Goal: Task Accomplishment & Management: Manage account settings

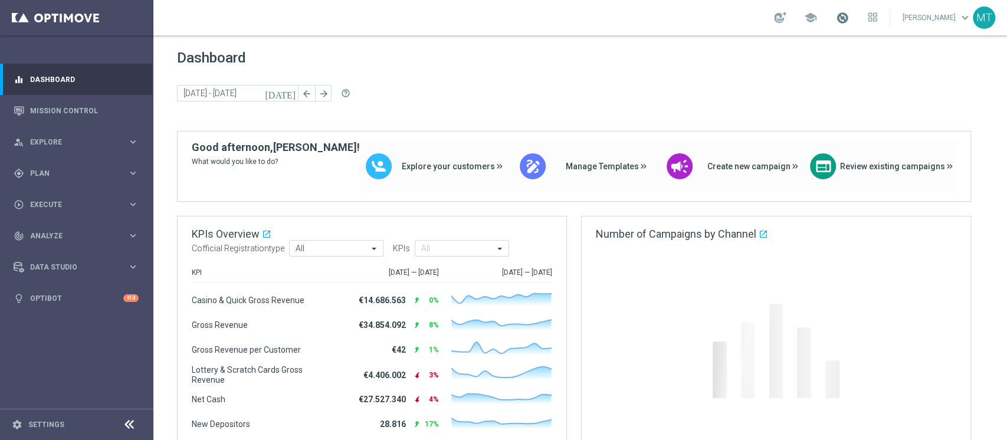
click at [849, 22] on span at bounding box center [842, 17] width 13 height 13
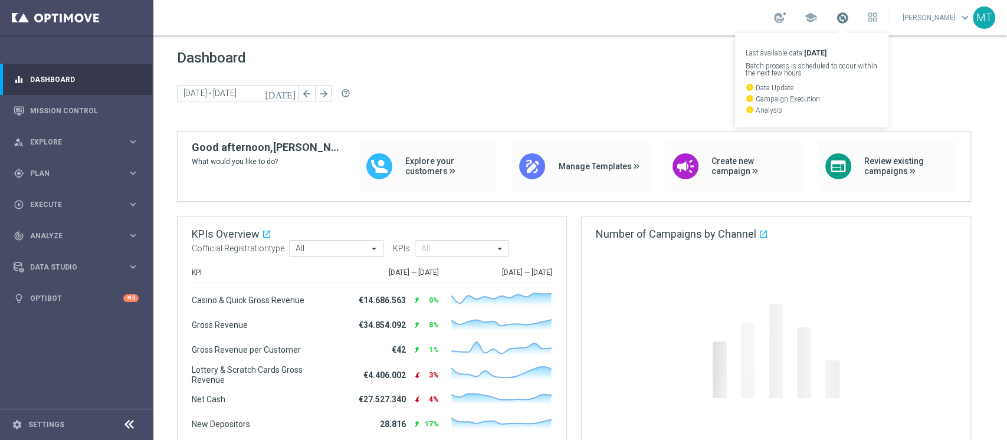
click at [849, 21] on span at bounding box center [842, 17] width 13 height 13
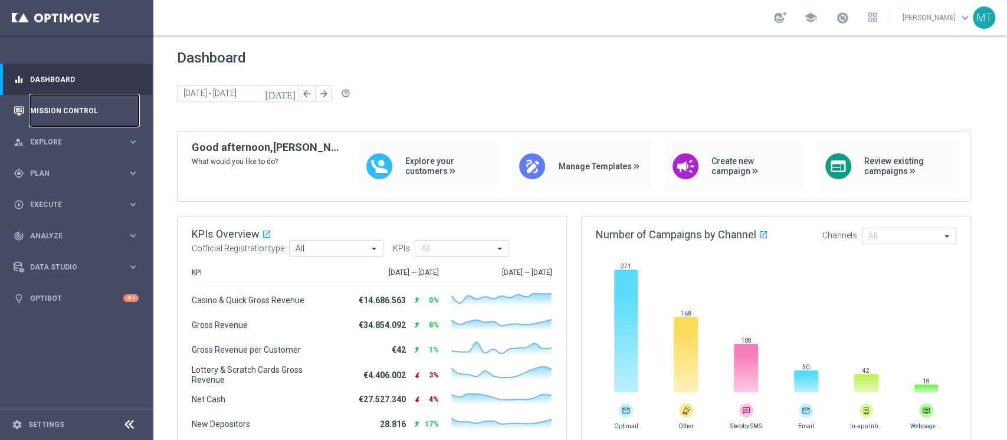
click at [60, 96] on link "Mission Control" at bounding box center [84, 110] width 109 height 31
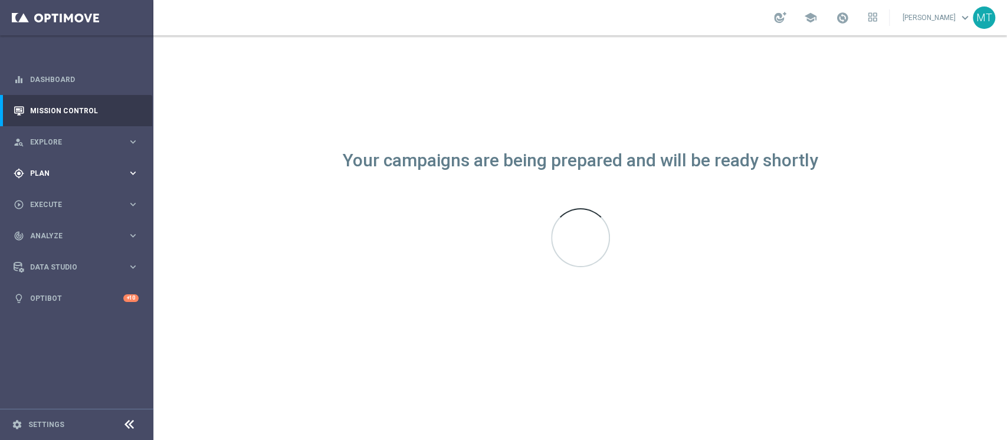
click at [61, 185] on div "gps_fixed Plan keyboard_arrow_right" at bounding box center [76, 172] width 152 height 31
click at [52, 201] on link "Target Groups" at bounding box center [77, 197] width 92 height 9
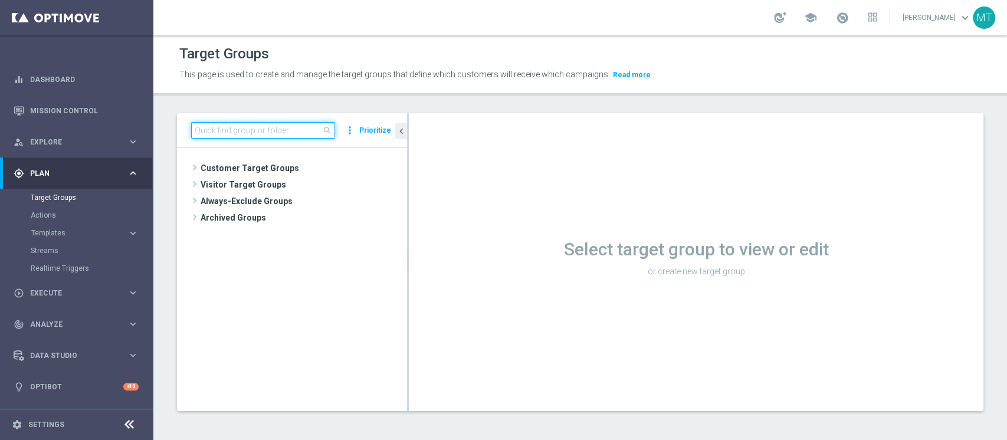
click at [239, 133] on input at bounding box center [263, 130] width 144 height 17
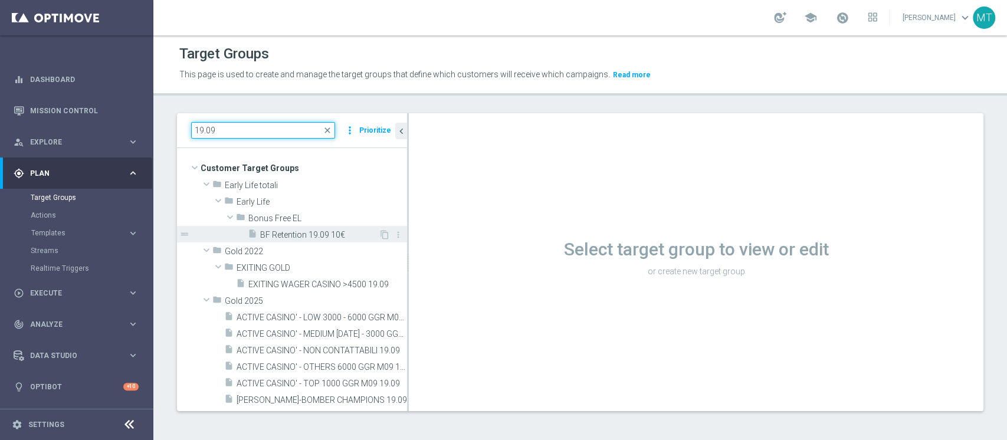
type input "19.09"
click at [264, 236] on span "BF Retention 19.09 10€" at bounding box center [319, 235] width 119 height 10
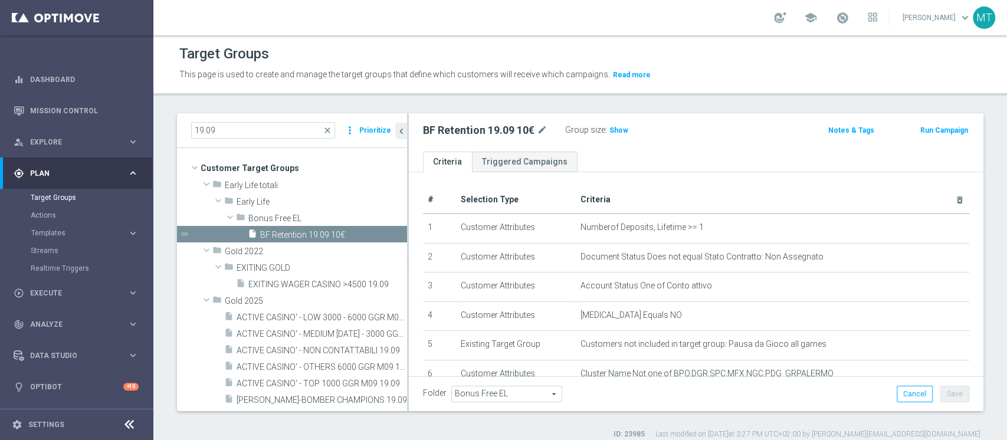
click at [846, 146] on div "BF Retention 19.09 10€ mode_edit Group size : Show Notes & Tags Run Campaign" at bounding box center [696, 132] width 574 height 38
click at [608, 134] on h3 "Show" at bounding box center [618, 130] width 21 height 13
click at [517, 132] on h2 "BF Retention 19.09 10€" at bounding box center [478, 130] width 111 height 14
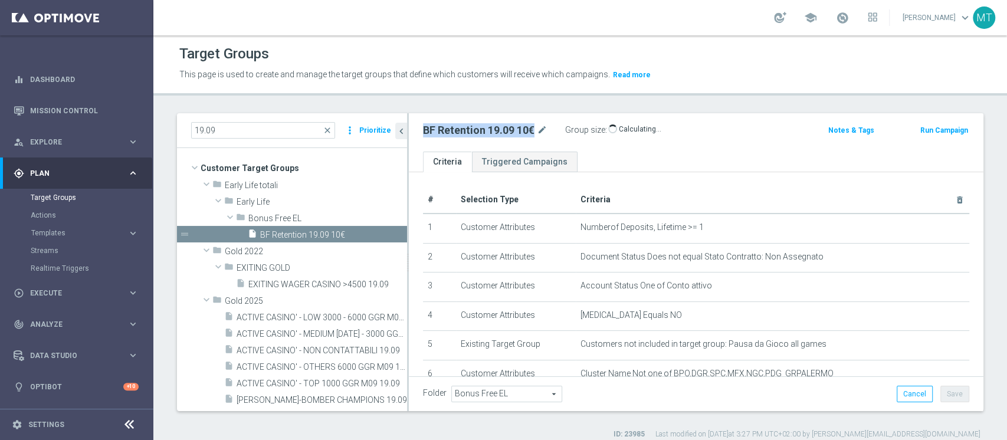
copy div "BF Retention 19.09 10€"
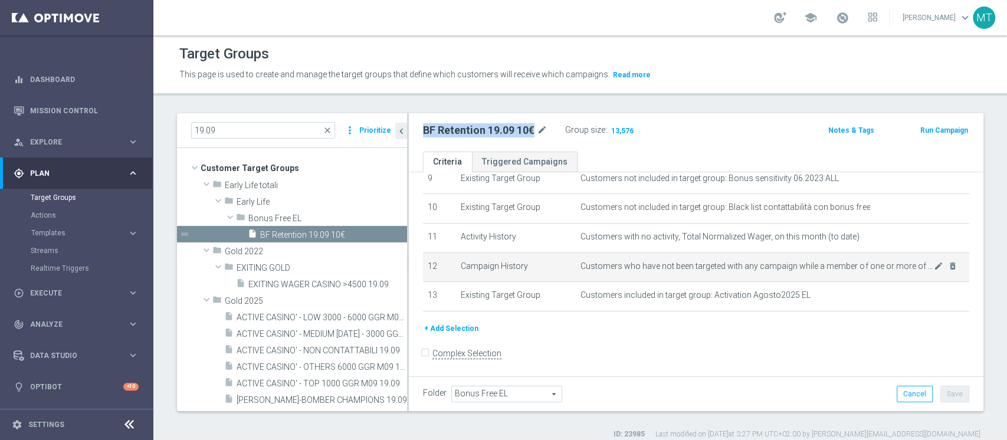
scroll to position [287, 0]
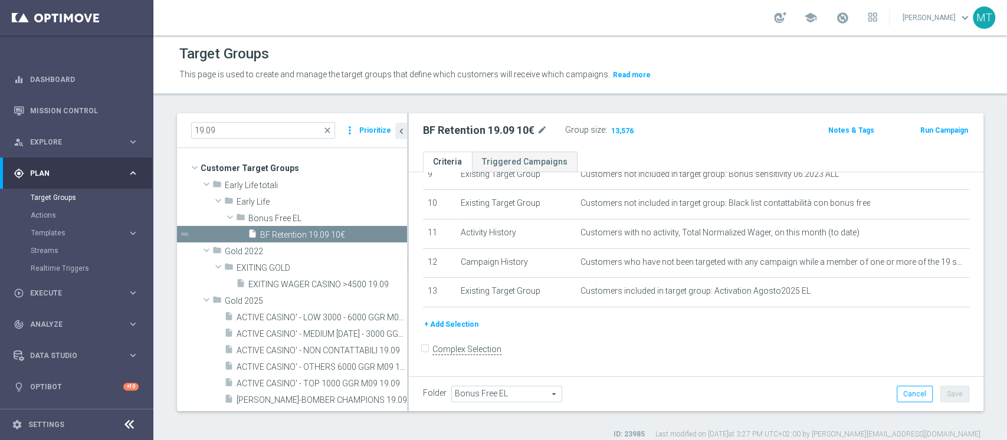
click at [546, 139] on div "BF Retention 19.09 10€ mode_edit" at bounding box center [494, 131] width 142 height 19
click at [380, 238] on icon "content_copy" at bounding box center [384, 234] width 9 height 9
click at [380, 233] on icon "content_copy" at bounding box center [384, 234] width 9 height 9
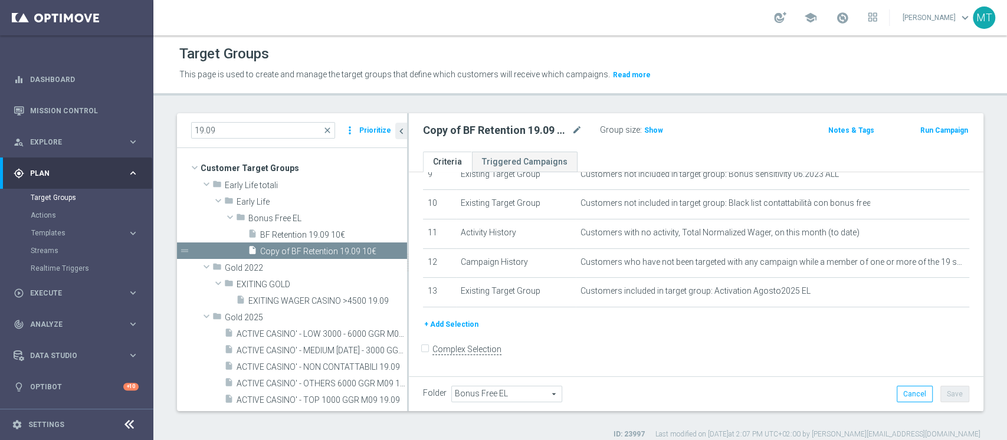
click at [575, 122] on div "Copy of BF Retention 19.09 10€ mode_edit" at bounding box center [511, 130] width 177 height 17
click at [575, 124] on icon "mode_edit" at bounding box center [576, 130] width 11 height 14
click at [522, 135] on input "Copy of BF Retention 19.09 10€" at bounding box center [502, 131] width 159 height 17
click at [510, 131] on input "Copy of BF Retention 19.09 10€" at bounding box center [502, 131] width 159 height 17
drag, startPoint x: 455, startPoint y: 136, endPoint x: 320, endPoint y: 128, distance: 135.3
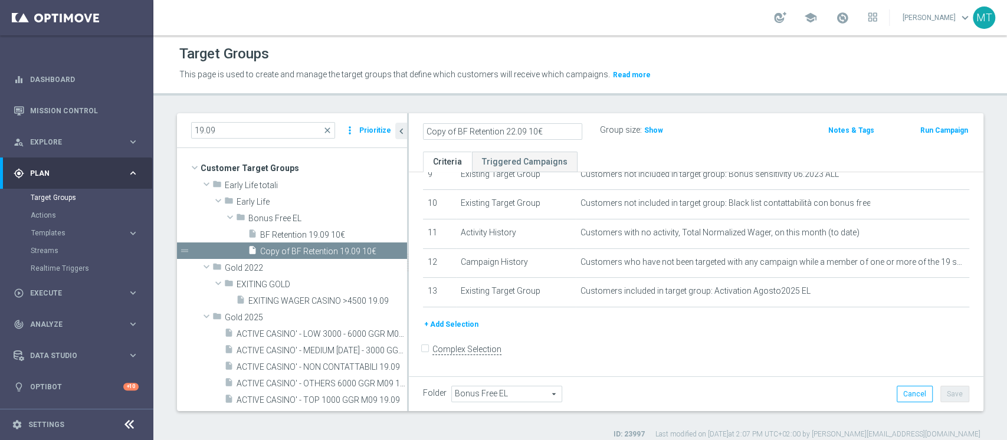
click at [320, 128] on as-split "19.09 close more_vert Prioritize Customer Target Groups library_add create_new_…" at bounding box center [580, 262] width 806 height 298
type input "BF Retention 22.09 10€"
click at [940, 394] on button "Save" at bounding box center [954, 394] width 29 height 17
click at [498, 131] on h2 "BF Retention 22.09 10€" at bounding box center [478, 130] width 111 height 14
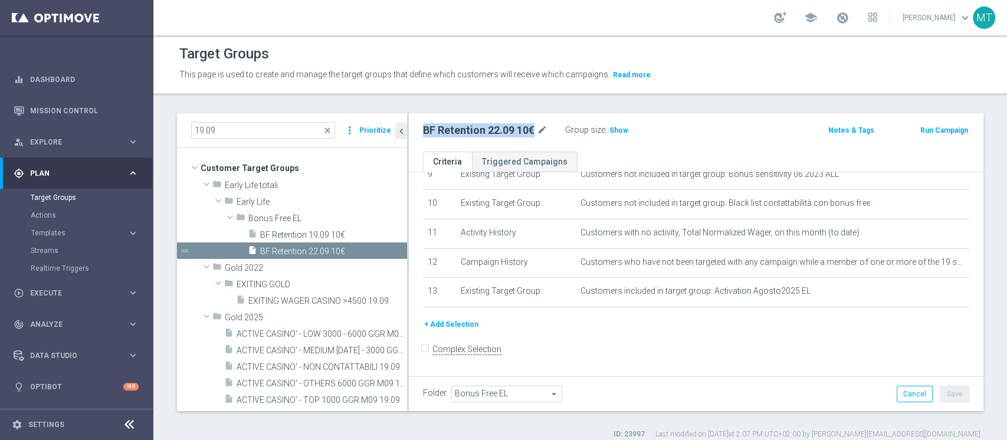
click at [498, 131] on h2 "BF Retention 22.09 10€" at bounding box center [478, 130] width 111 height 14
copy div "BF Retention 22.09 10€"
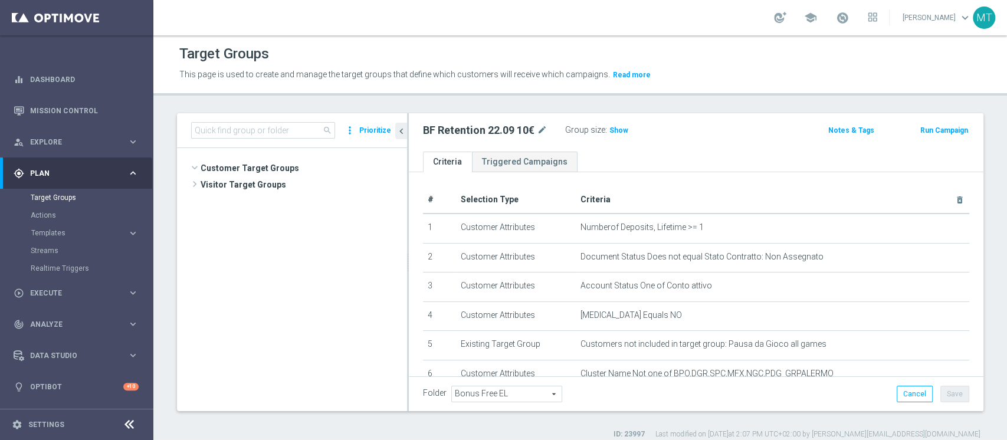
scroll to position [1218, 0]
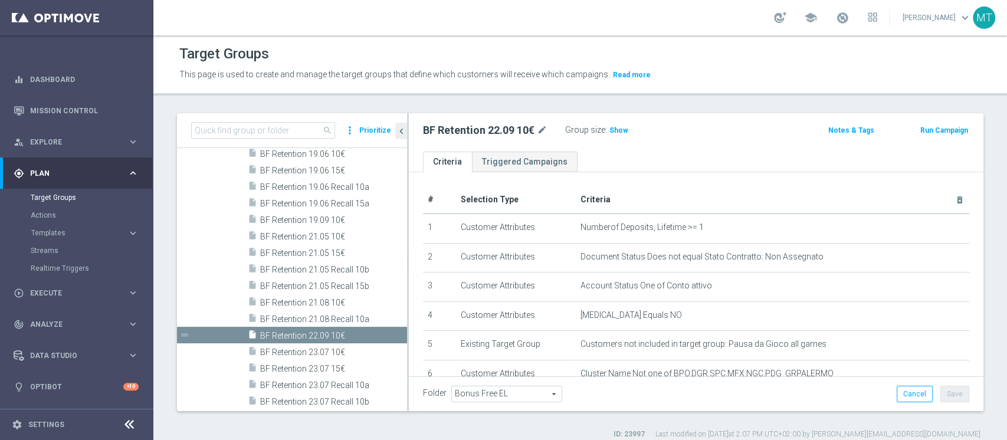
click at [802, 106] on div "Target Groups This page is used to create and manage the target groups that def…" at bounding box center [579, 237] width 853 height 405
click at [495, 129] on h2 "BF Retention 22.09 10€" at bounding box center [478, 130] width 111 height 14
click at [495, 128] on h2 "BF Retention 22.09 10€" at bounding box center [478, 130] width 111 height 14
copy div "BF Retention 22.09 10€"
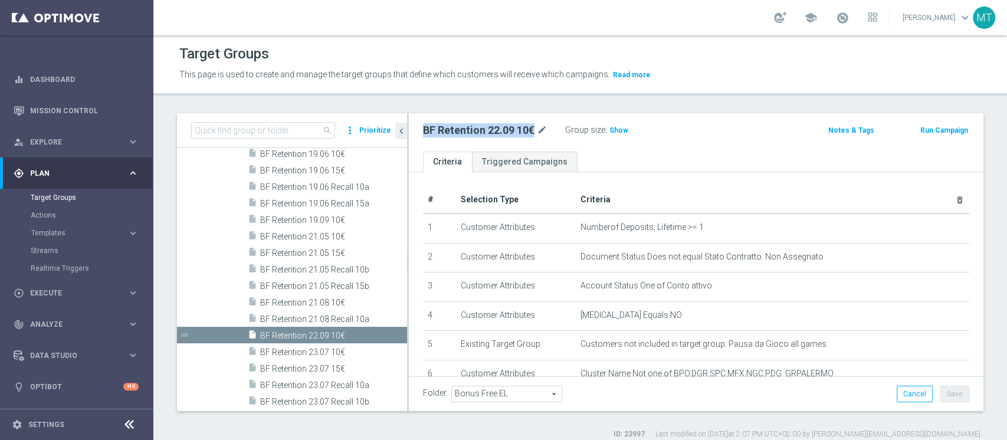
click at [850, 26] on link at bounding box center [842, 18] width 15 height 19
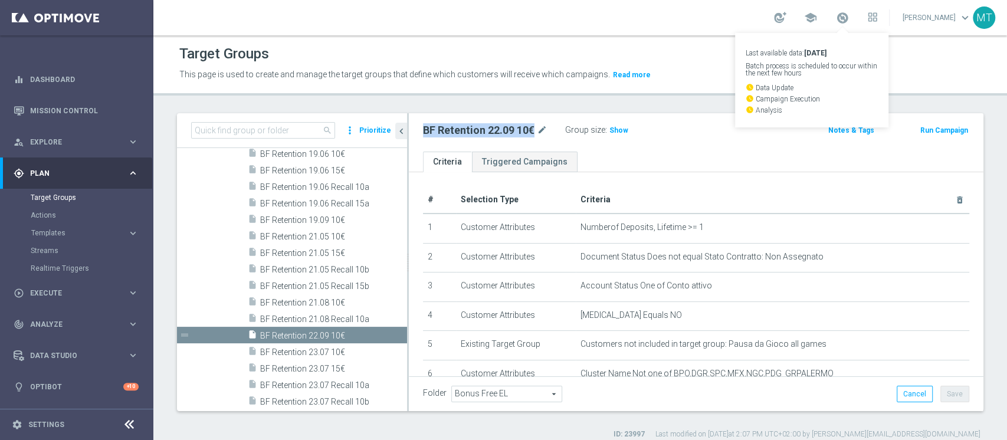
click at [850, 26] on link "Last available data: 17 Sep 2025 Batch process is scheduled to occur within the…" at bounding box center [842, 18] width 15 height 19
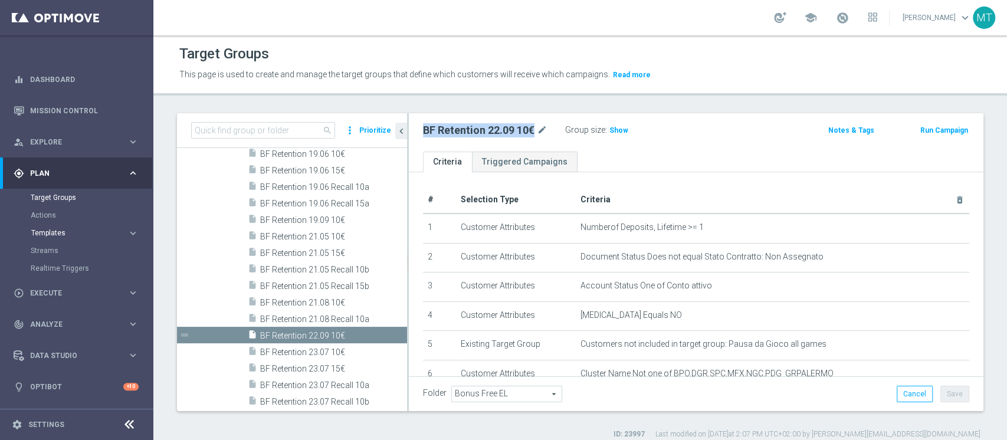
click at [71, 234] on span "Templates" at bounding box center [73, 232] width 84 height 7
click at [63, 252] on link "Optimail" at bounding box center [80, 250] width 86 height 9
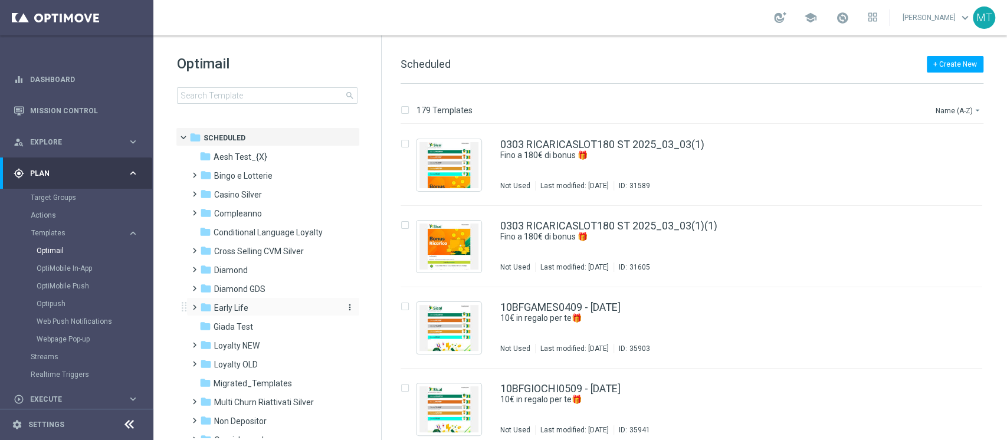
click at [240, 307] on span "Early Life" at bounding box center [231, 308] width 34 height 11
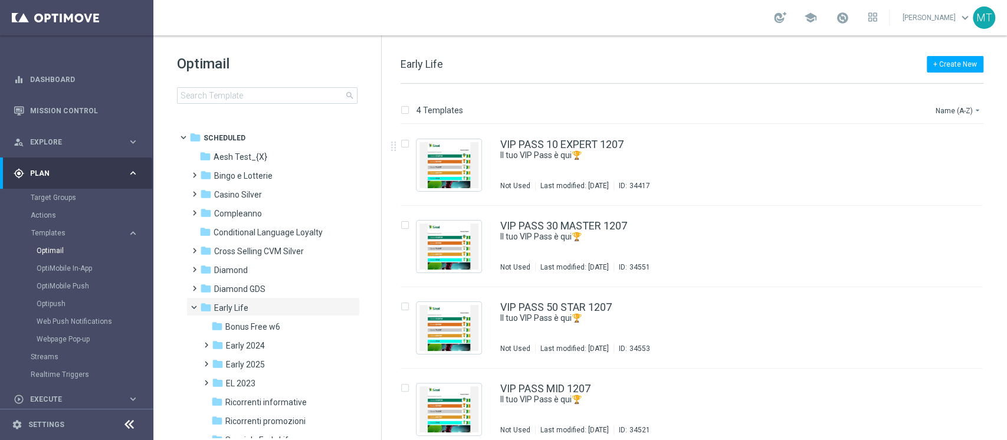
click at [858, 30] on div "school Matteo Turri keyboard_arrow_down MT" at bounding box center [579, 17] width 853 height 35
click at [849, 22] on span at bounding box center [842, 17] width 13 height 13
click at [255, 326] on span "Bonus Free w6" at bounding box center [252, 326] width 55 height 11
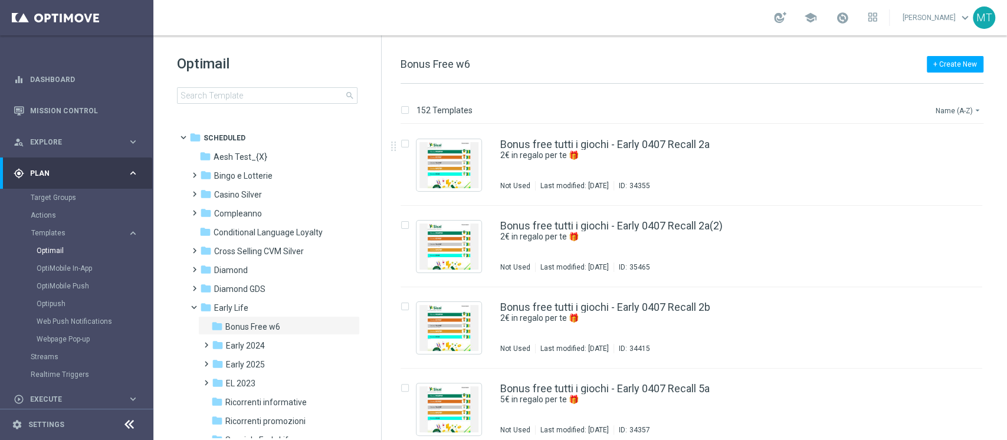
click at [970, 107] on button "Name (A-Z) arrow_drop_down" at bounding box center [958, 110] width 49 height 14
click at [965, 161] on span "Date Modified (Newest)" at bounding box center [937, 163] width 79 height 8
click at [945, 143] on icon "file_copy" at bounding box center [949, 141] width 9 height 9
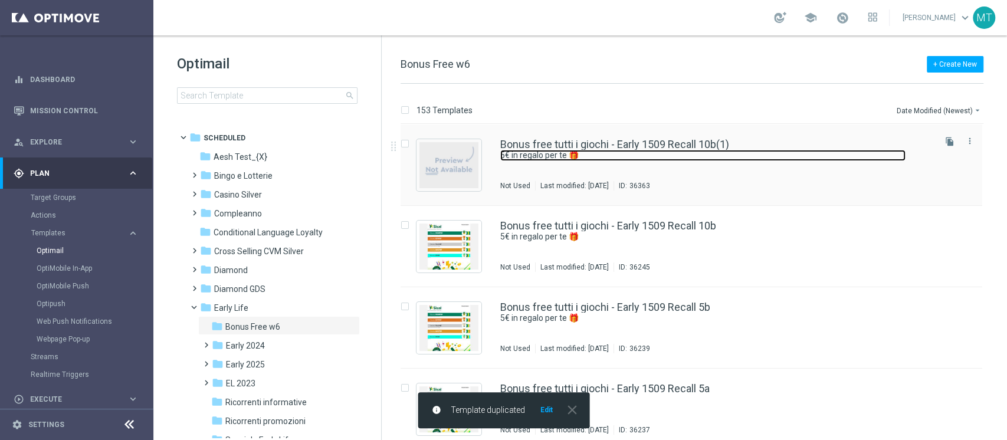
click at [606, 160] on link "5€ in regalo per te 🎁" at bounding box center [702, 155] width 405 height 11
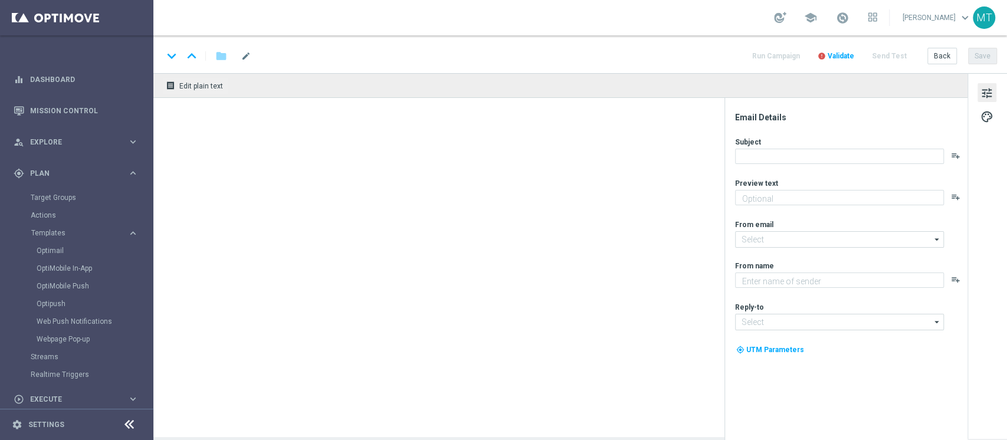
type textarea "5€ in regalo per te 🎁"
type input "newsletter@comunicazioni.sisal.it"
type textarea "Sisal"
type input "info@sisal.it"
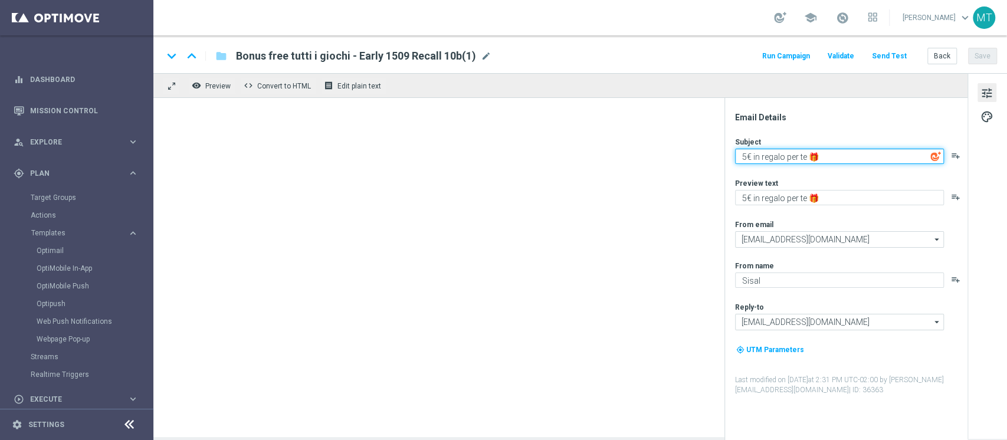
drag, startPoint x: 744, startPoint y: 162, endPoint x: 730, endPoint y: 160, distance: 14.2
click at [730, 160] on div "Email Details Subject 5€ in regalo per te 🎁 playlist_add Preview text 5€ in reg…" at bounding box center [845, 269] width 243 height 342
type textarea "10€ in regalo per te 🎁"
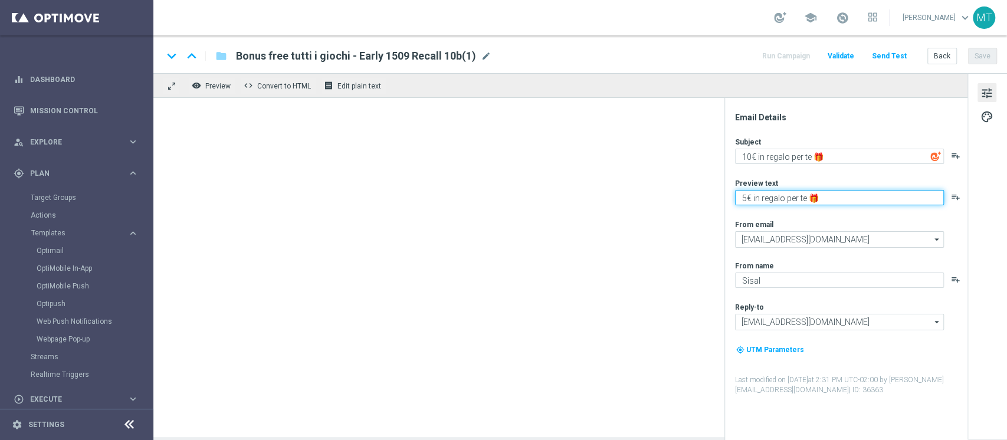
click at [740, 199] on textarea "5€ in regalo per te 🎁" at bounding box center [839, 197] width 209 height 15
type textarea "10€ in regalo per te 🎁"
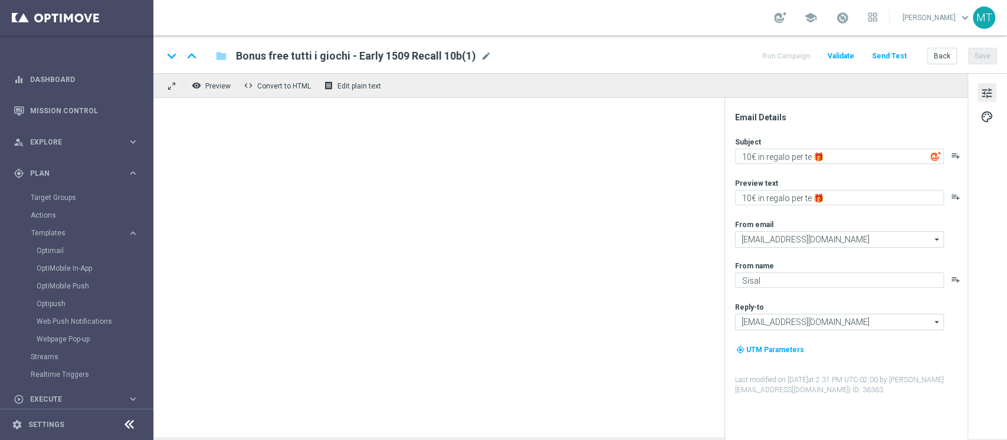
click at [779, 140] on div "Subject" at bounding box center [850, 141] width 231 height 9
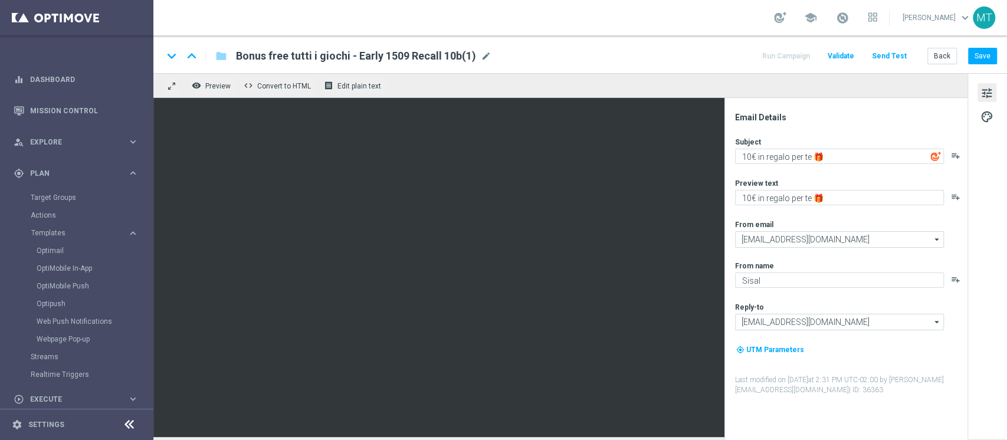
click at [519, 91] on div "remove_red_eye Preview code Convert to HTML receipt Edit plain text" at bounding box center [560, 85] width 814 height 25
click at [484, 57] on span "mode_edit" at bounding box center [486, 56] width 11 height 11
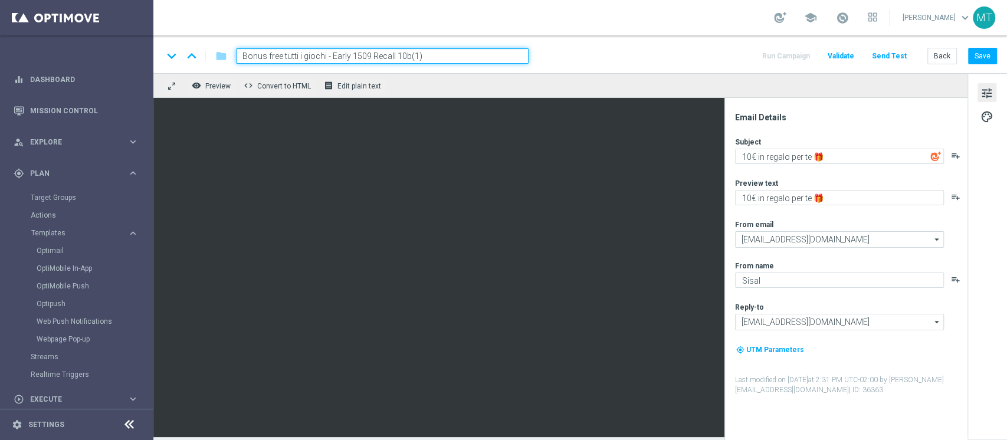
click at [355, 54] on input "Bonus free tutti i giochi - Early 1509 Recall 10b(1)" at bounding box center [382, 55] width 293 height 15
drag, startPoint x: 410, startPoint y: 52, endPoint x: 461, endPoint y: 54, distance: 50.2
click at [461, 54] on input "Bonus free tutti i giochi - Early 1909 Recall 10b(1)" at bounding box center [382, 55] width 293 height 15
type input "Bonus free tutti i giochi - Early 1909 Recall 10a"
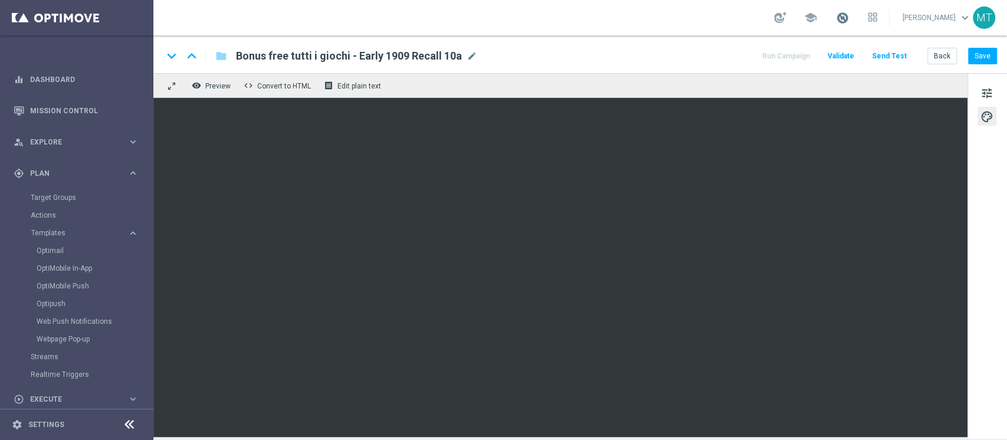
click at [849, 19] on span at bounding box center [842, 17] width 13 height 13
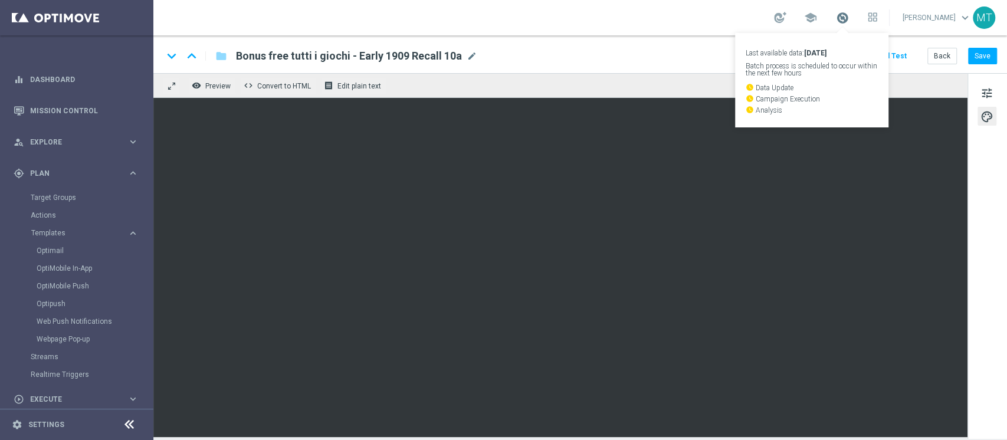
click at [849, 19] on span at bounding box center [842, 17] width 13 height 13
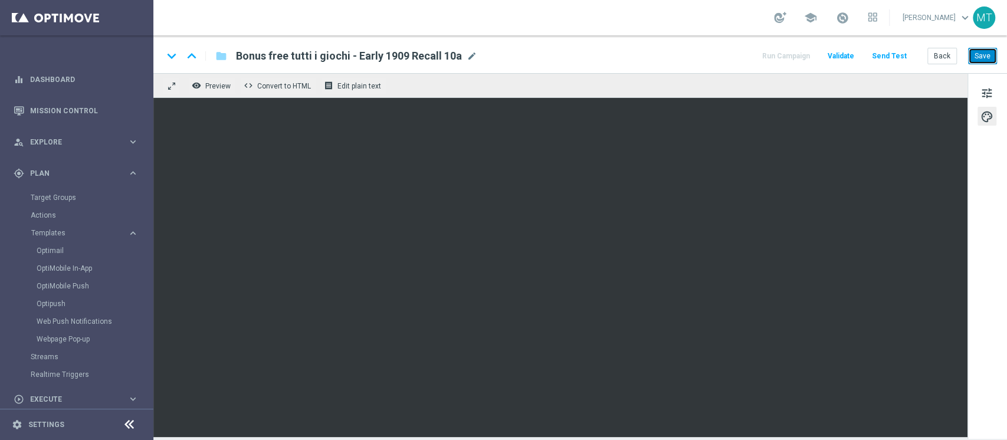
click at [974, 63] on button "Save" at bounding box center [982, 56] width 29 height 17
click at [403, 61] on span "Bonus free tutti i giochi - Early 1909 Recall 10a" at bounding box center [349, 56] width 226 height 14
click at [0, 0] on input "Bonus free tutti i giochi - Early 1909 Recall 10a" at bounding box center [0, 0] width 0 height 0
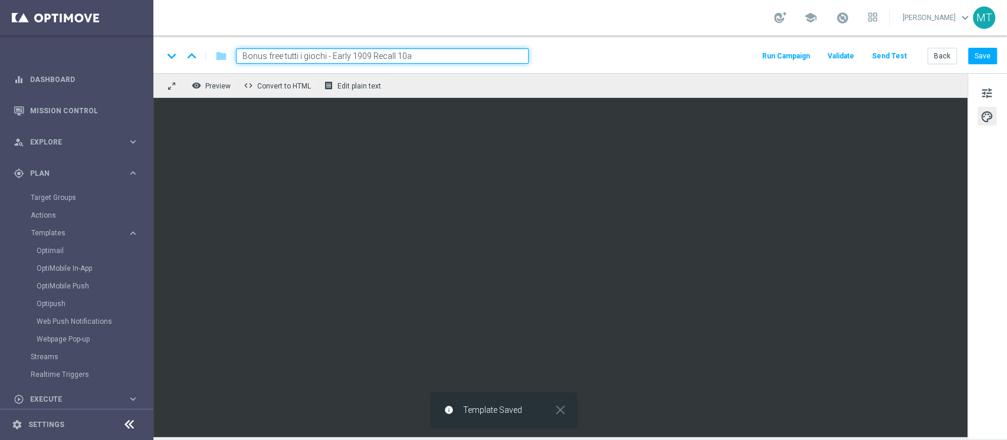
click at [403, 61] on input "Bonus free tutti i giochi - Early 1909 Recall 10a" at bounding box center [382, 55] width 293 height 15
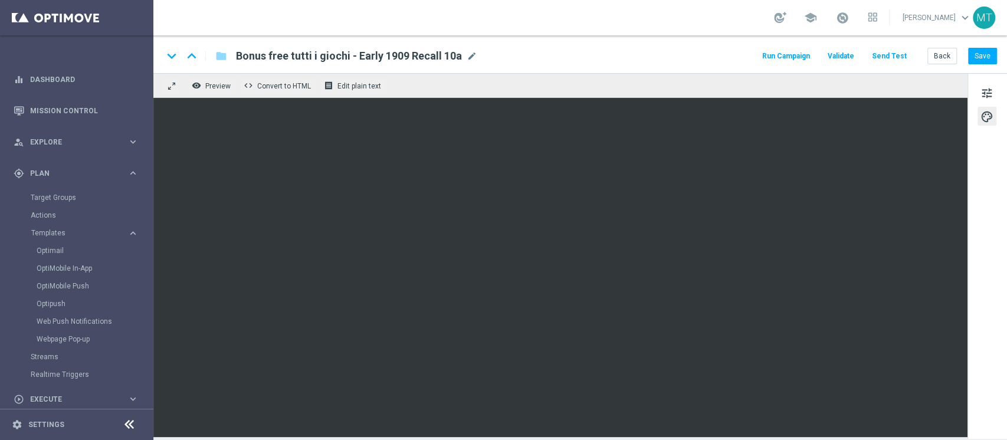
click at [515, 42] on div "keyboard_arrow_down keyboard_arrow_up folder Bonus free tutti i giochi - Early …" at bounding box center [579, 54] width 853 height 38
click at [970, 62] on button "Save" at bounding box center [982, 56] width 29 height 17
click at [849, 23] on span at bounding box center [842, 17] width 13 height 13
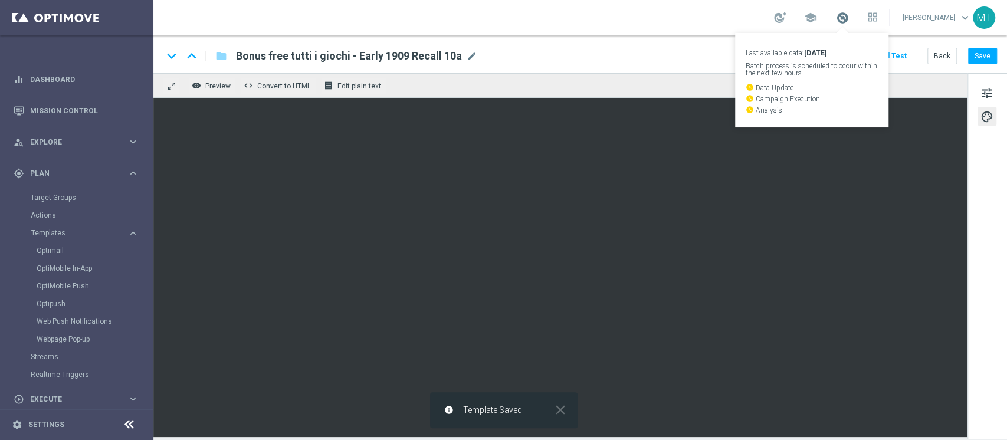
click at [849, 22] on span at bounding box center [842, 17] width 13 height 13
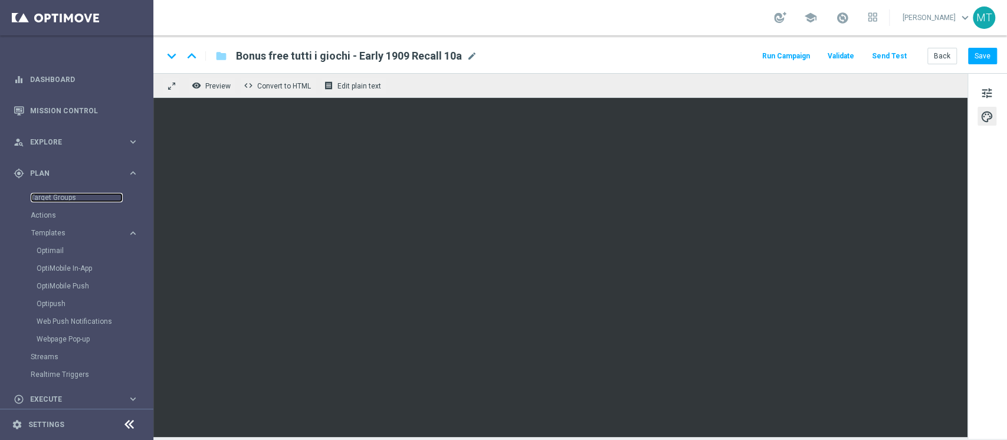
drag, startPoint x: 56, startPoint y: 201, endPoint x: 684, endPoint y: 4, distance: 657.5
click at [56, 200] on link "Target Groups" at bounding box center [77, 197] width 92 height 9
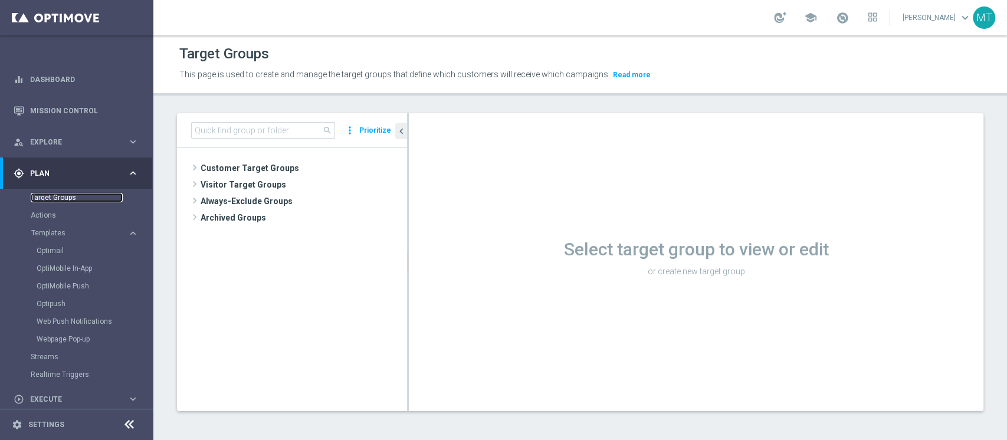
click at [68, 196] on link "Target Groups" at bounding box center [77, 197] width 92 height 9
click at [849, 21] on span at bounding box center [842, 17] width 13 height 13
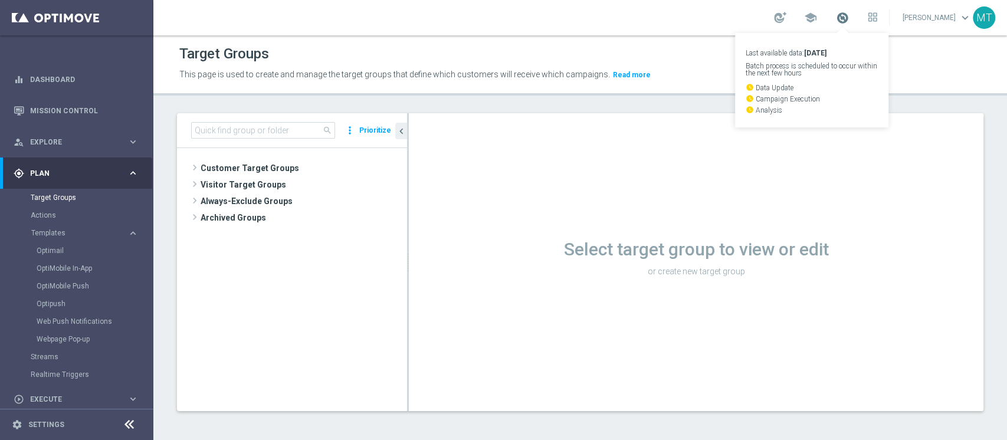
click at [849, 21] on span at bounding box center [842, 17] width 13 height 13
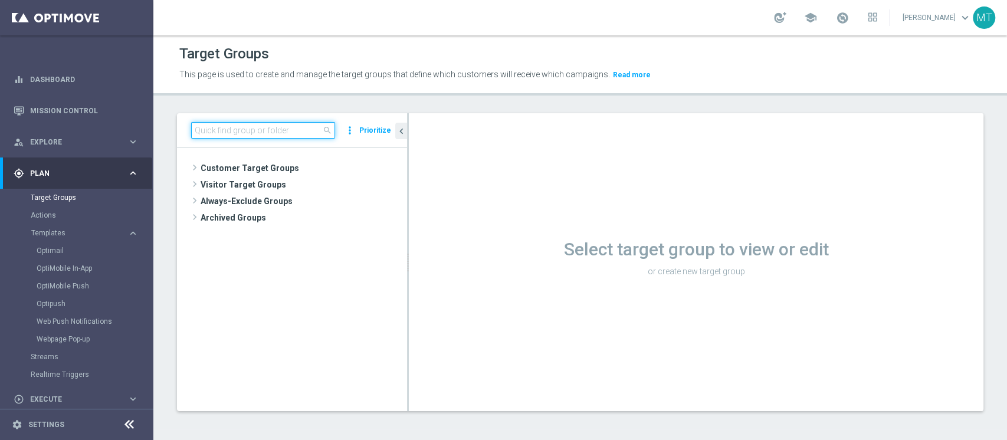
click at [303, 122] on input at bounding box center [263, 130] width 144 height 17
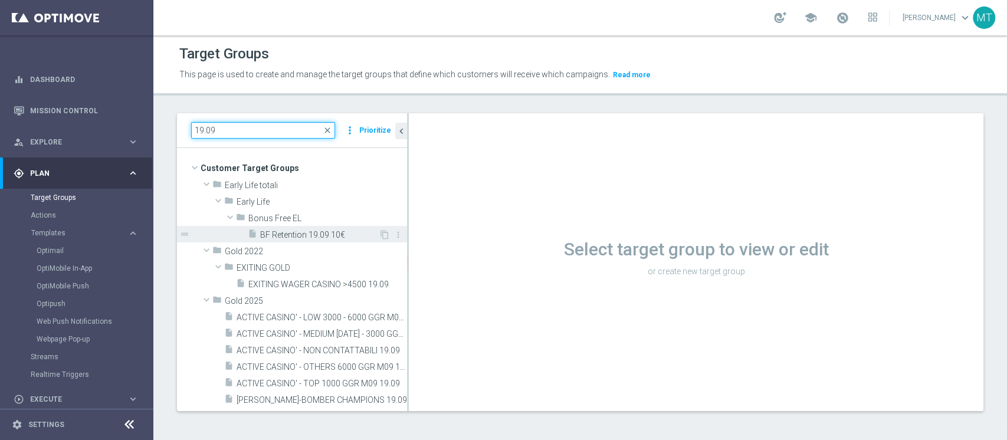
type input "19.09"
click at [312, 228] on div "insert_drive_file BF Retention 19.09 10€" at bounding box center [313, 234] width 131 height 17
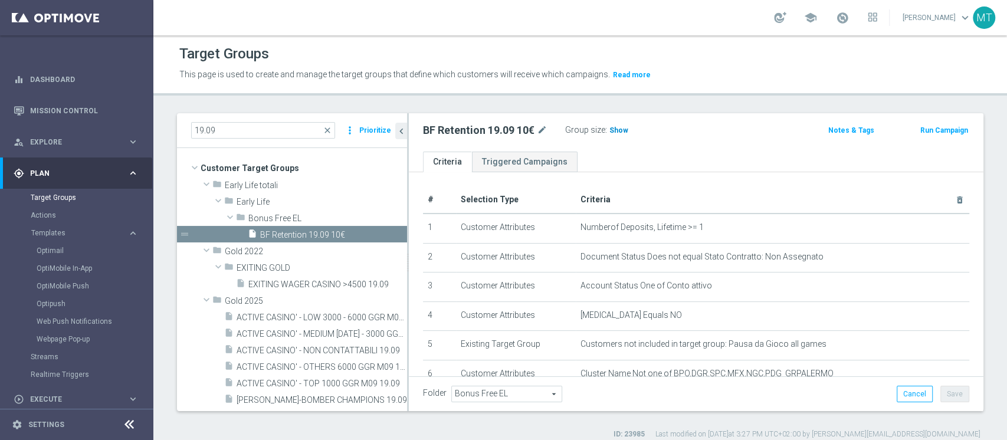
click at [618, 129] on span "Show" at bounding box center [618, 130] width 19 height 8
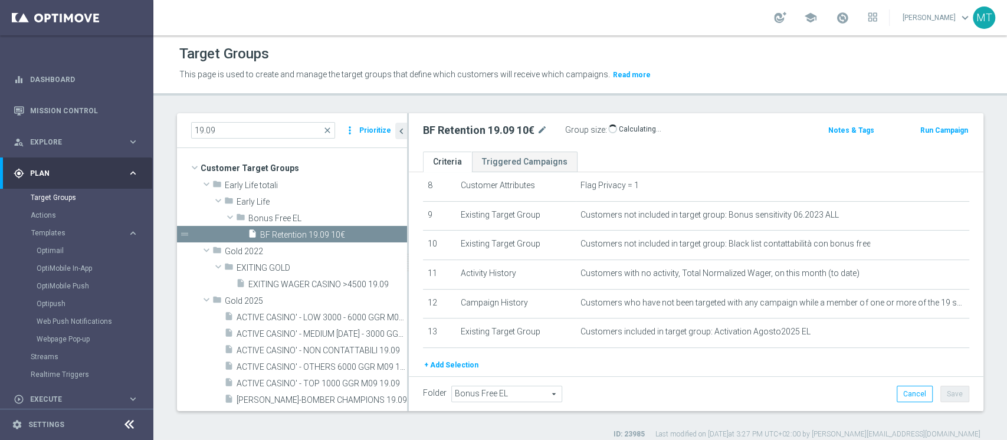
scroll to position [287, 0]
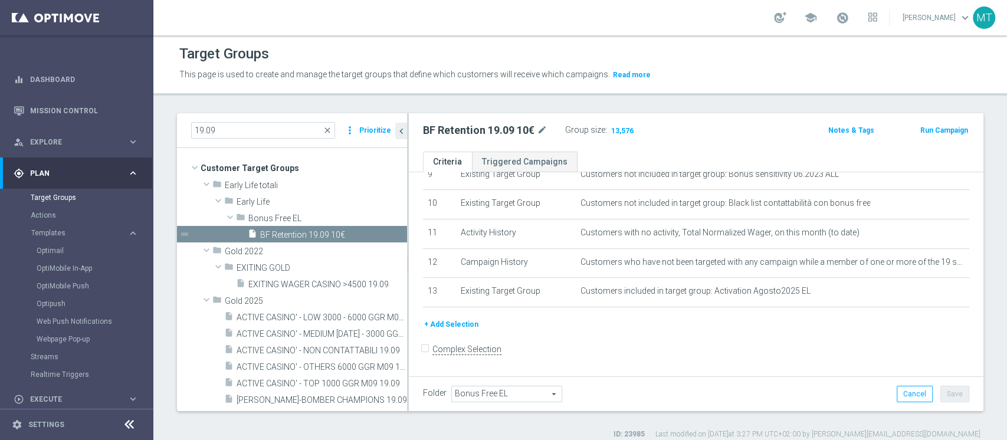
click at [934, 127] on button "Run Campaign" at bounding box center [944, 130] width 50 height 13
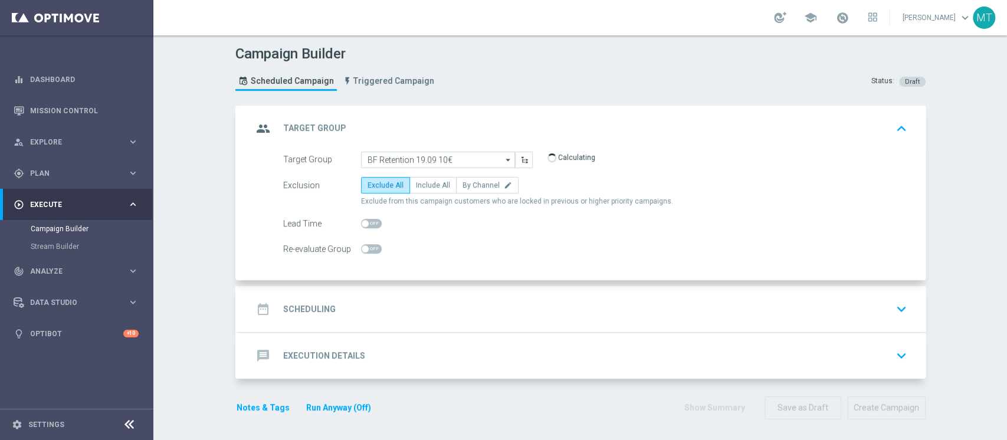
click at [379, 300] on div "date_range Scheduling keyboard_arrow_down" at bounding box center [581, 309] width 659 height 22
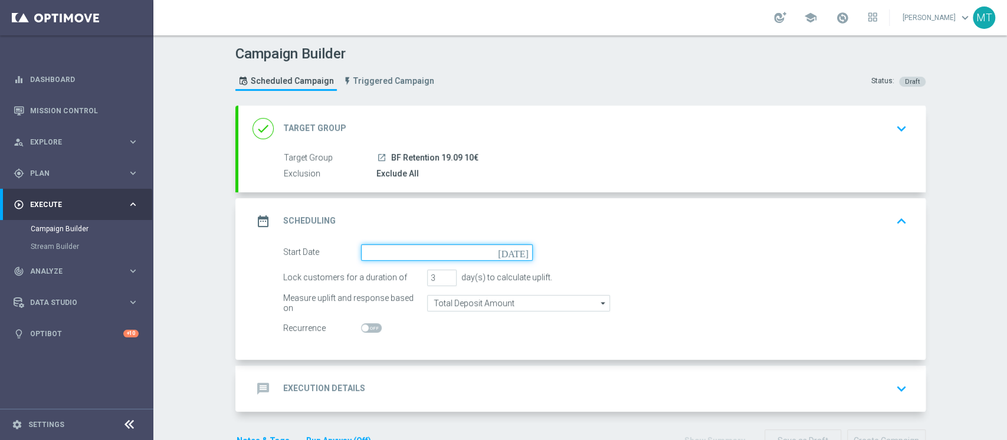
click at [404, 248] on input at bounding box center [447, 252] width 172 height 17
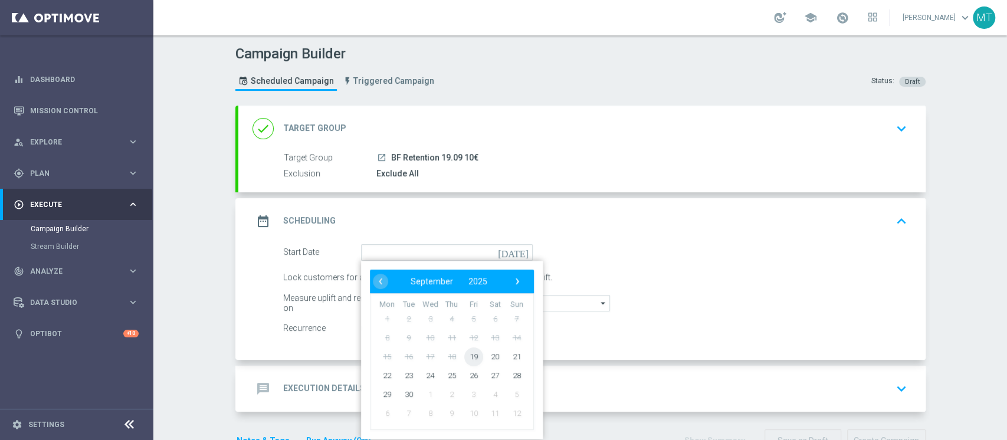
drag, startPoint x: 475, startPoint y: 349, endPoint x: 464, endPoint y: 350, distance: 11.8
click at [464, 350] on span "19" at bounding box center [473, 356] width 19 height 19
type input "[DATE]"
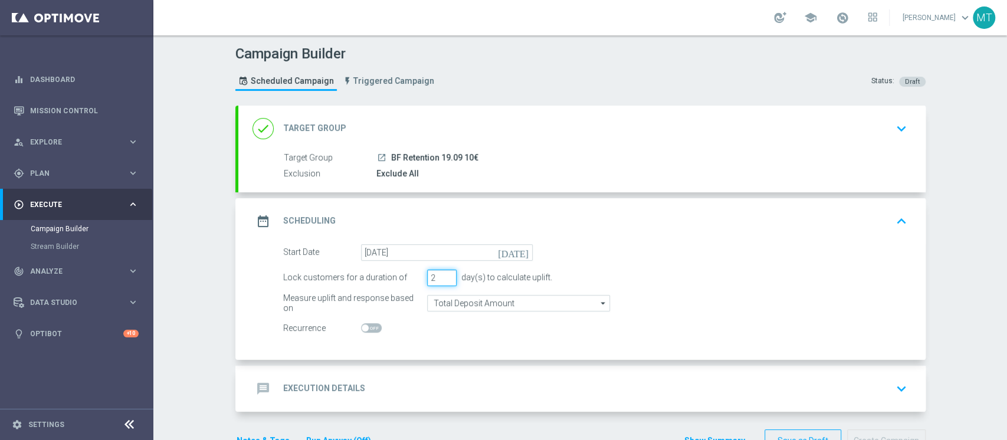
click at [439, 278] on input "2" at bounding box center [441, 278] width 29 height 17
type input "1"
click at [439, 278] on input "1" at bounding box center [441, 278] width 29 height 17
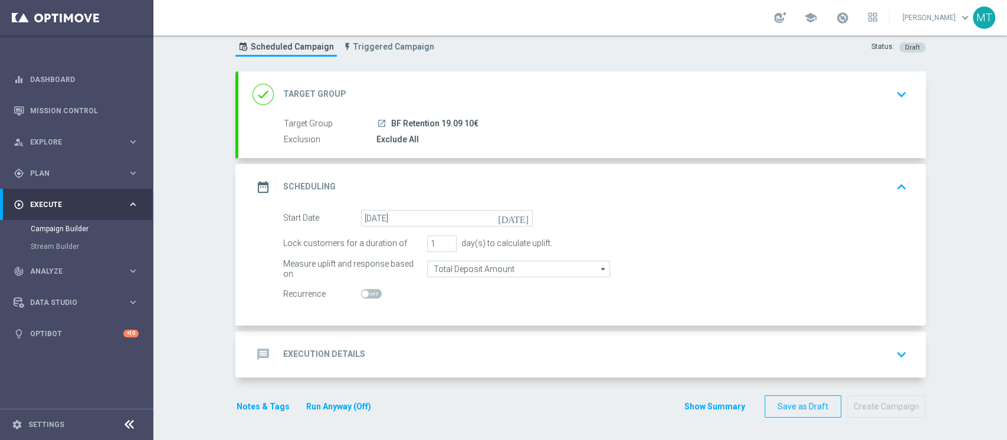
click at [448, 347] on div "message Execution Details keyboard_arrow_down" at bounding box center [581, 354] width 659 height 22
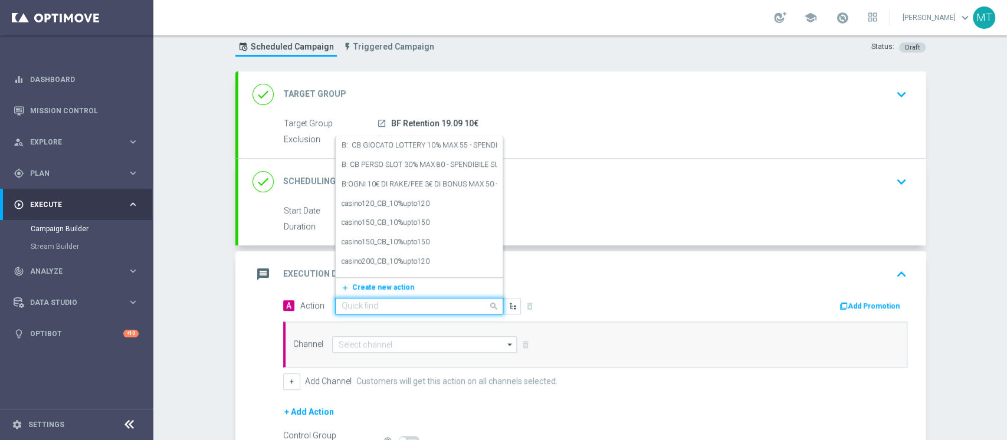
click at [417, 302] on input "text" at bounding box center [407, 306] width 132 height 10
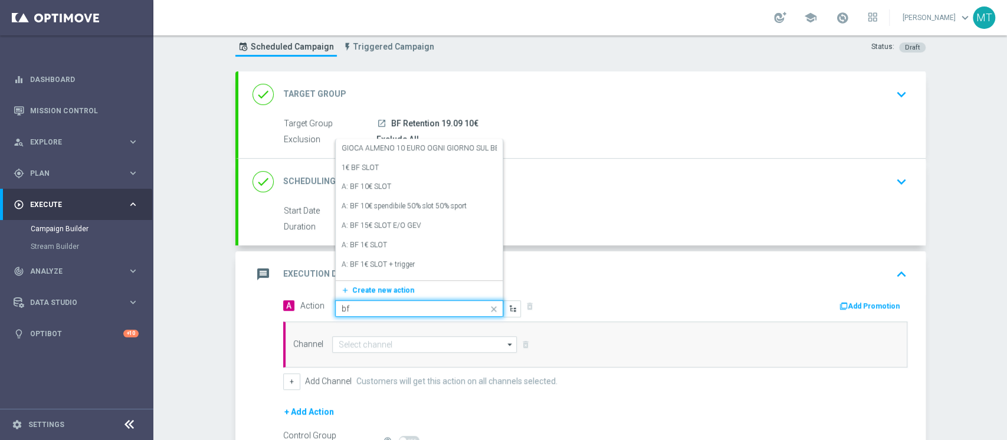
type input "bf e"
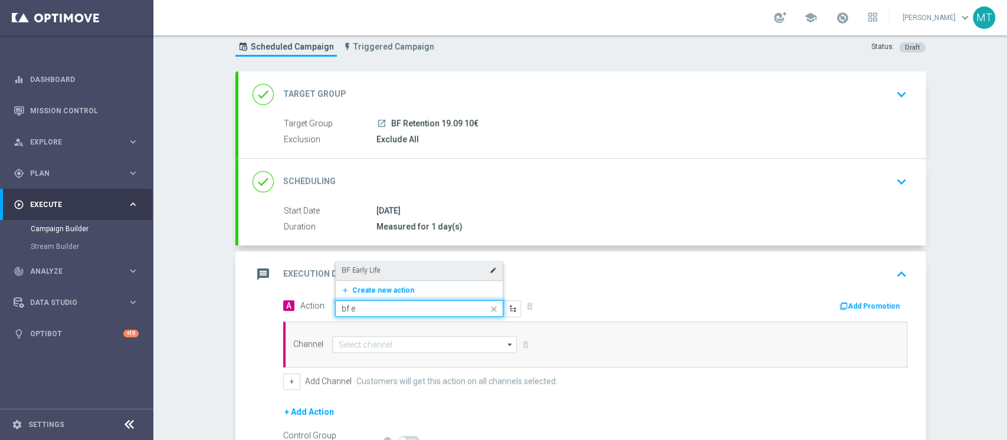
click at [399, 273] on div "BF Early Life edit" at bounding box center [418, 270] width 155 height 19
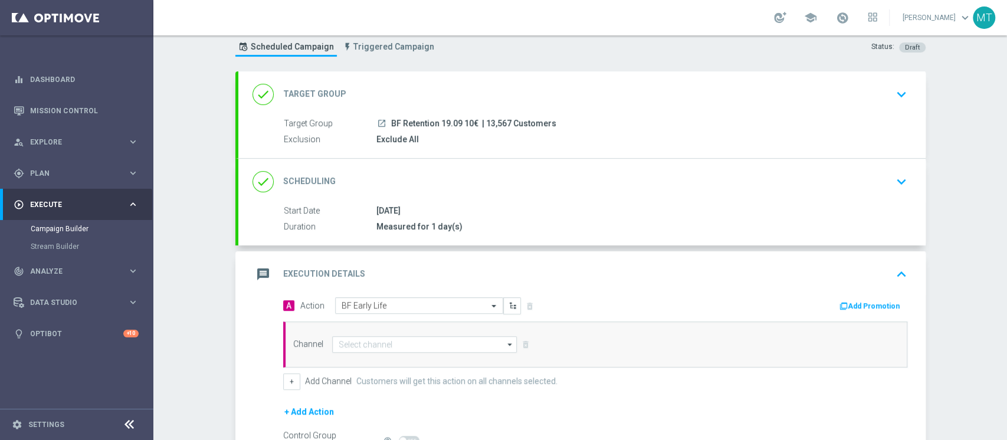
click at [842, 303] on icon "button" at bounding box center [843, 306] width 8 height 8
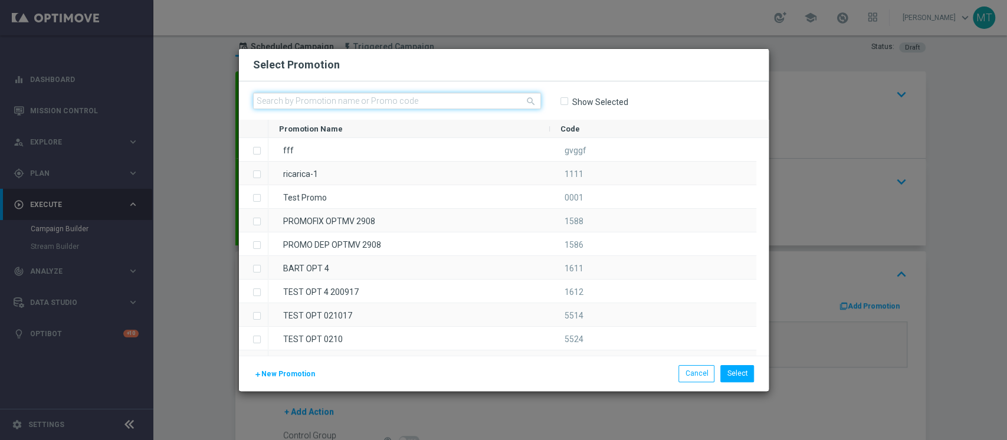
click at [475, 103] on input "text" at bounding box center [397, 101] width 288 height 17
paste input "236336"
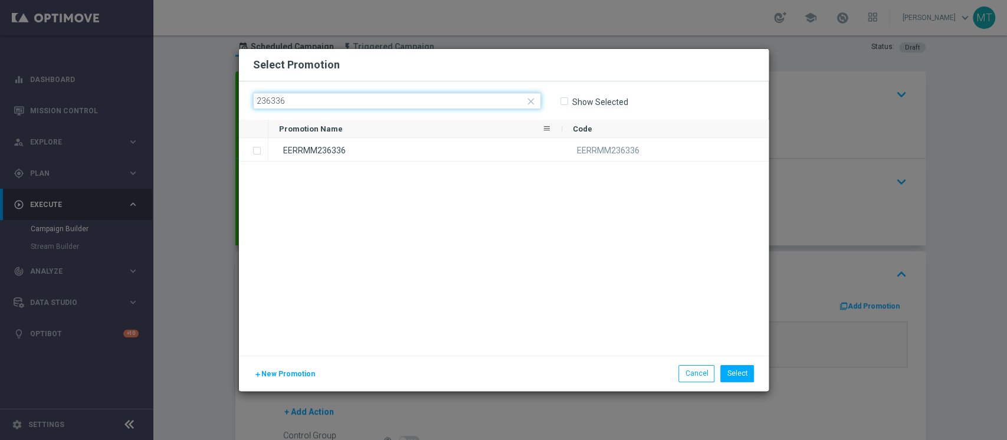
type input "236336"
click at [426, 143] on div "EERRMM236336" at bounding box center [415, 149] width 294 height 23
click at [752, 362] on div "add New Promotion Select Cancel" at bounding box center [504, 373] width 530 height 35
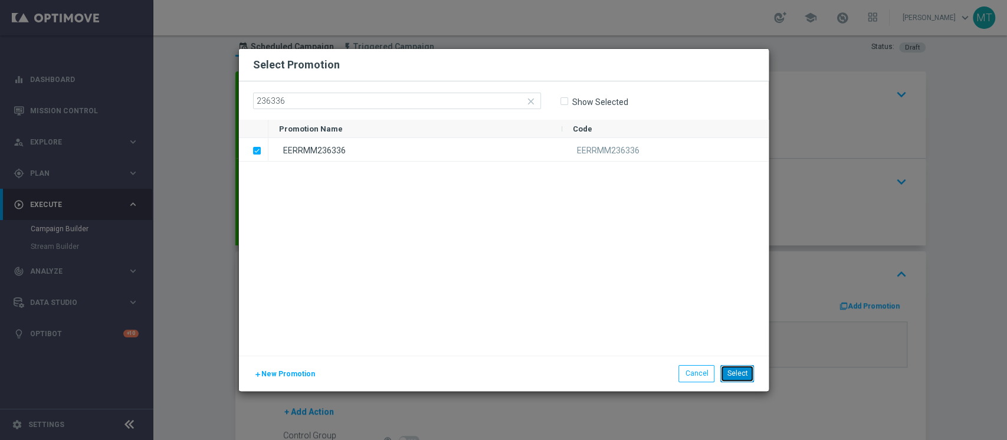
click at [748, 366] on button "Select" at bounding box center [737, 373] width 34 height 17
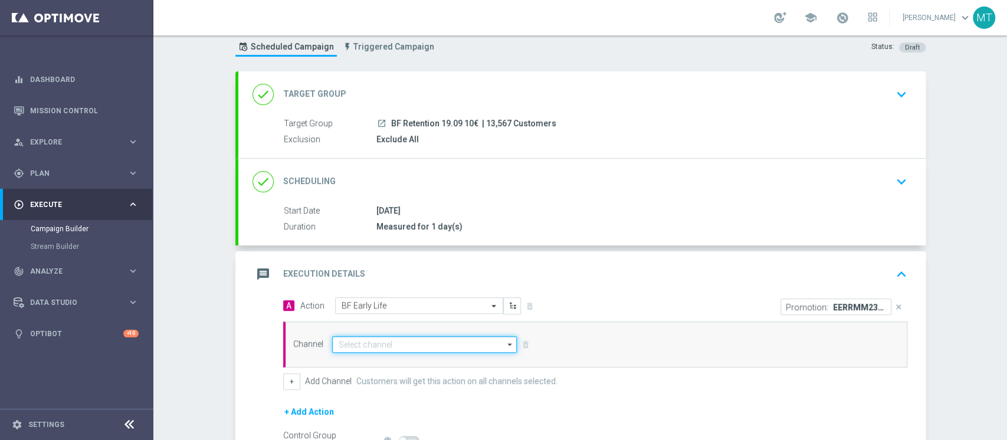
click at [487, 342] on input at bounding box center [424, 344] width 185 height 17
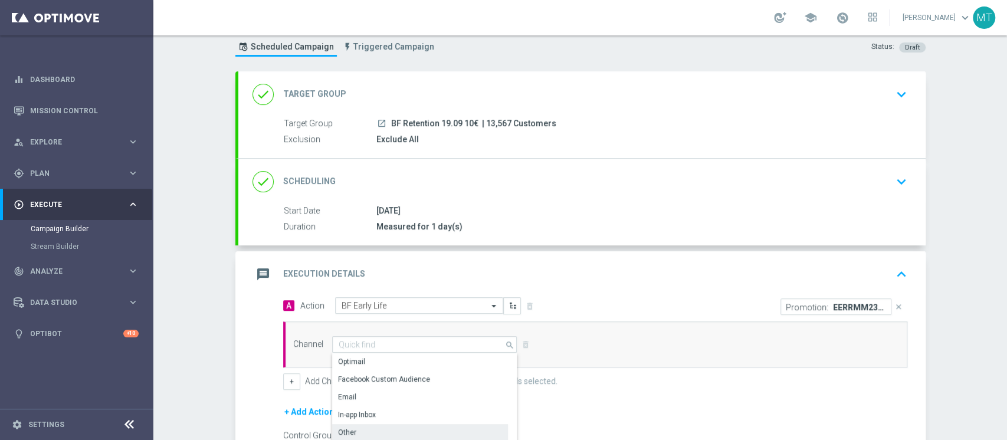
click at [349, 429] on div "Other" at bounding box center [420, 432] width 176 height 17
type input "Other"
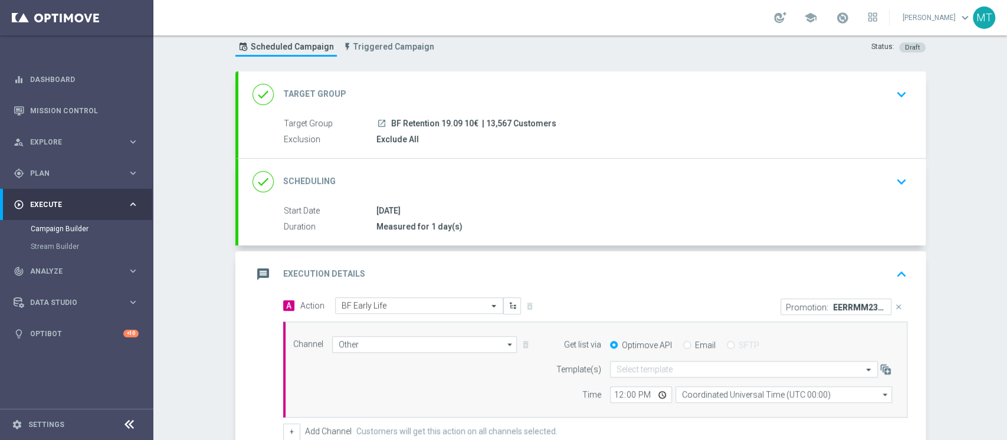
click at [707, 336] on div "Get list via Optimove API Email SFTP" at bounding box center [721, 344] width 360 height 17
click at [699, 340] on label "Email" at bounding box center [705, 345] width 21 height 11
click at [691, 342] on input "Email" at bounding box center [687, 346] width 8 height 8
radio input "true"
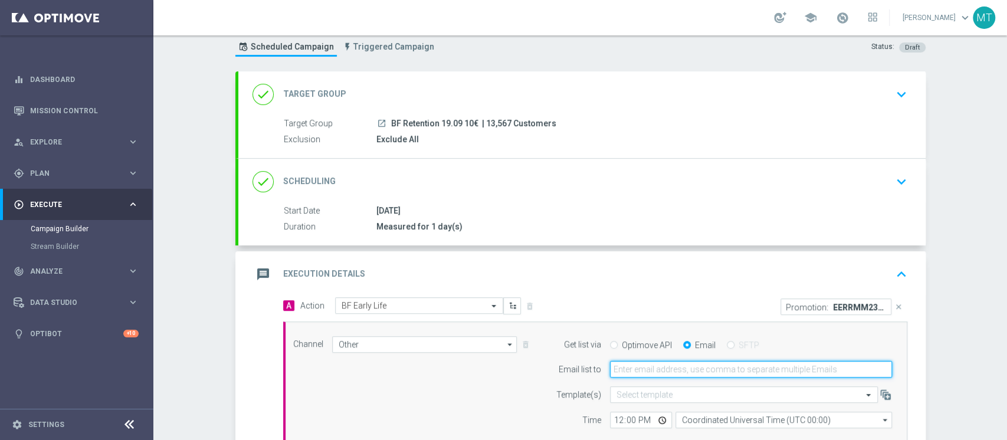
click at [681, 365] on input "email" at bounding box center [751, 369] width 282 height 17
type input "[PERSON_NAME][EMAIL_ADDRESS][DOMAIN_NAME]"
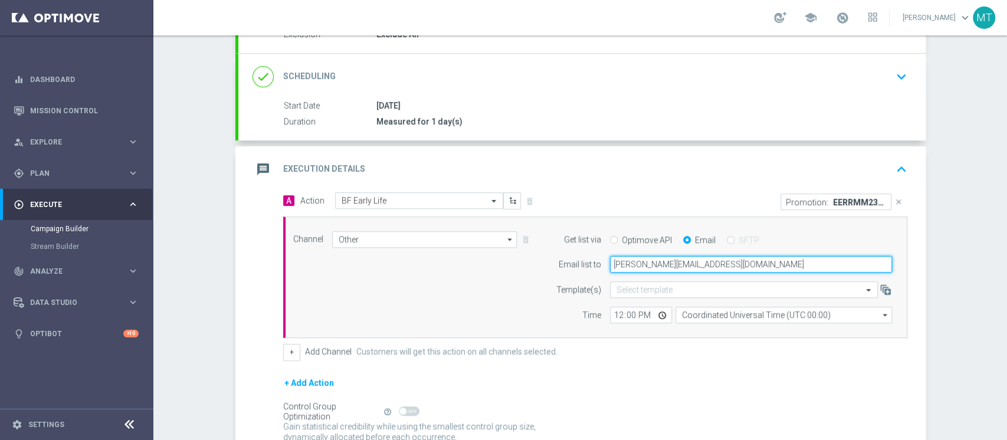
scroll to position [192, 0]
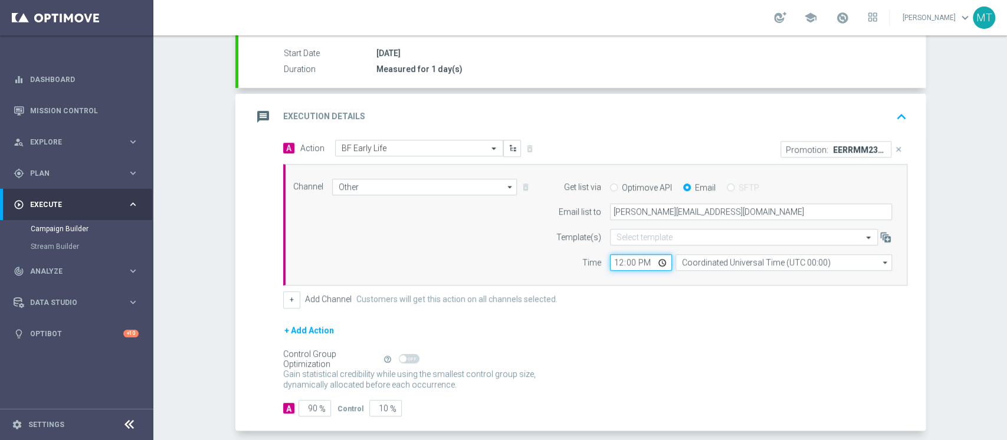
click at [613, 266] on input "12:00" at bounding box center [641, 262] width 62 height 17
type input "15:10"
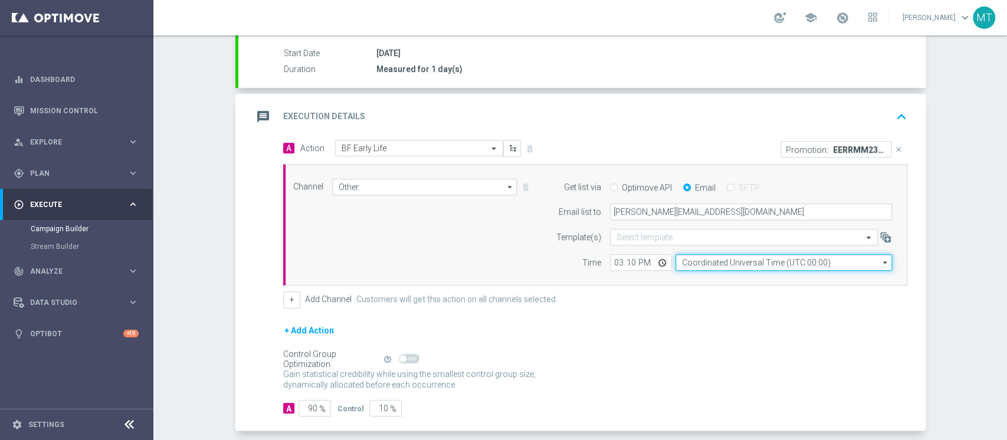
click at [687, 260] on input "Coordinated Universal Time (UTC 00:00)" at bounding box center [783, 262] width 216 height 17
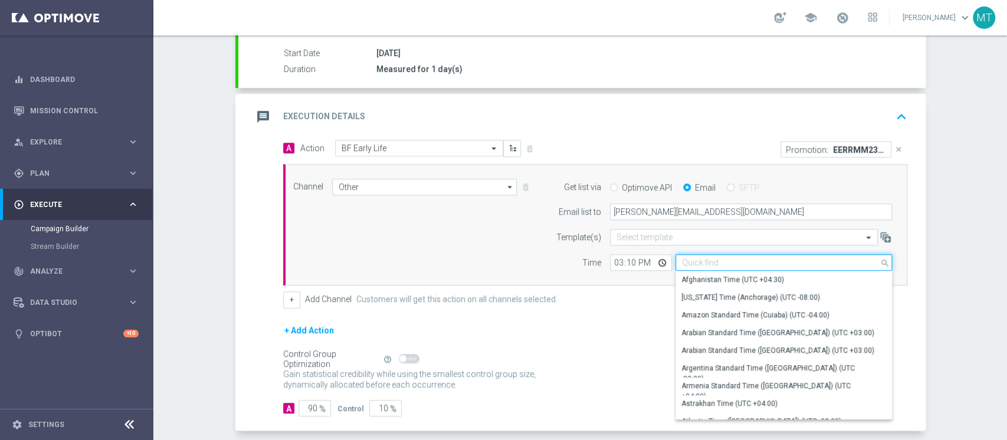
click at [687, 260] on input at bounding box center [783, 262] width 216 height 17
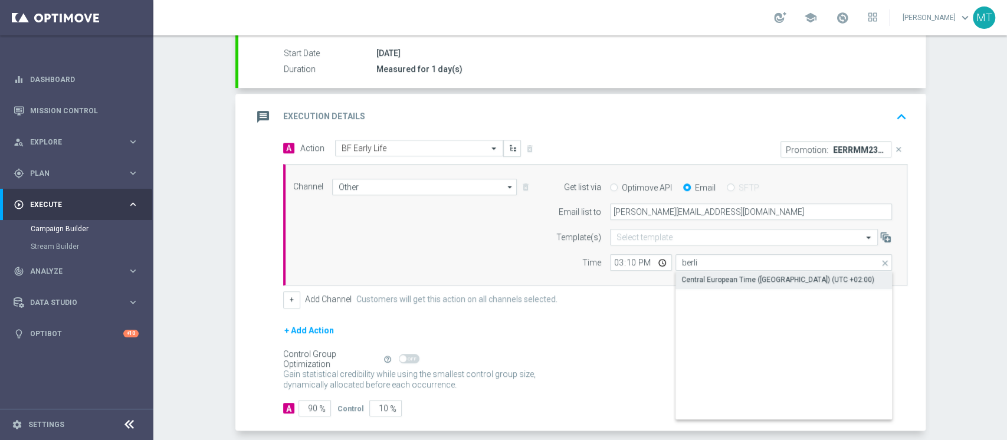
click at [709, 279] on div "Central European Time ([GEOGRAPHIC_DATA]) (UTC +02:00)" at bounding box center [777, 279] width 193 height 11
type input "Central European Time ([GEOGRAPHIC_DATA]) (UTC +02:00)"
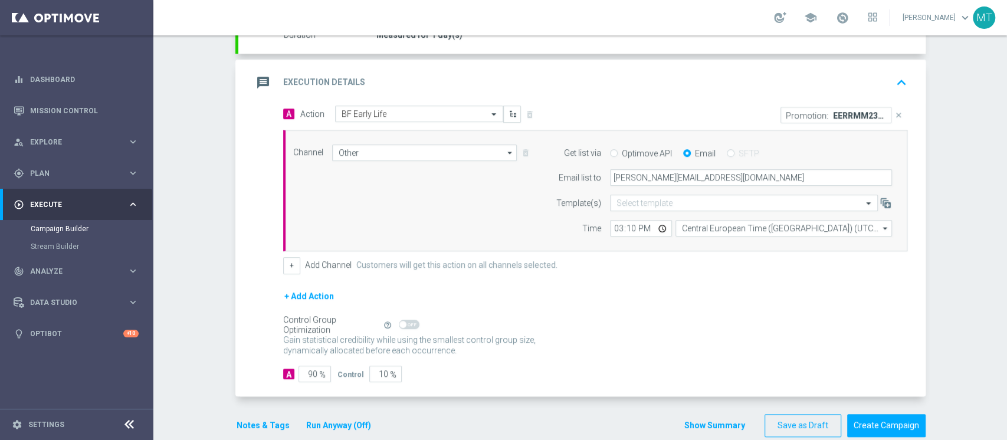
scroll to position [245, 0]
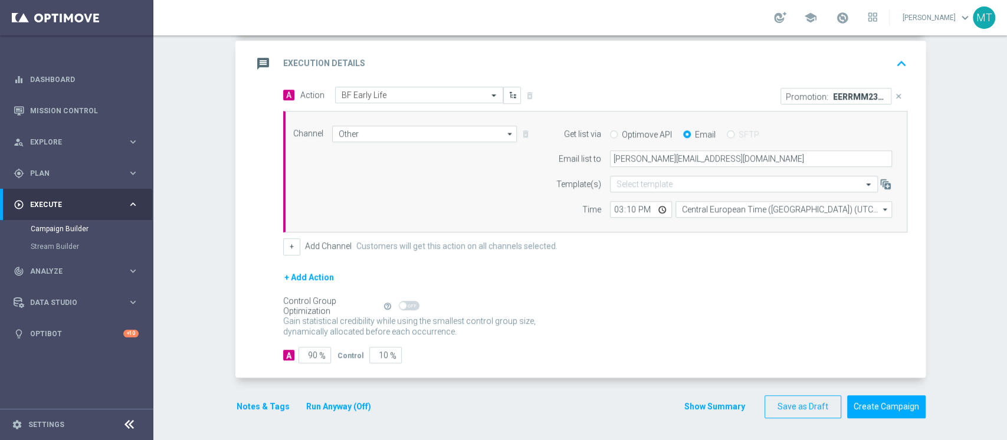
click at [315, 277] on button "+ Add Action" at bounding box center [309, 277] width 52 height 15
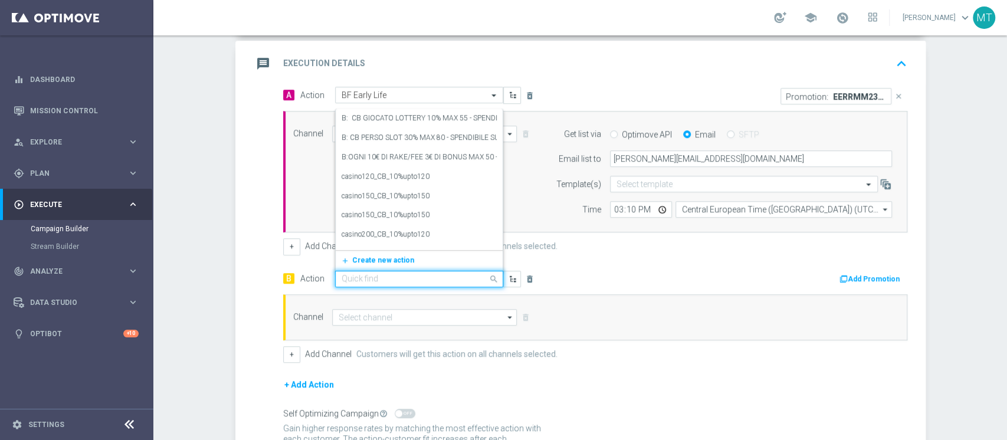
click at [363, 276] on input "text" at bounding box center [407, 279] width 132 height 10
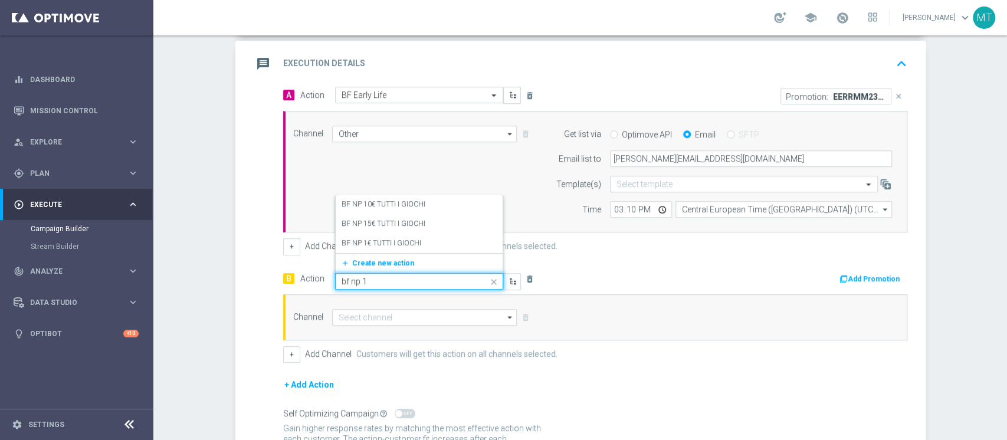
type input "bf np 10"
click at [396, 244] on label "BF NP 10€ TUTTI I GIOCHI" at bounding box center [383, 243] width 84 height 10
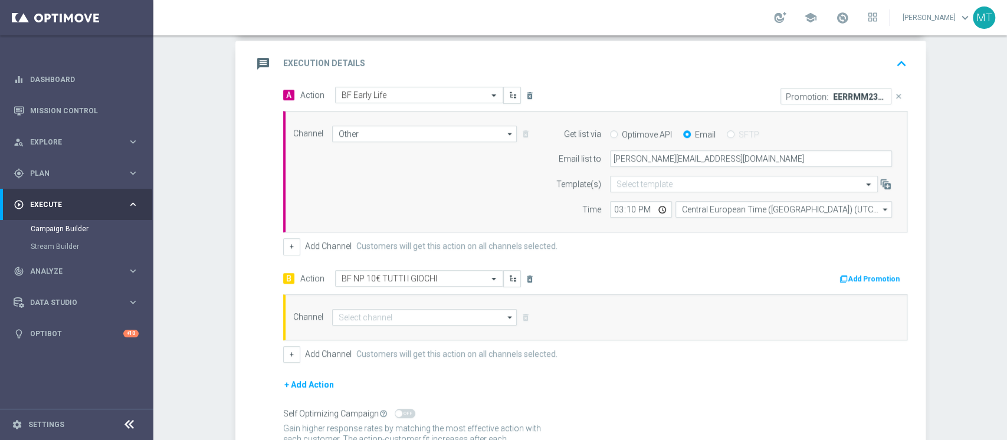
click at [895, 272] on button "Add Promotion" at bounding box center [870, 278] width 65 height 13
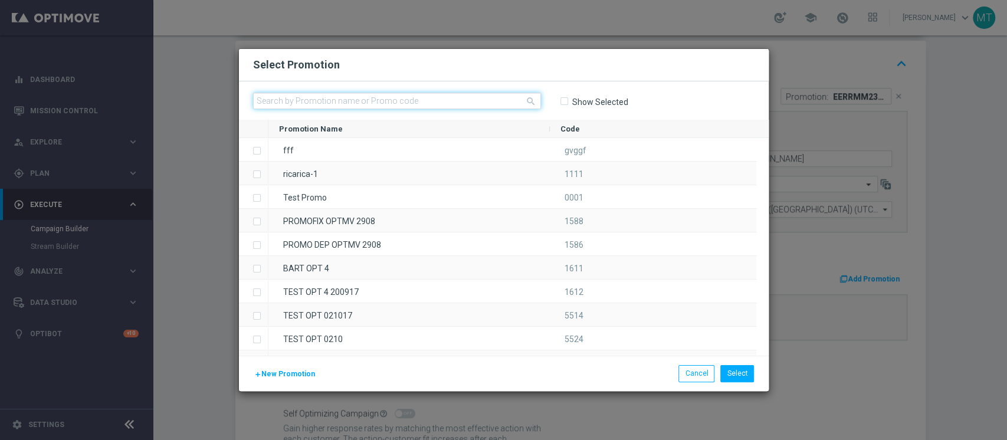
click at [476, 103] on input "text" at bounding box center [397, 101] width 288 height 17
paste input "236338"
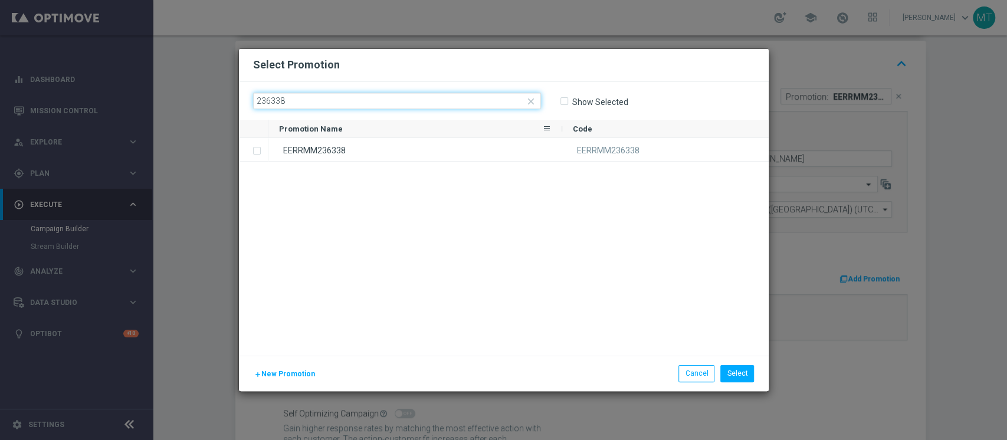
type input "236338"
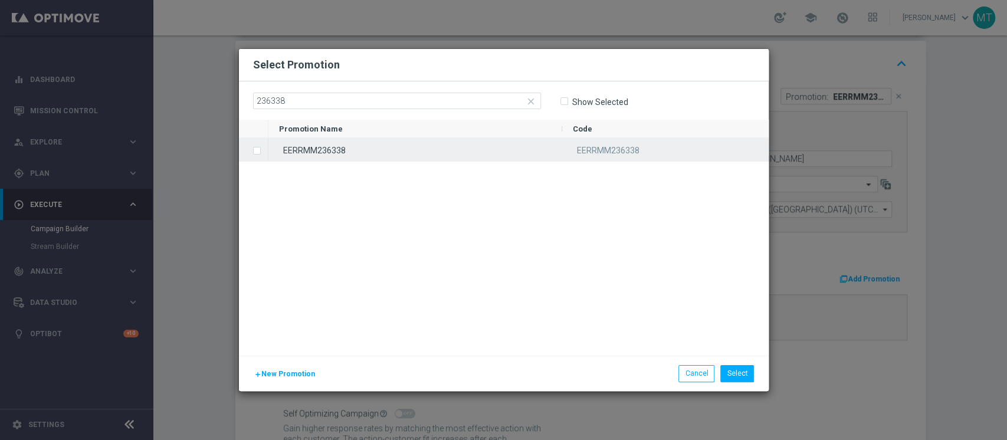
click at [433, 142] on div "EERRMM236338" at bounding box center [415, 149] width 294 height 23
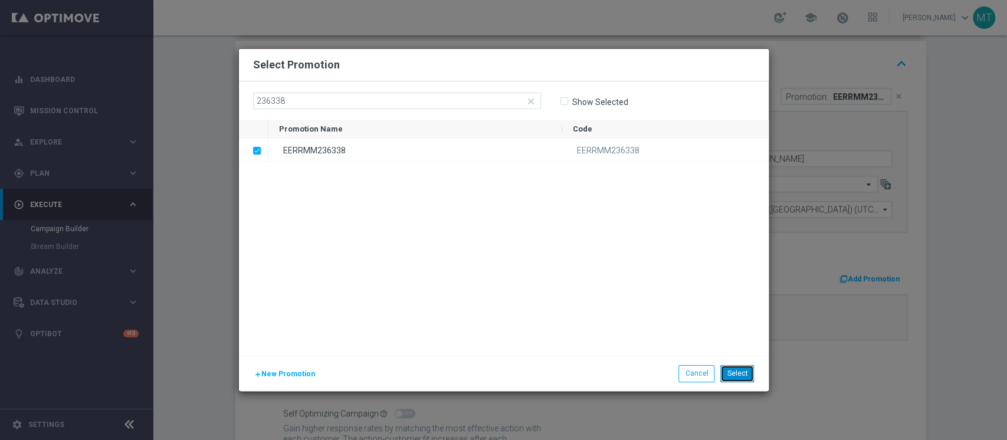
click at [739, 372] on button "Select" at bounding box center [737, 373] width 34 height 17
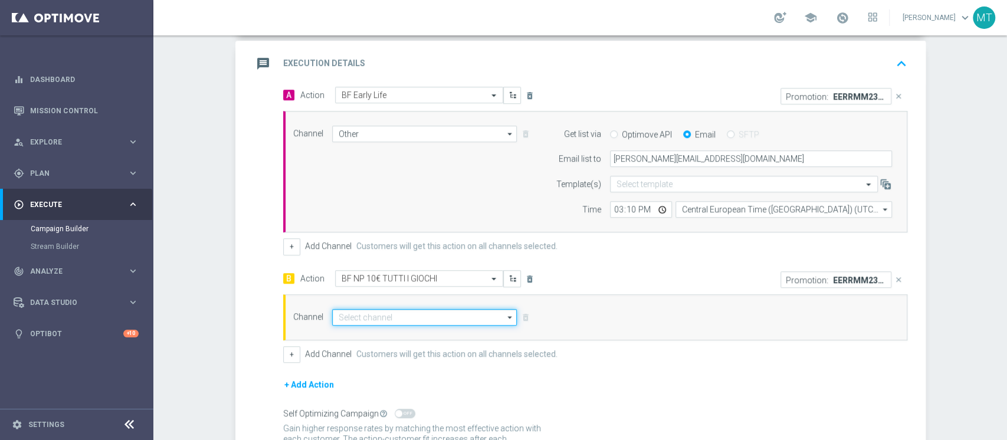
click at [443, 314] on input at bounding box center [424, 317] width 185 height 17
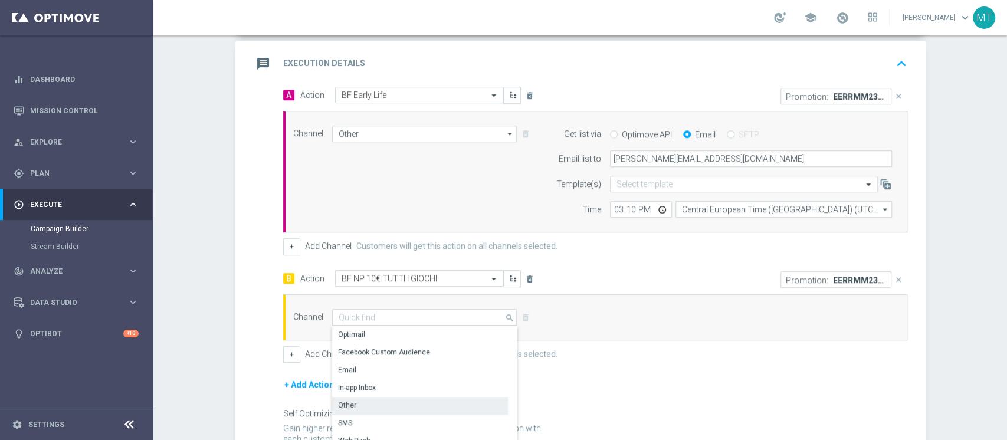
click at [355, 403] on div "Other" at bounding box center [420, 405] width 176 height 17
type input "Other"
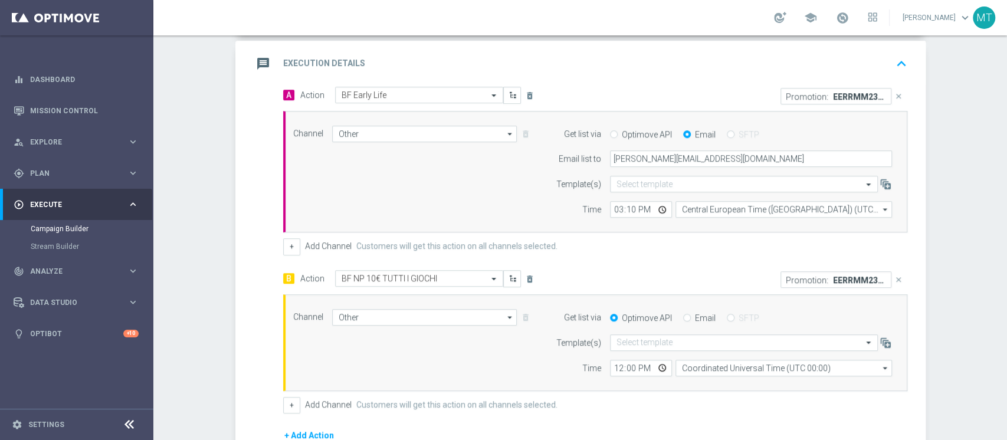
click at [685, 310] on div "Get list via Optimove API Email SFTP" at bounding box center [721, 317] width 360 height 17
click at [684, 314] on div "Email" at bounding box center [699, 318] width 32 height 11
click at [674, 318] on div "Optimove API Email SFTP" at bounding box center [751, 318] width 300 height 11
click at [683, 318] on input "Email" at bounding box center [687, 319] width 8 height 8
radio input "true"
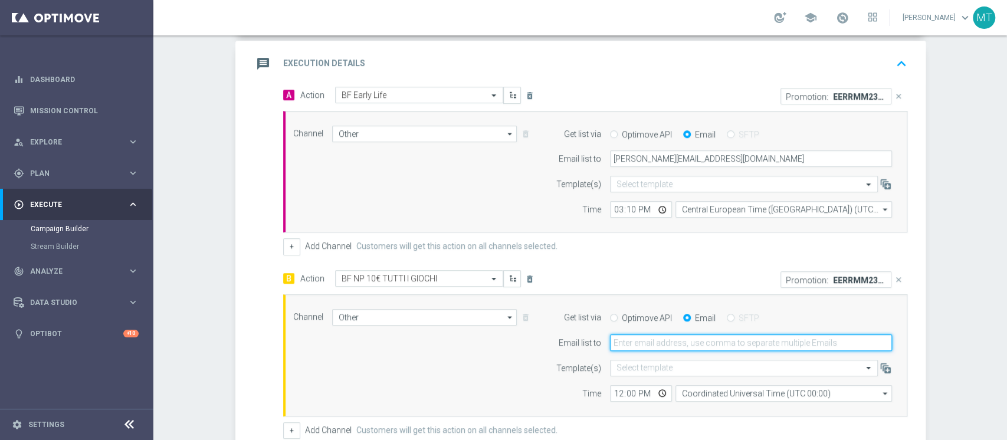
click at [672, 341] on input "email" at bounding box center [751, 342] width 282 height 17
type input "[PERSON_NAME][EMAIL_ADDRESS][DOMAIN_NAME]"
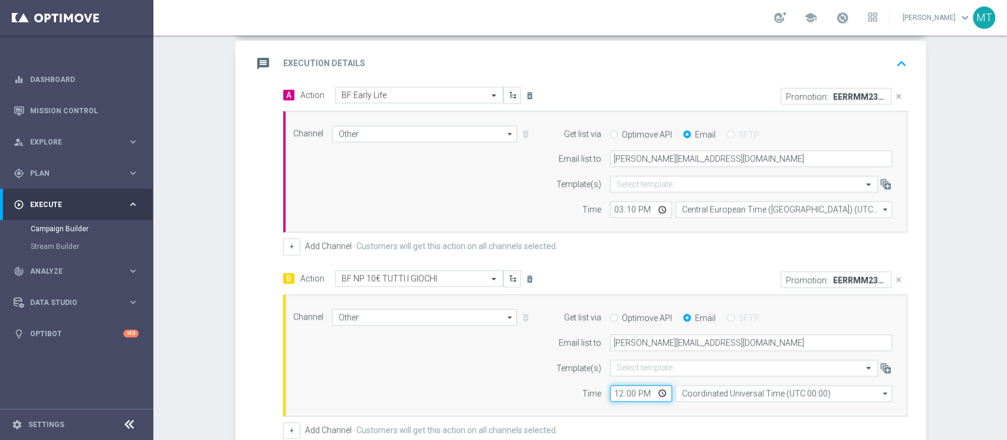
click at [610, 399] on input "12:00" at bounding box center [641, 393] width 62 height 17
type input "15:29"
click at [684, 390] on input "Coordinated Universal Time (UTC 00:00)" at bounding box center [783, 393] width 216 height 17
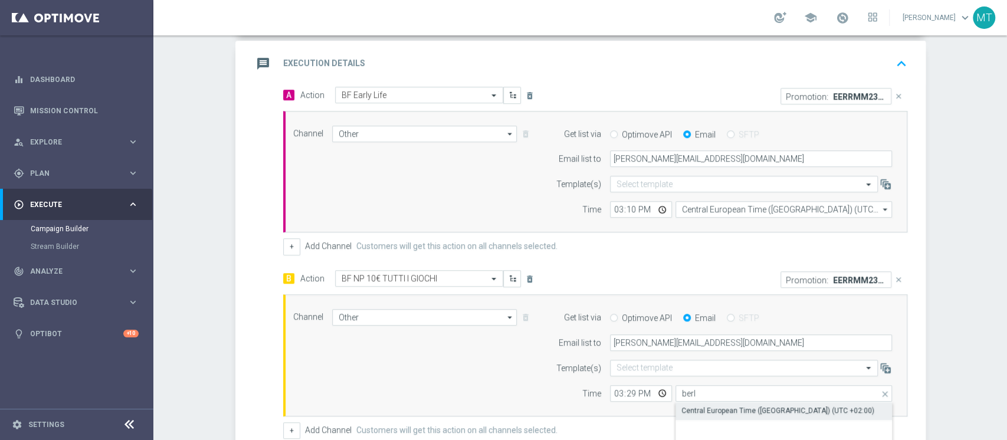
click at [699, 408] on div "Central European Time ([GEOGRAPHIC_DATA]) (UTC +02:00)" at bounding box center [777, 410] width 193 height 11
type input "Central European Time ([GEOGRAPHIC_DATA]) (UTC +02:00)"
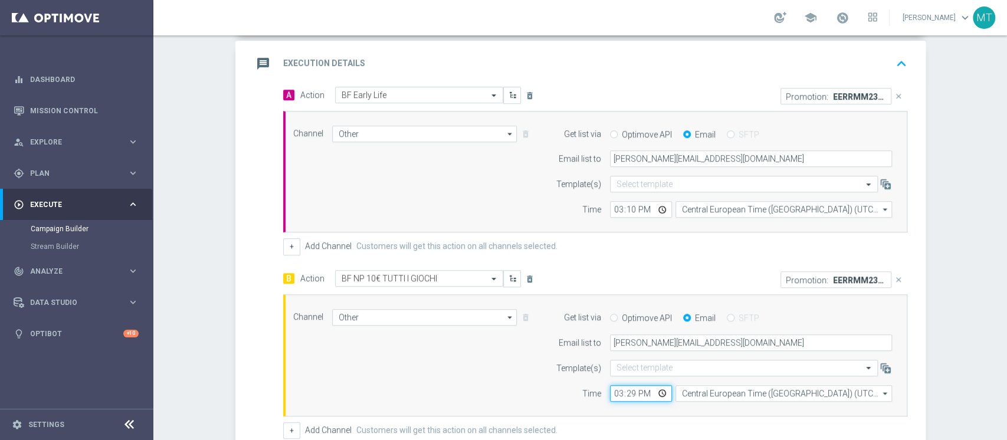
click at [628, 394] on input "15:29" at bounding box center [641, 393] width 62 height 17
type input "15:20"
click at [477, 385] on div "Channel Other Other arrow_drop_down Drag here to set row groups Drag here to se…" at bounding box center [592, 355] width 617 height 93
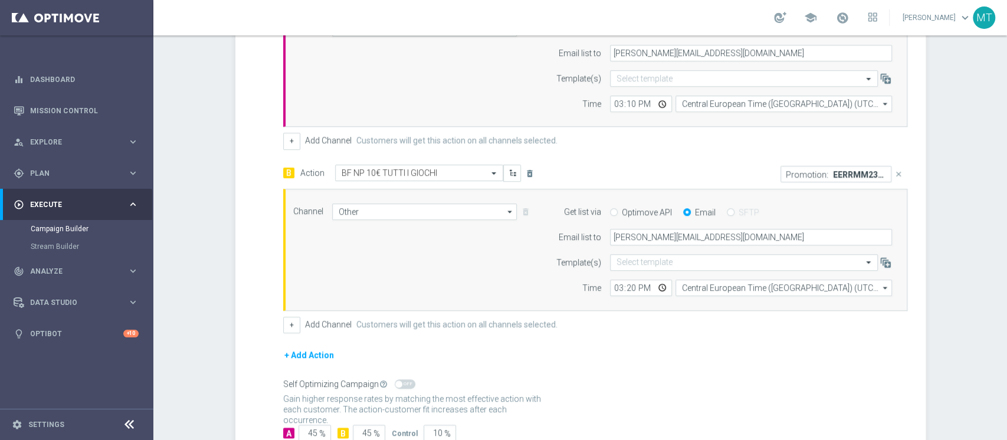
scroll to position [428, 0]
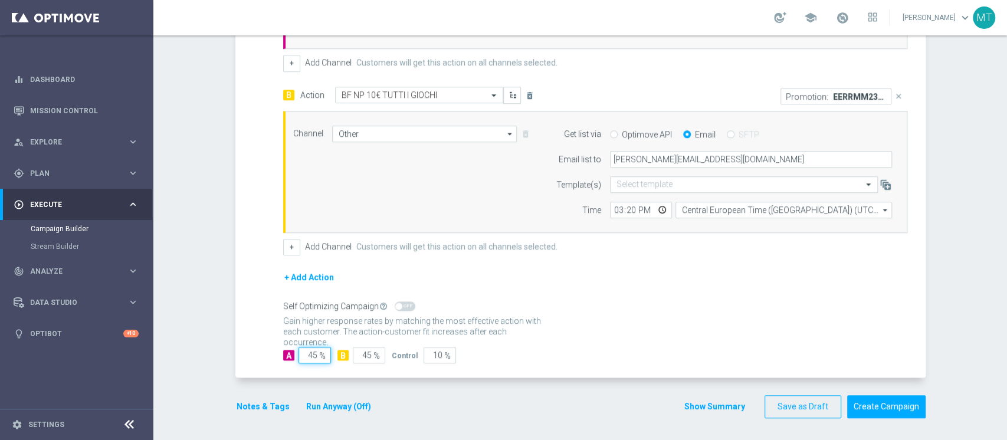
click at [304, 356] on input "45" at bounding box center [314, 355] width 32 height 17
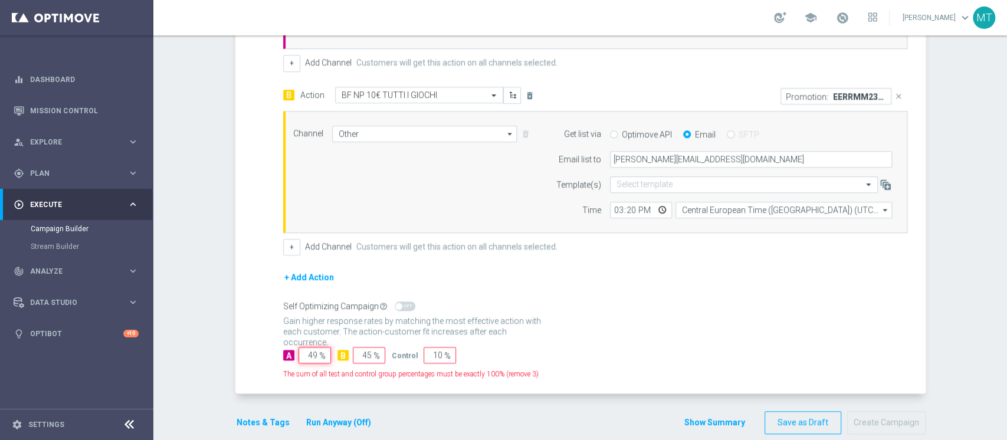
type input "50"
click at [363, 350] on input "45" at bounding box center [369, 355] width 32 height 17
type input "50"
click at [444, 351] on span "%" at bounding box center [447, 356] width 6 height 10
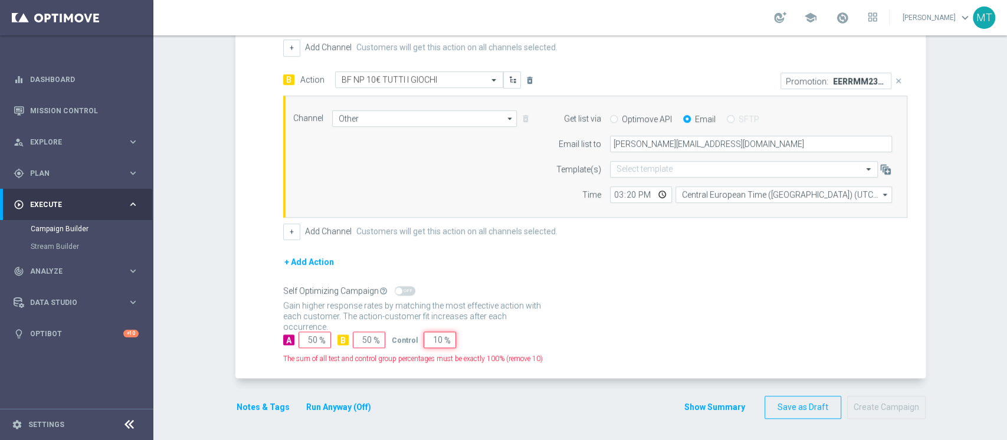
click at [427, 339] on input "10" at bounding box center [439, 339] width 32 height 17
type input "0"
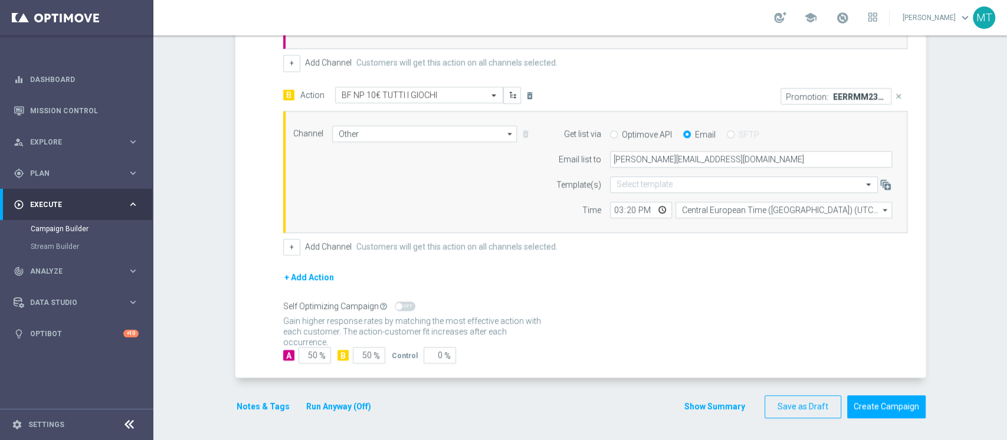
click at [340, 399] on button "Run Anyway (Off)" at bounding box center [338, 406] width 67 height 15
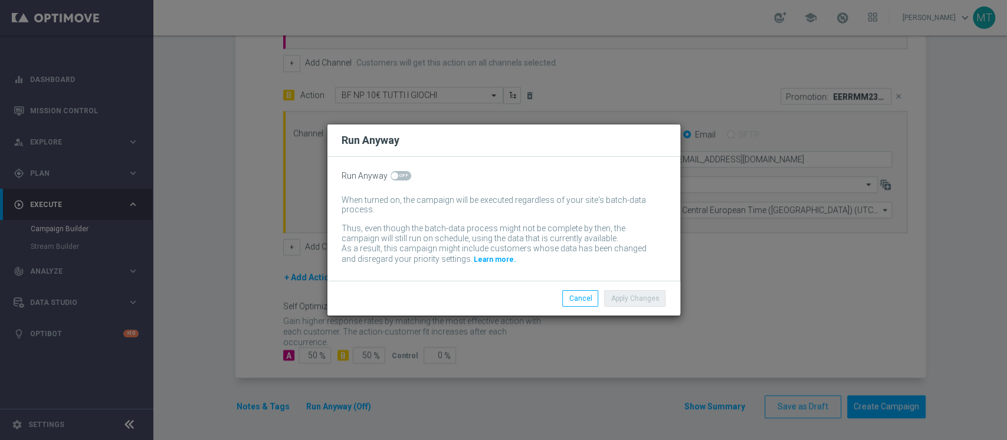
click at [402, 177] on span at bounding box center [400, 175] width 21 height 9
click at [402, 177] on input "checkbox" at bounding box center [400, 175] width 21 height 9
checkbox input "true"
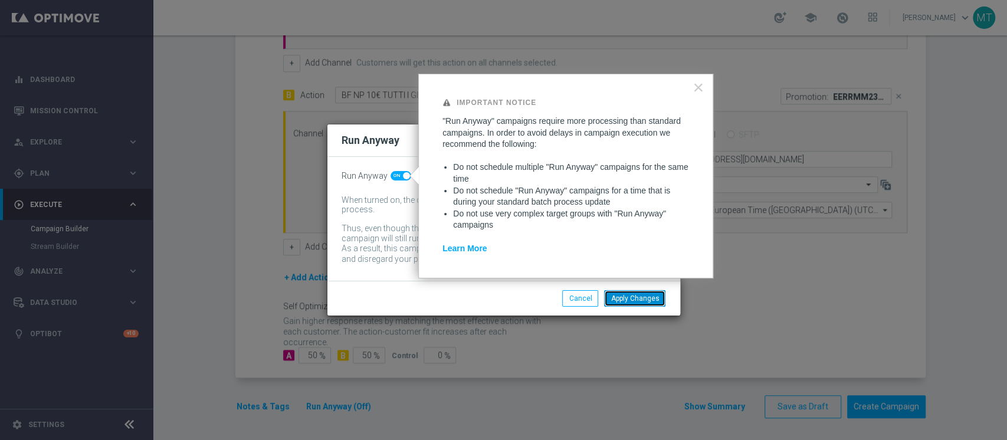
click at [640, 293] on button "Apply Changes" at bounding box center [634, 298] width 61 height 17
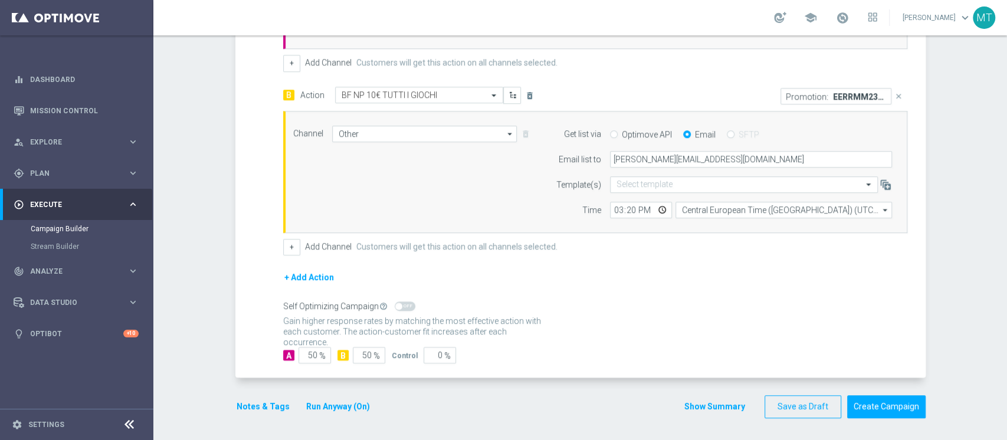
click at [260, 406] on button "Notes & Tags" at bounding box center [262, 406] width 55 height 15
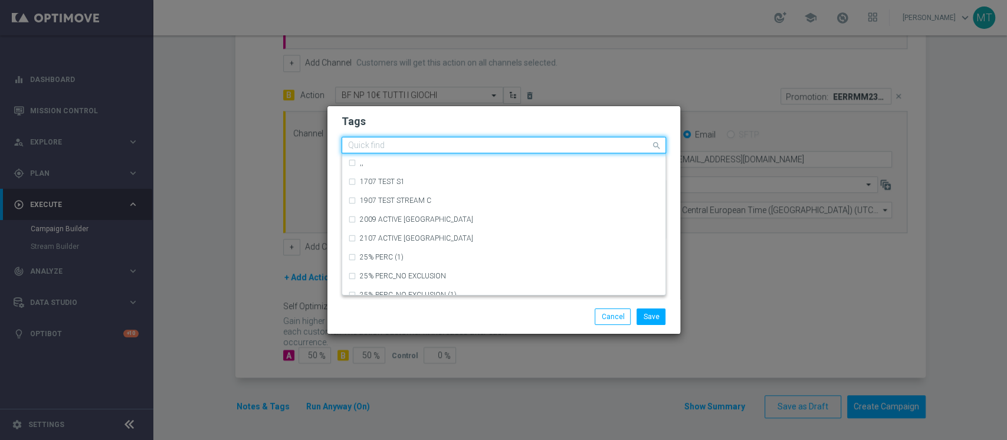
click at [451, 151] on div at bounding box center [498, 147] width 304 height 12
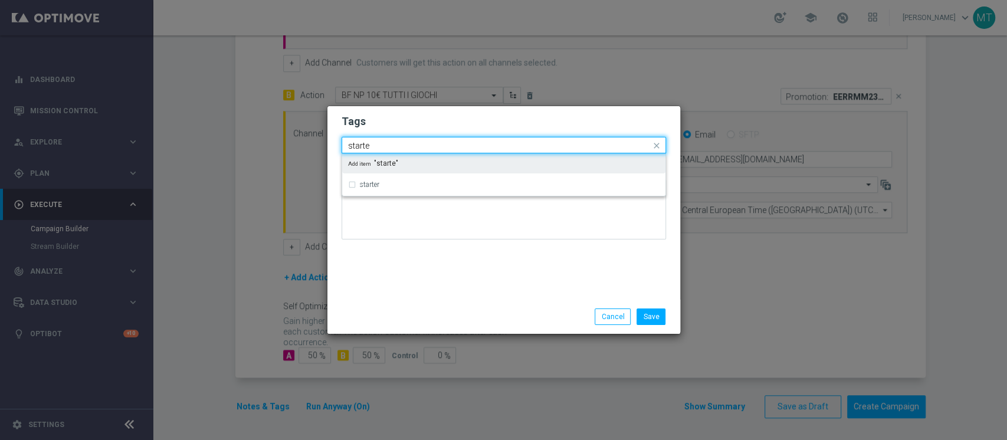
click at [406, 172] on div "Add item "starte"" at bounding box center [503, 163] width 323 height 20
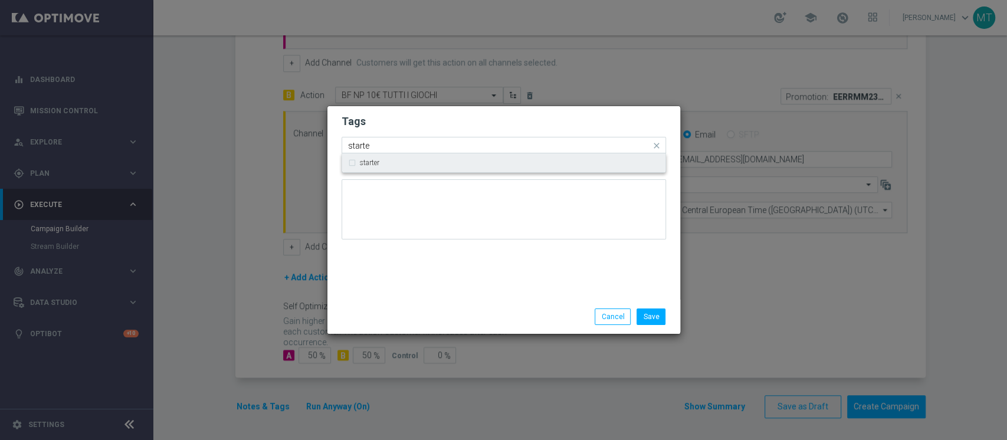
click at [392, 163] on div "starter" at bounding box center [510, 162] width 300 height 7
click at [402, 147] on input "starte" at bounding box center [499, 146] width 303 height 10
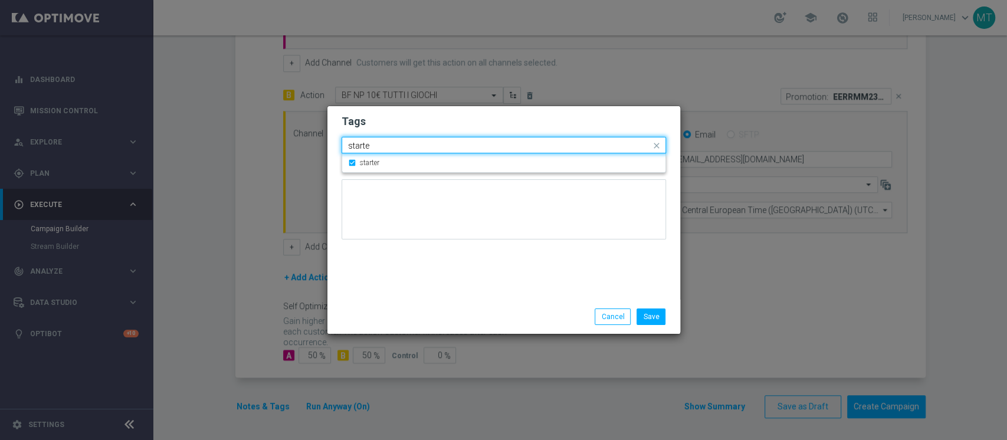
click at [402, 147] on input "starte" at bounding box center [499, 146] width 303 height 10
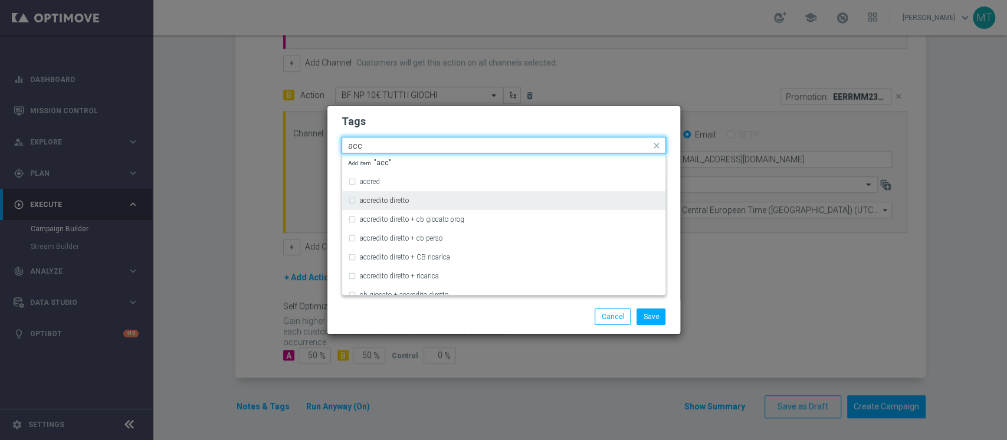
click at [401, 196] on div "accredito diretto" at bounding box center [503, 200] width 311 height 19
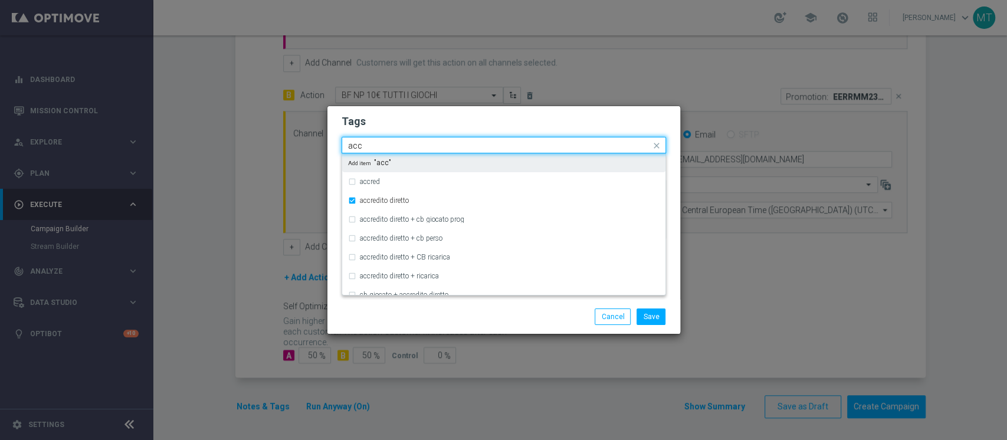
click at [413, 148] on input "acc" at bounding box center [499, 146] width 303 height 10
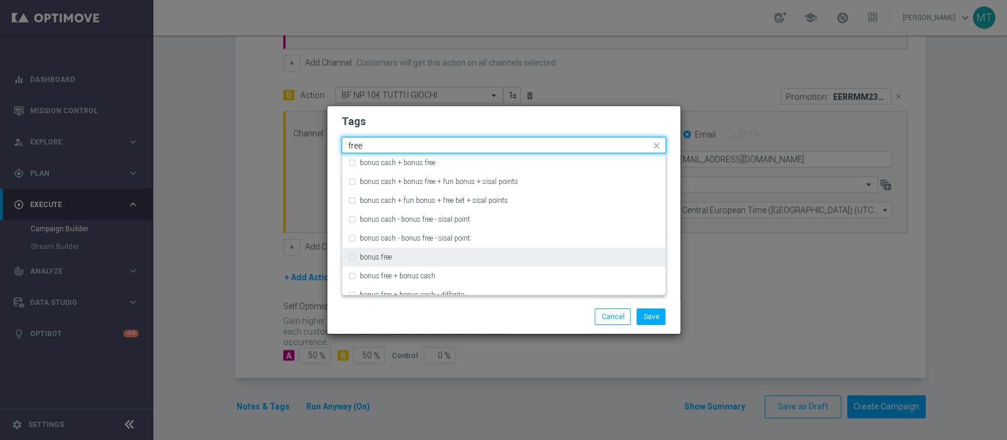
click at [398, 262] on div "bonus free" at bounding box center [503, 257] width 311 height 19
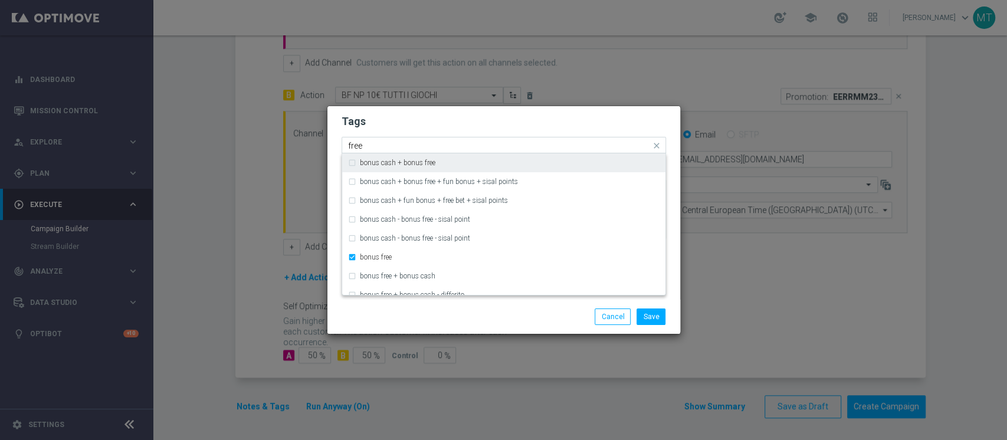
click at [419, 149] on input "free" at bounding box center [499, 146] width 303 height 10
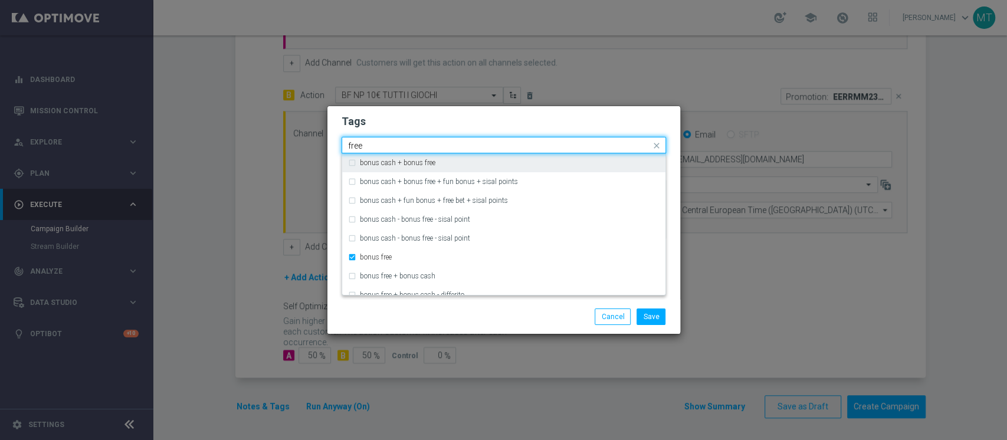
click at [419, 149] on input "free" at bounding box center [499, 146] width 303 height 10
click at [399, 162] on div "all" at bounding box center [510, 162] width 300 height 7
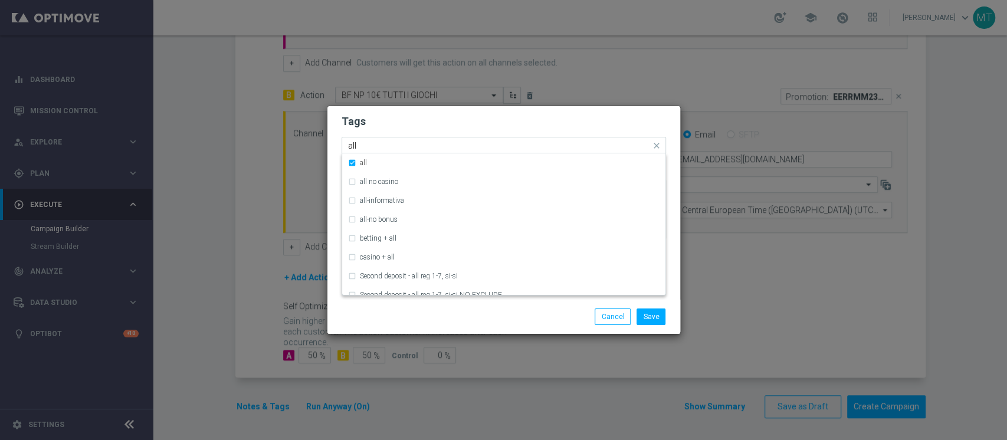
click at [410, 145] on input "all" at bounding box center [499, 146] width 303 height 10
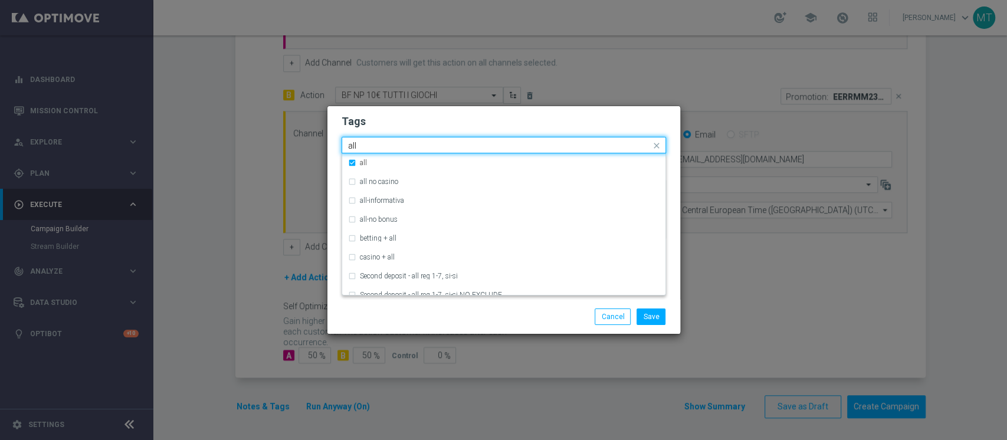
click at [410, 145] on input "all" at bounding box center [499, 146] width 303 height 10
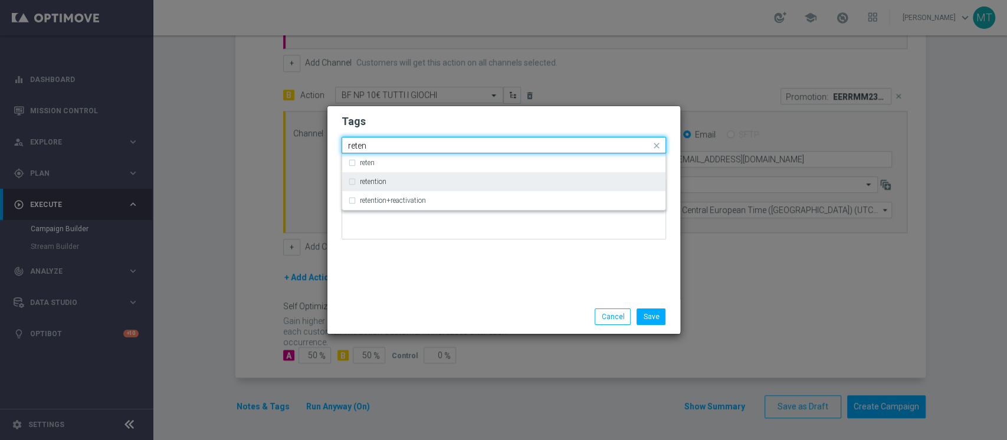
click at [392, 186] on div "retention" at bounding box center [503, 181] width 311 height 19
type input "reten"
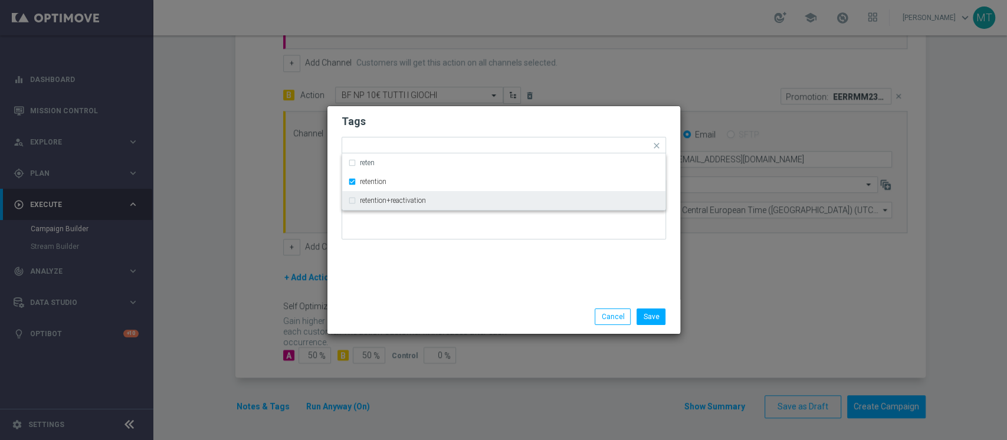
click at [439, 264] on div "Tags Quick find × starte × starter × accredito diretto × bonus free × all × ret…" at bounding box center [503, 202] width 353 height 193
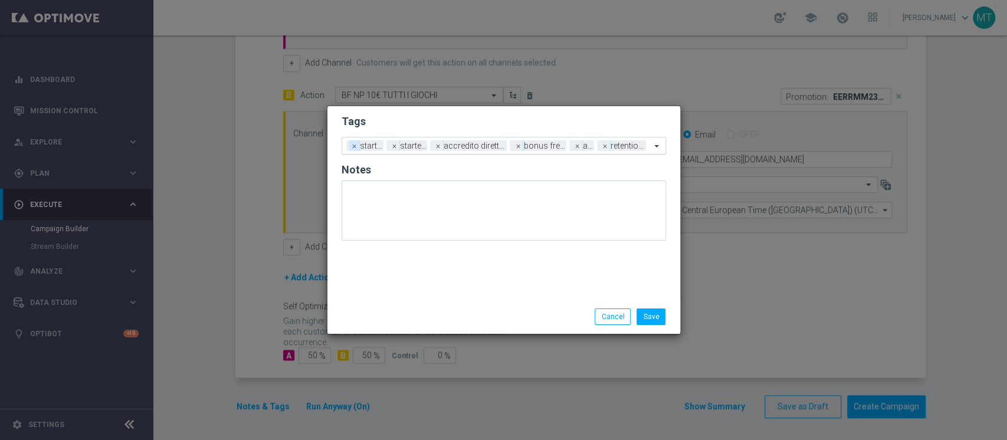
click at [349, 144] on span "×" at bounding box center [354, 145] width 11 height 11
click at [649, 312] on button "Save" at bounding box center [650, 316] width 29 height 17
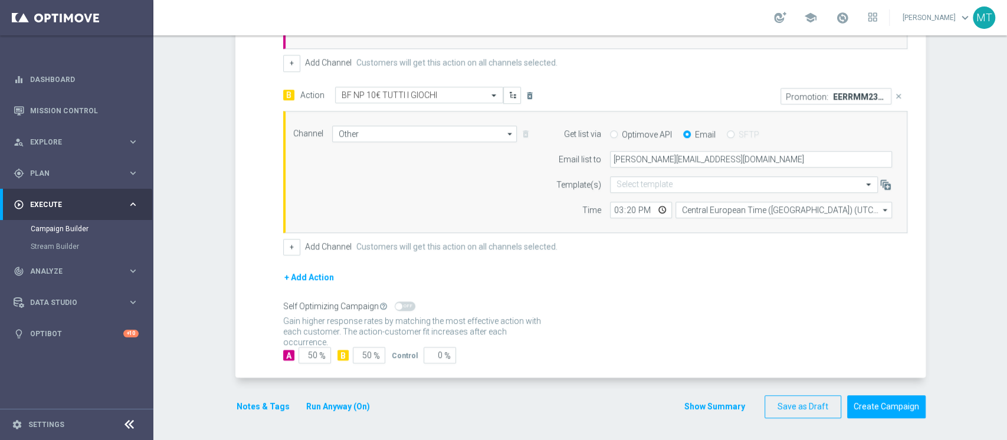
click at [730, 409] on button "Show Summary" at bounding box center [715, 407] width 62 height 14
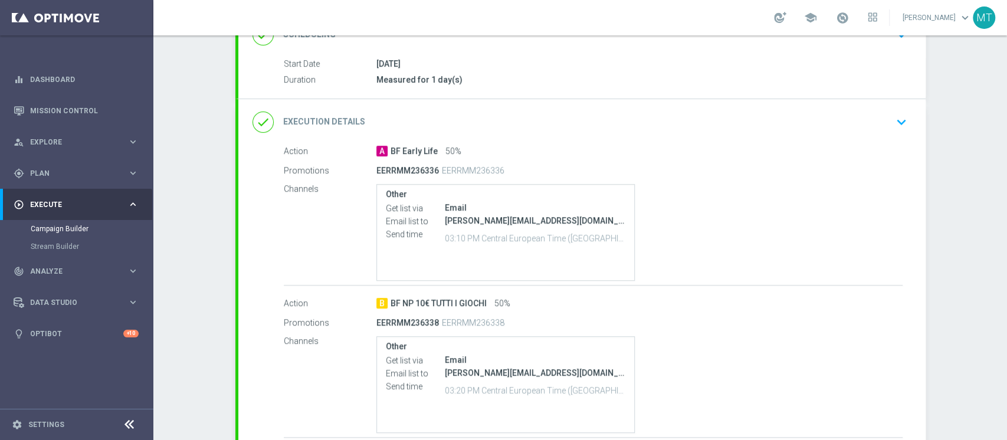
scroll to position [47, 0]
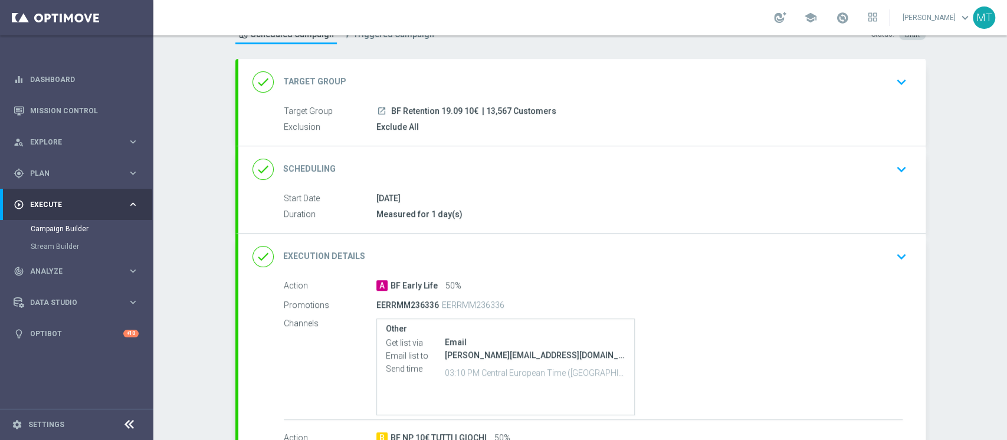
click at [467, 180] on div "done Scheduling keyboard_arrow_down" at bounding box center [581, 169] width 687 height 46
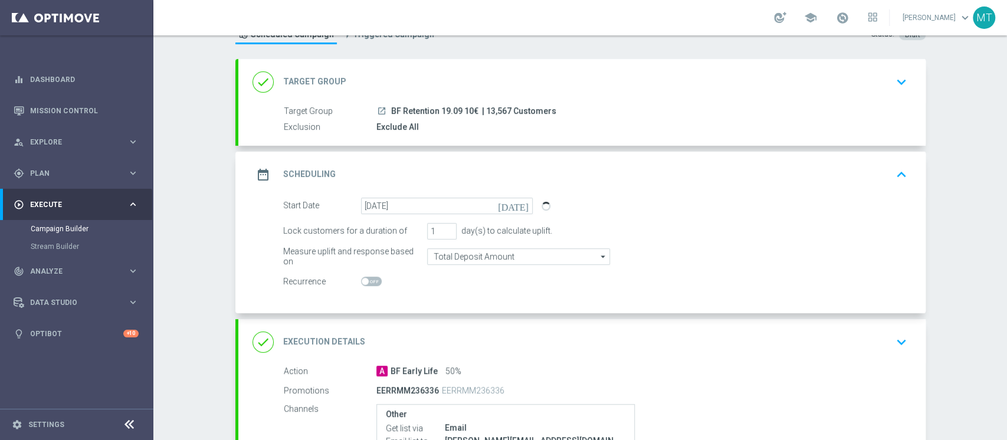
click at [519, 87] on div "done Target Group keyboard_arrow_down" at bounding box center [581, 82] width 659 height 22
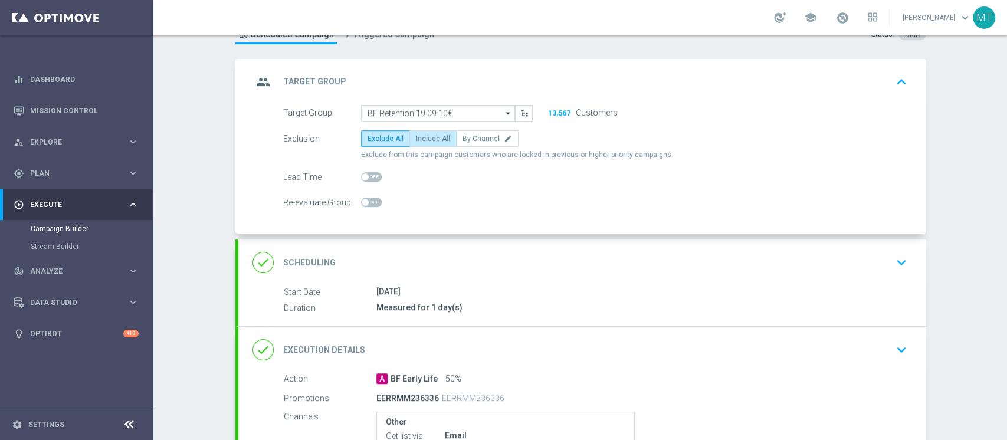
click at [427, 130] on label "Include All" at bounding box center [432, 138] width 47 height 17
click at [423, 137] on input "Include All" at bounding box center [420, 141] width 8 height 8
radio input "true"
click at [452, 87] on div "group Target Group keyboard_arrow_up" at bounding box center [581, 82] width 659 height 22
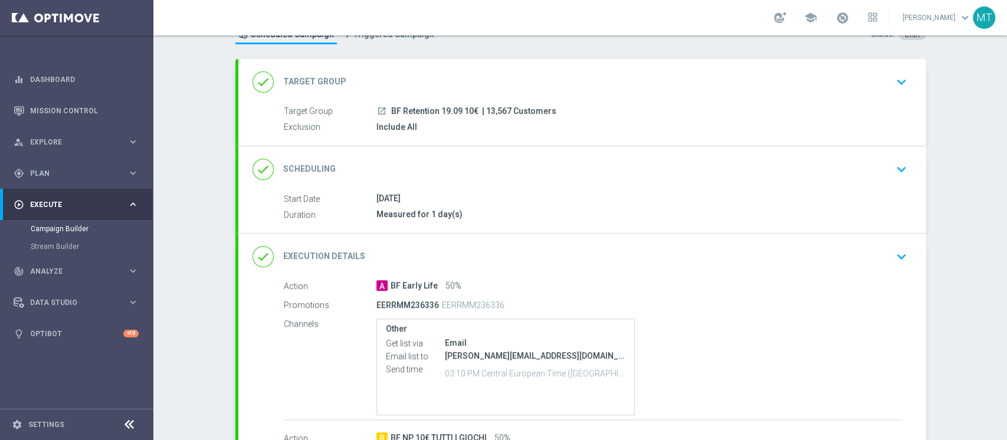
click at [475, 83] on div "done Target Group keyboard_arrow_down Target Group launch BF Retention 19.09 10…" at bounding box center [581, 102] width 687 height 87
click at [475, 83] on div "done Target Group keyboard_arrow_down" at bounding box center [581, 82] width 659 height 22
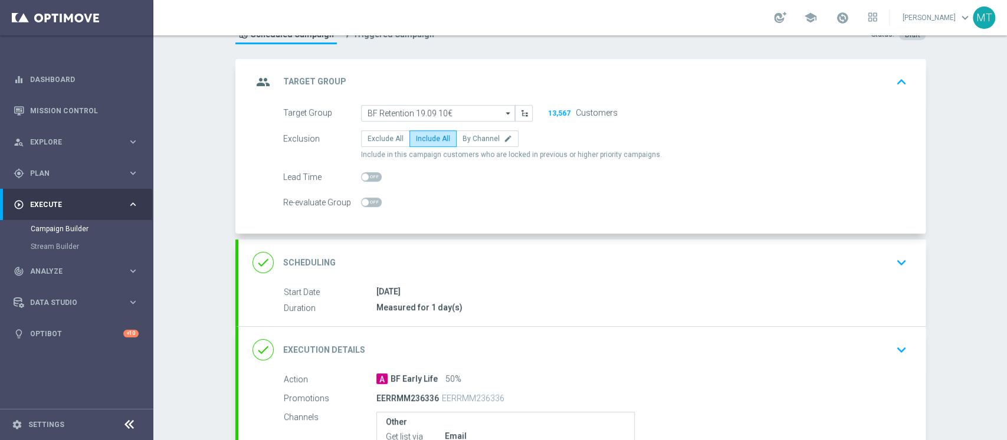
click at [475, 83] on div "group Target Group keyboard_arrow_up" at bounding box center [581, 82] width 659 height 22
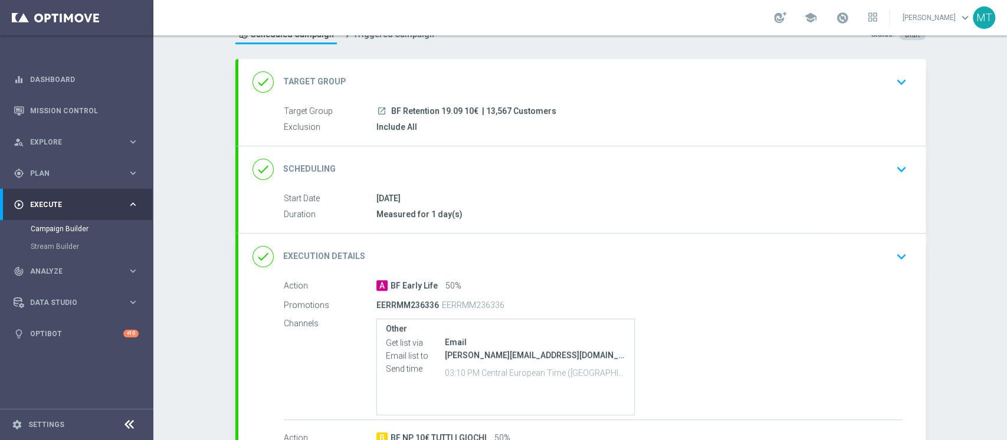
click at [474, 83] on div "done Target Group keyboard_arrow_down" at bounding box center [581, 82] width 659 height 22
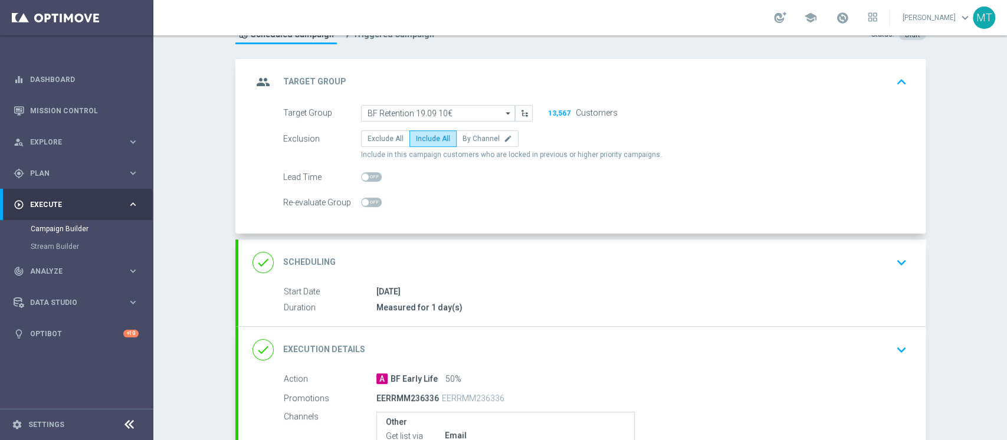
click at [473, 83] on div "group Target Group keyboard_arrow_up Target Group launch BF Retention 19.09 10€…" at bounding box center [581, 146] width 687 height 175
click at [473, 83] on div "group Target Group keyboard_arrow_up" at bounding box center [581, 82] width 659 height 22
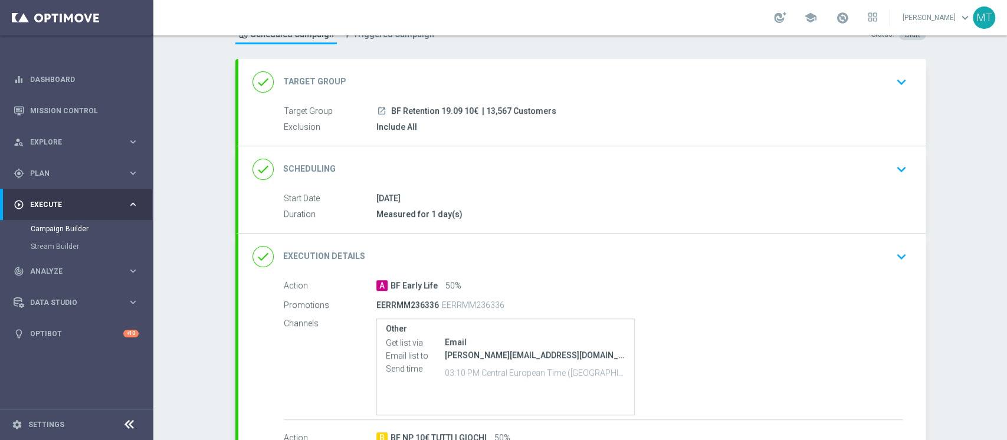
click at [444, 158] on div "done Scheduling keyboard_arrow_down" at bounding box center [581, 169] width 659 height 22
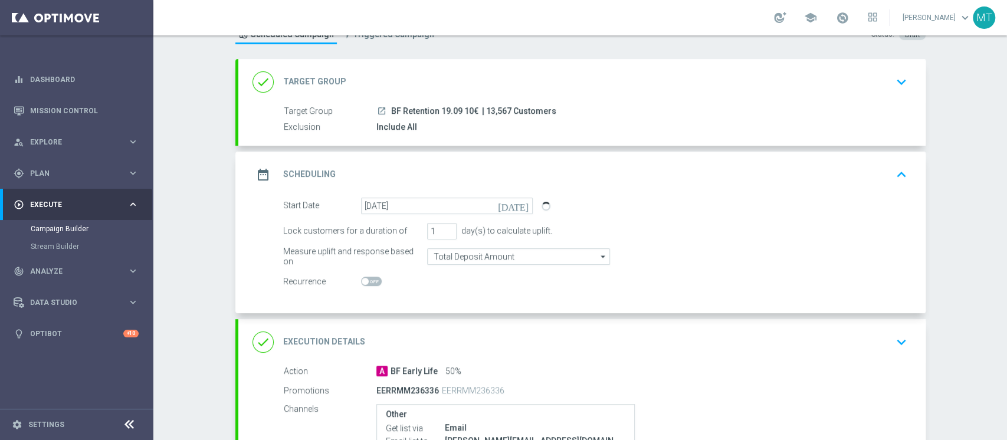
click at [489, 160] on div "date_range Scheduling keyboard_arrow_up" at bounding box center [581, 175] width 687 height 46
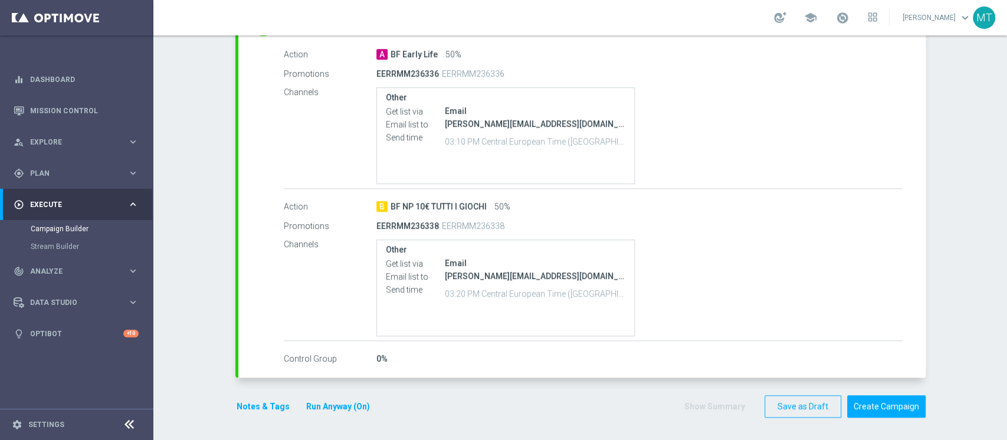
scroll to position [277, 0]
click at [878, 402] on button "Create Campaign" at bounding box center [886, 407] width 78 height 23
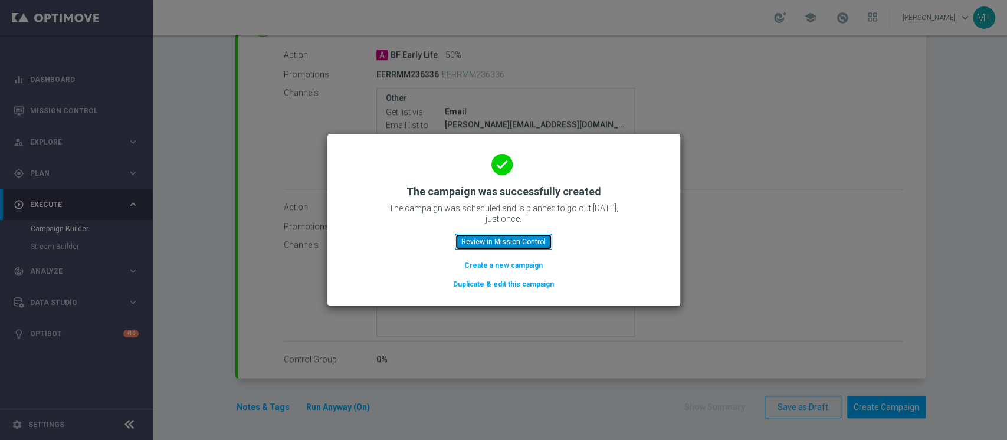
click at [524, 238] on button "Review in Mission Control" at bounding box center [503, 242] width 97 height 17
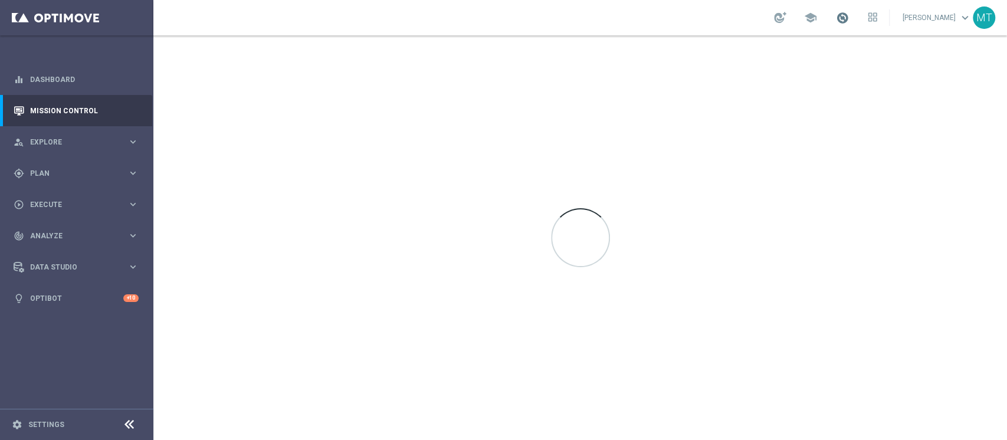
click at [849, 12] on span at bounding box center [842, 17] width 13 height 13
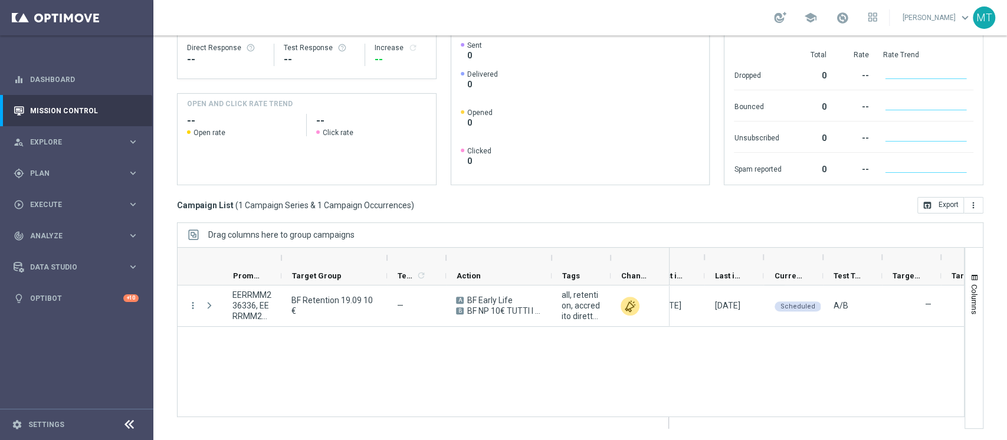
scroll to position [0, 152]
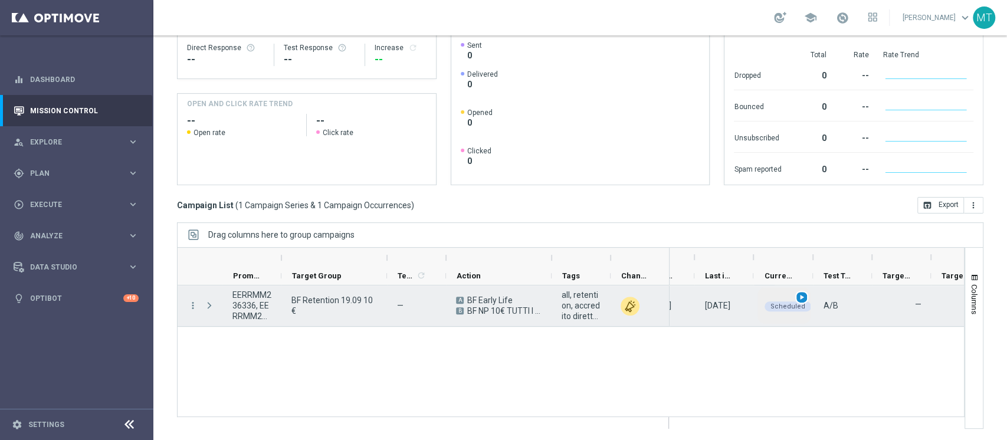
click at [804, 301] on div "play_arrow" at bounding box center [802, 298] width 14 height 14
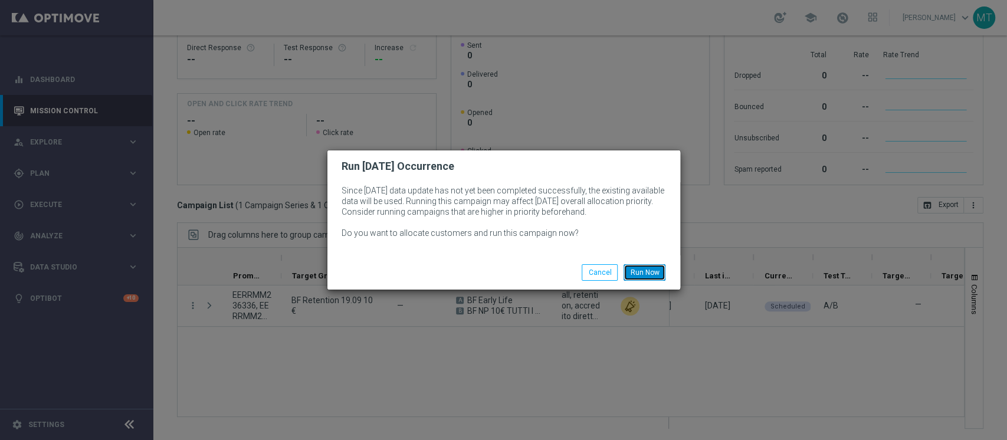
click at [653, 275] on button "Run Now" at bounding box center [644, 272] width 42 height 17
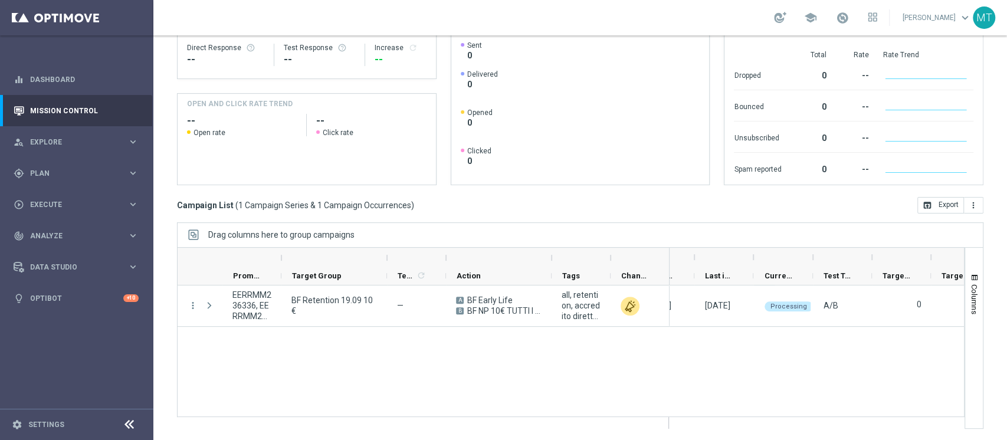
drag, startPoint x: 922, startPoint y: 333, endPoint x: 875, endPoint y: 229, distance: 114.3
click at [922, 333] on div "19 Sep 2025, Friday 1 19 Sep 2025, Friday 19 Sep 2025, Friday Processing A/B 0 …" at bounding box center [816, 356] width 294 height 143
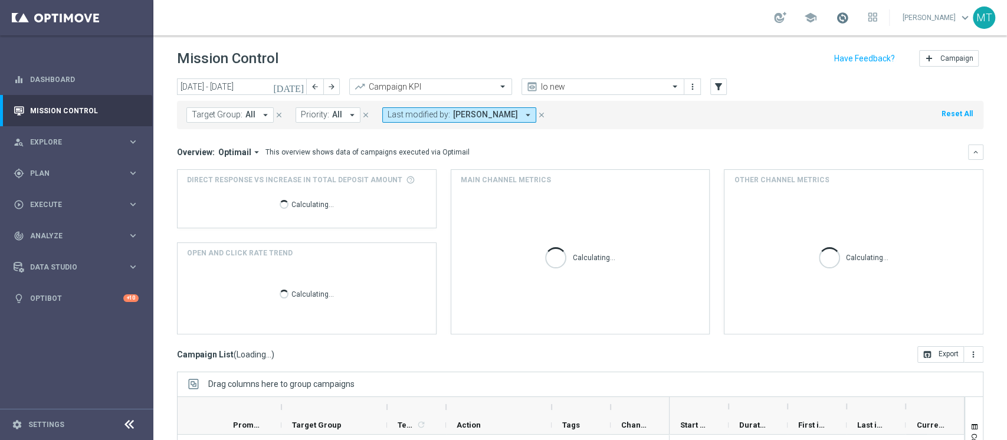
click at [849, 20] on span at bounding box center [842, 17] width 13 height 13
click at [849, 18] on span at bounding box center [842, 17] width 13 height 13
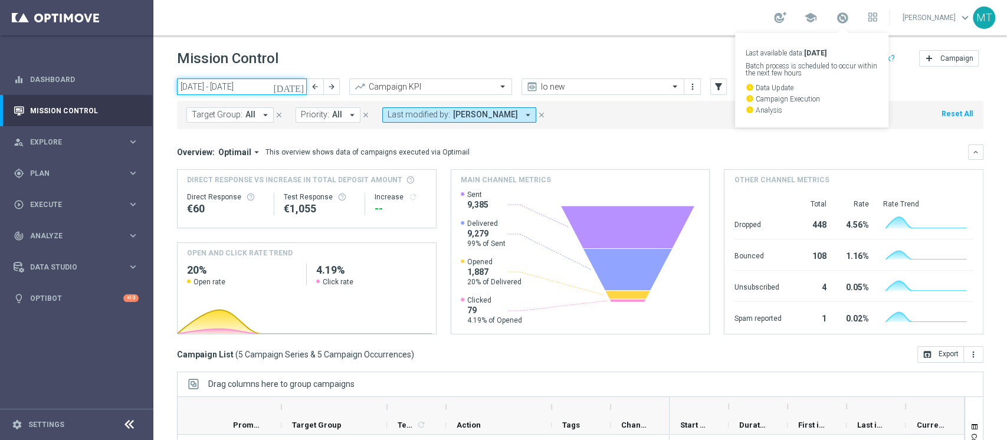
click at [234, 94] on input "15 Sep 2025 - 21 Sep 2025" at bounding box center [242, 86] width 130 height 17
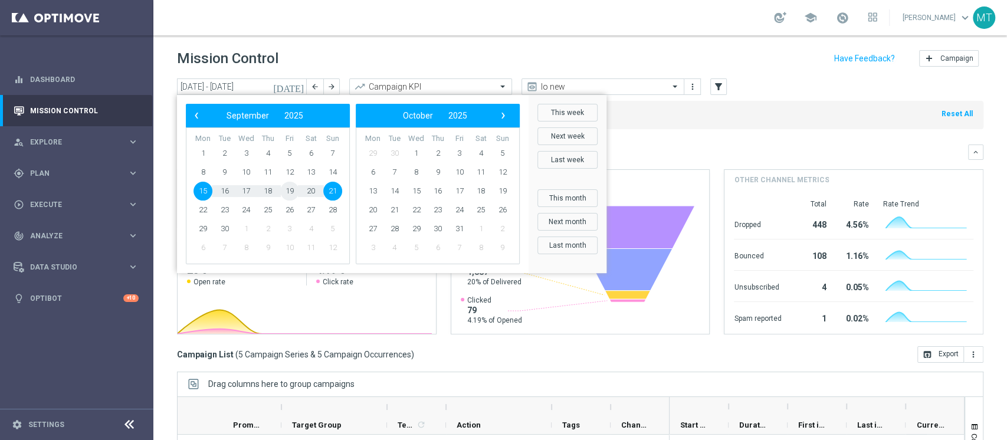
click at [291, 192] on span "19" at bounding box center [289, 191] width 19 height 19
type input "19 Sep 2025 - 19 Sep 2025"
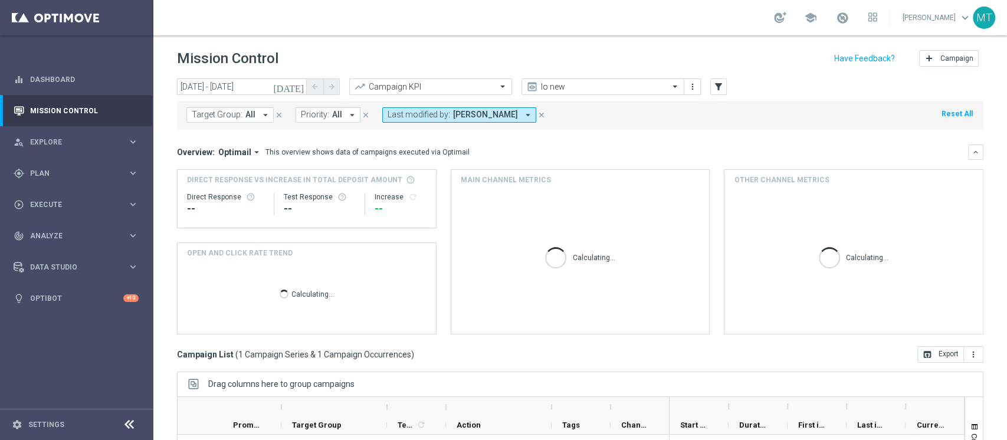
click at [1006, 130] on div "Mission Control add Campaign today 19 Sep 2025 - 19 Sep 2025 arrow_back arrow_f…" at bounding box center [579, 237] width 853 height 405
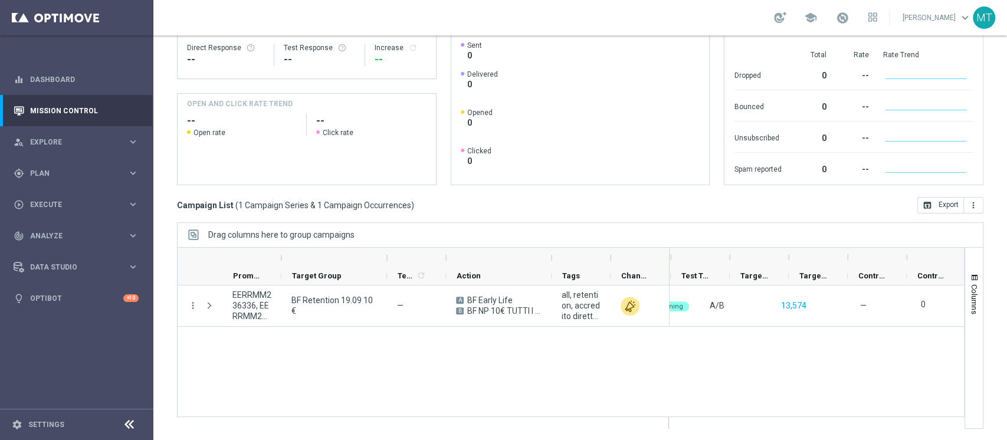
scroll to position [0, 314]
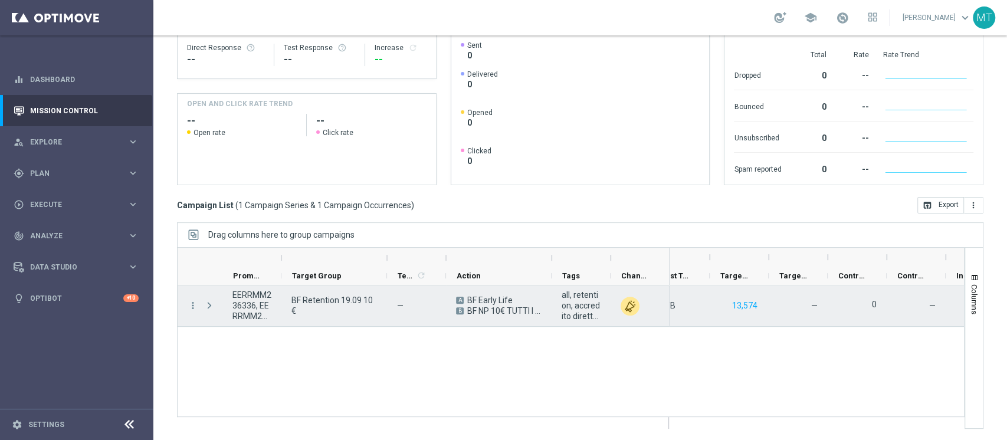
click at [205, 309] on span "Press SPACE to select this row." at bounding box center [209, 305] width 11 height 9
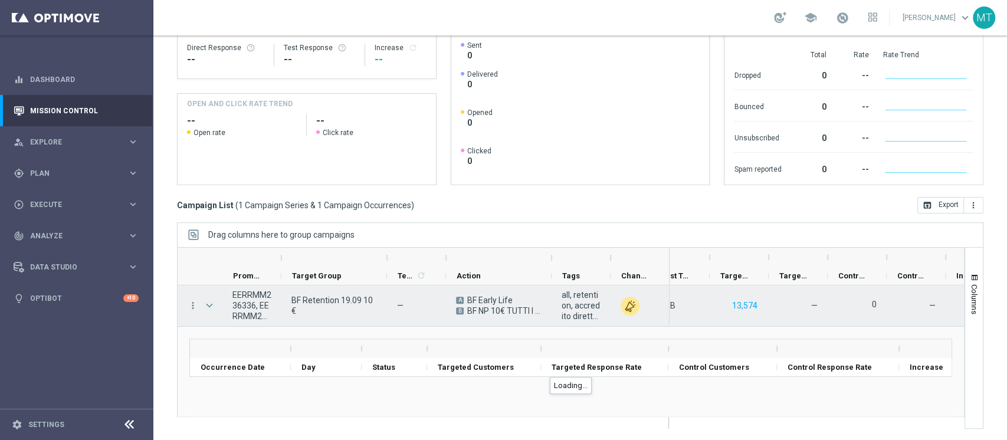
click at [211, 310] on span "Press SPACE to select this row." at bounding box center [209, 305] width 11 height 9
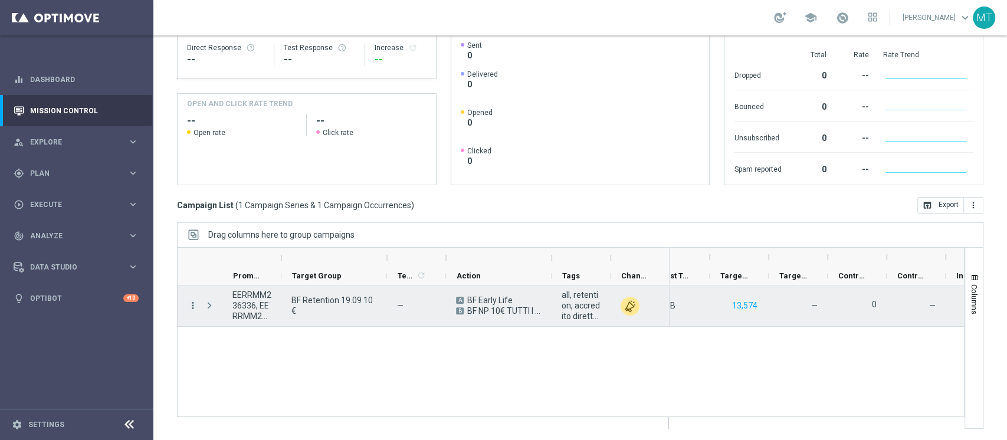
click at [189, 302] on icon "more_vert" at bounding box center [193, 305] width 11 height 11
click at [189, 303] on icon "more_vert" at bounding box center [193, 305] width 11 height 11
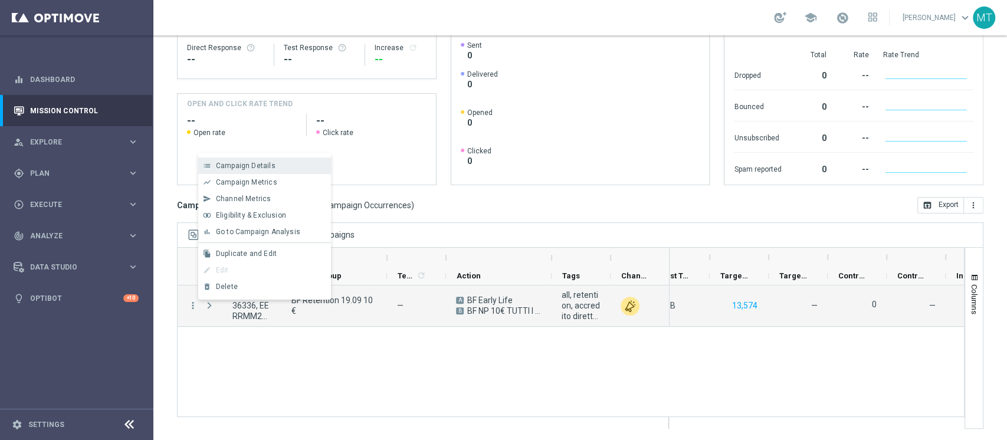
click at [246, 168] on span "Campaign Details" at bounding box center [246, 166] width 60 height 8
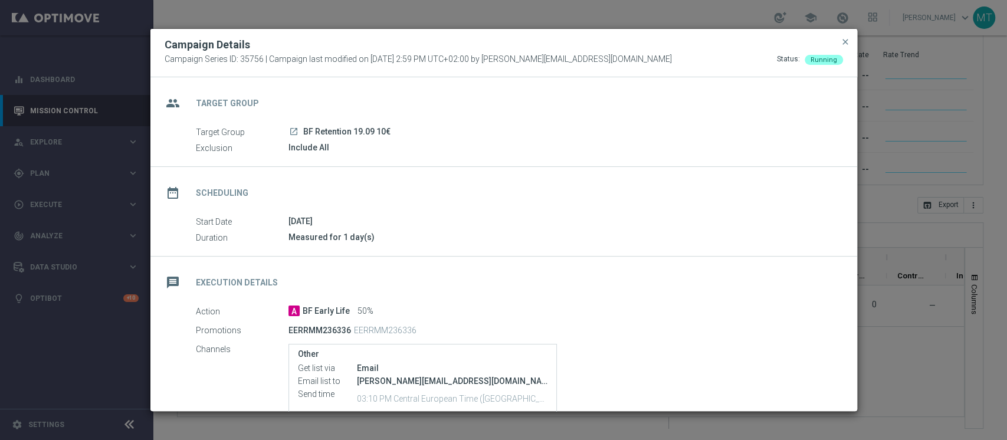
scroll to position [313, 0]
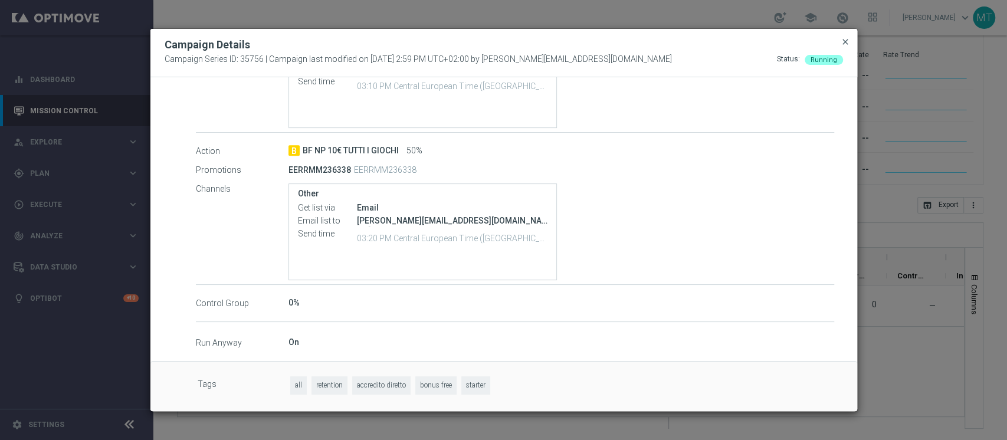
click at [842, 44] on span "close" at bounding box center [844, 41] width 9 height 9
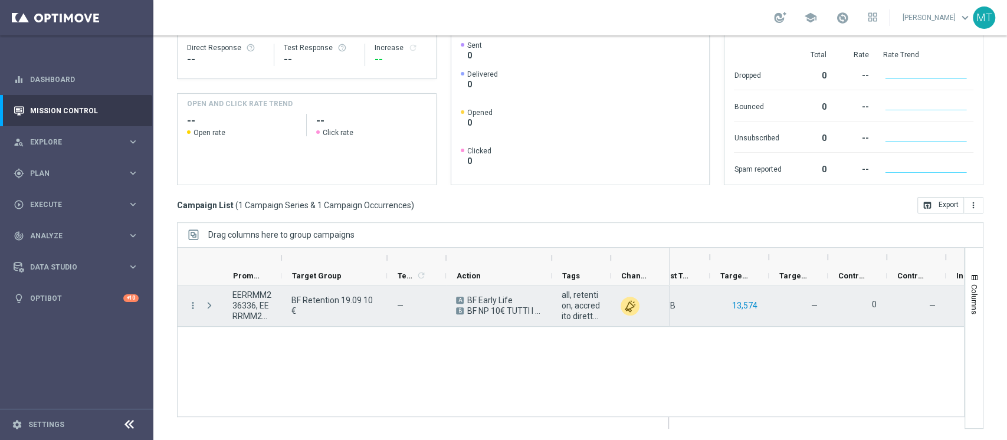
click at [743, 304] on button "13,574" at bounding box center [745, 305] width 28 height 15
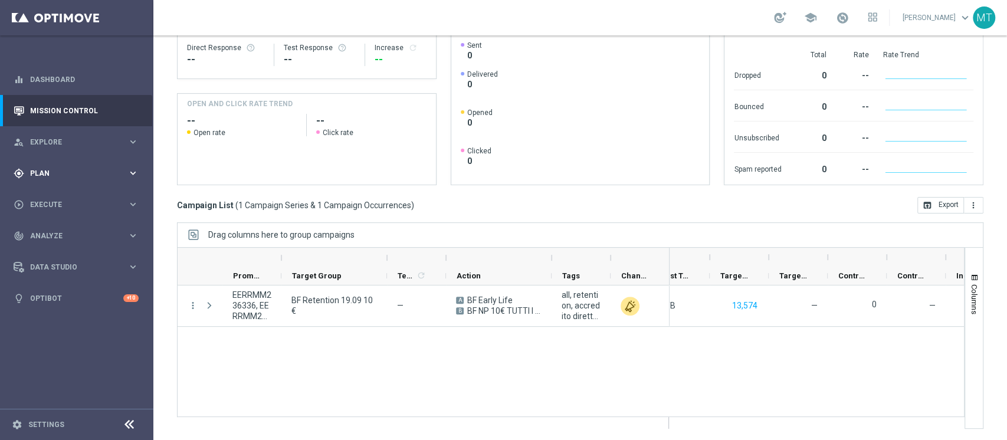
click at [77, 164] on div "gps_fixed Plan keyboard_arrow_right" at bounding box center [76, 172] width 152 height 31
click at [67, 196] on link "Target Groups" at bounding box center [77, 197] width 92 height 9
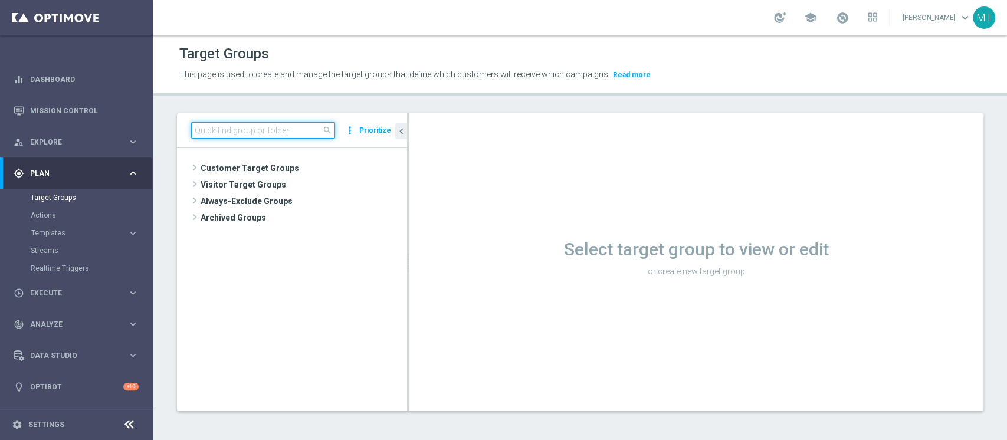
click at [291, 129] on input at bounding box center [263, 130] width 144 height 17
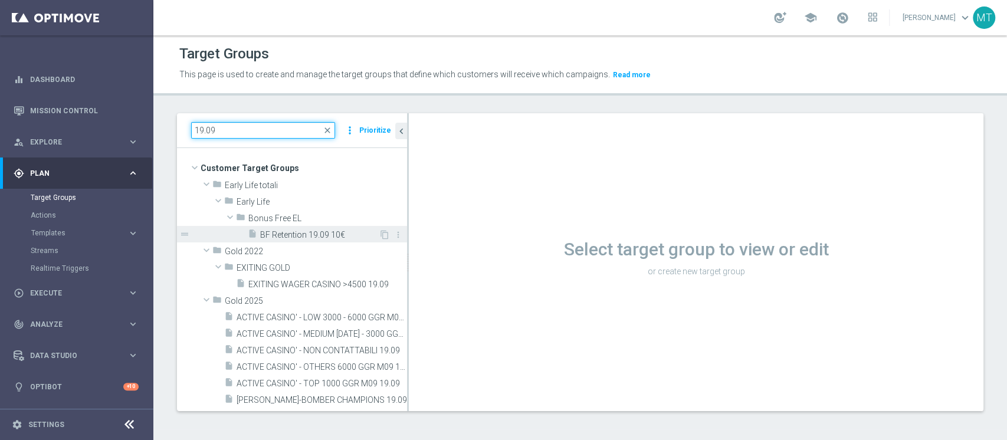
type input "19.09"
click at [301, 226] on div "insert_drive_file BF Retention 19.09 10€" at bounding box center [313, 234] width 131 height 17
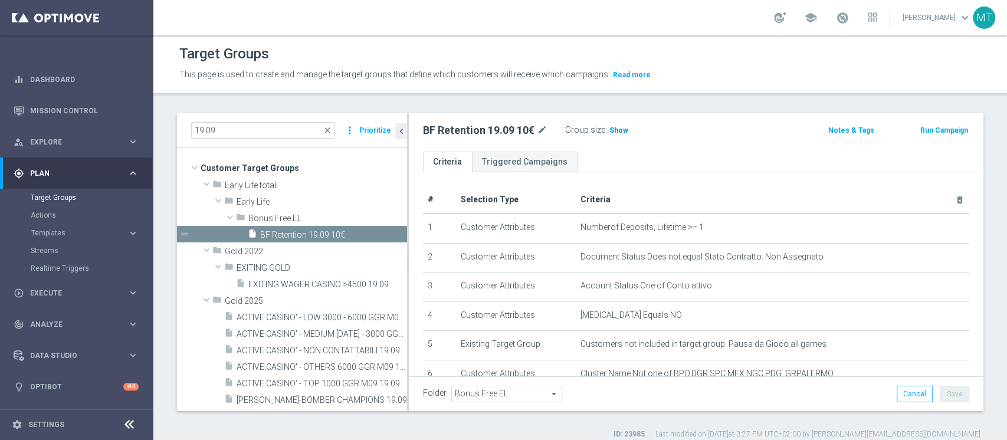
click at [623, 129] on span "Show" at bounding box center [618, 130] width 19 height 8
click at [619, 127] on span "13,576" at bounding box center [622, 131] width 25 height 11
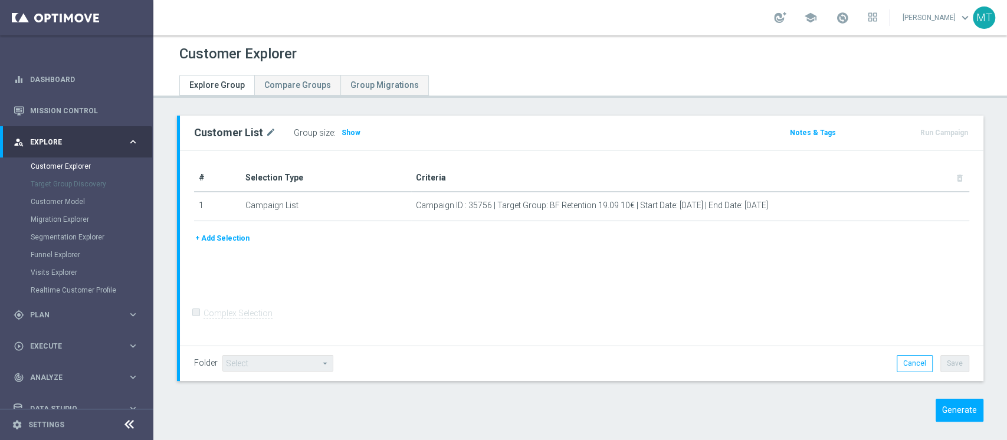
scroll to position [10, 0]
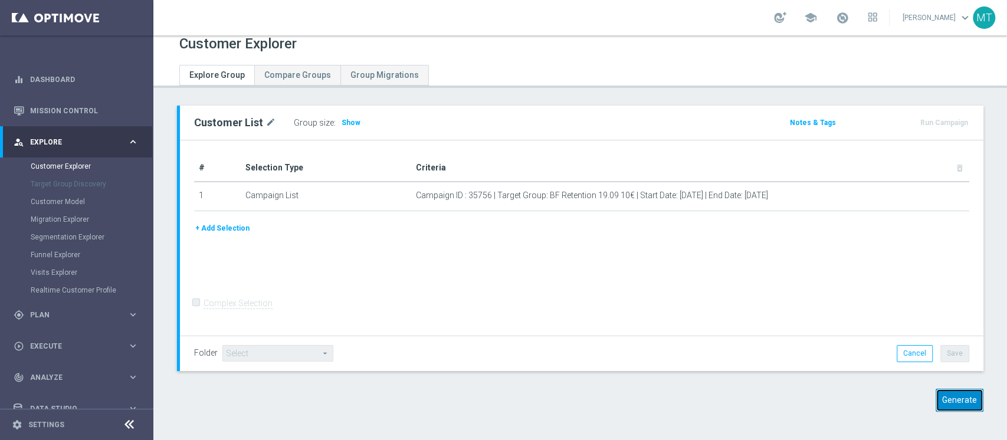
click at [938, 406] on button "Generate" at bounding box center [959, 400] width 48 height 23
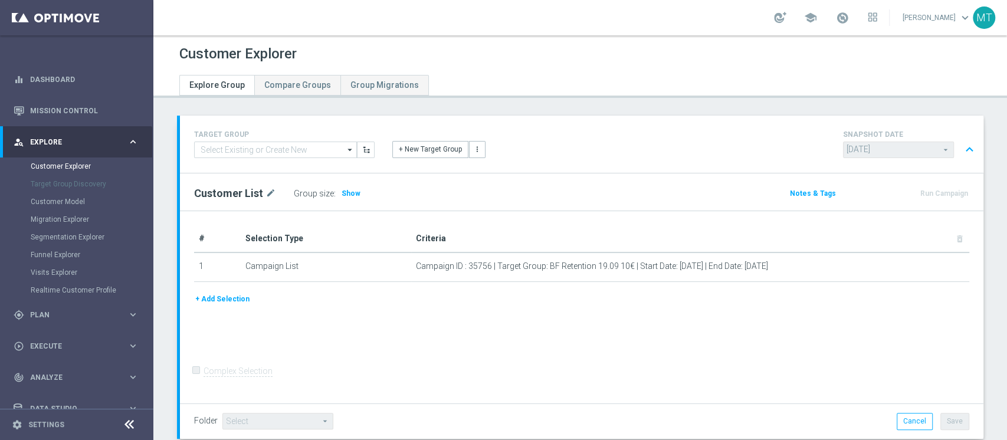
scroll to position [72, 0]
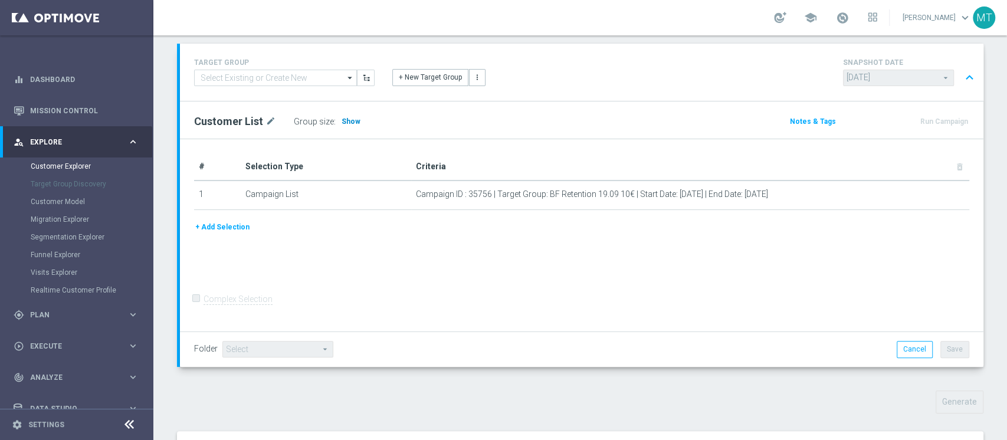
click at [354, 120] on span "Show" at bounding box center [350, 121] width 19 height 8
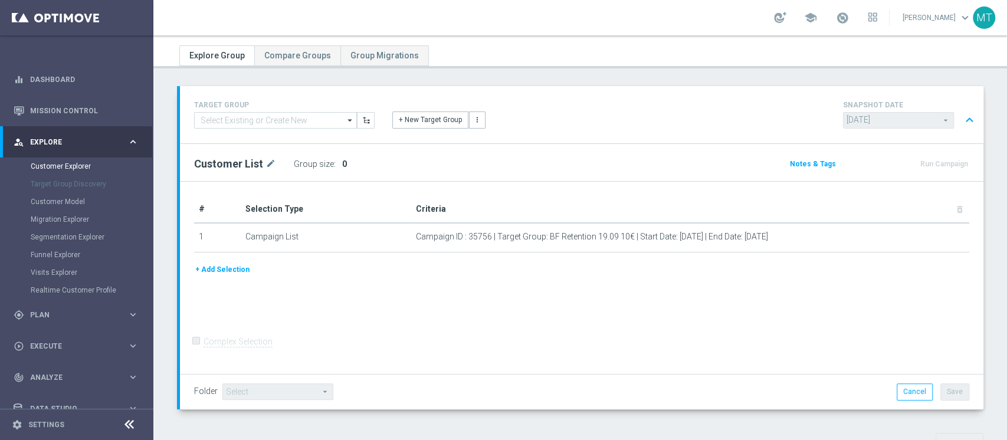
scroll to position [0, 0]
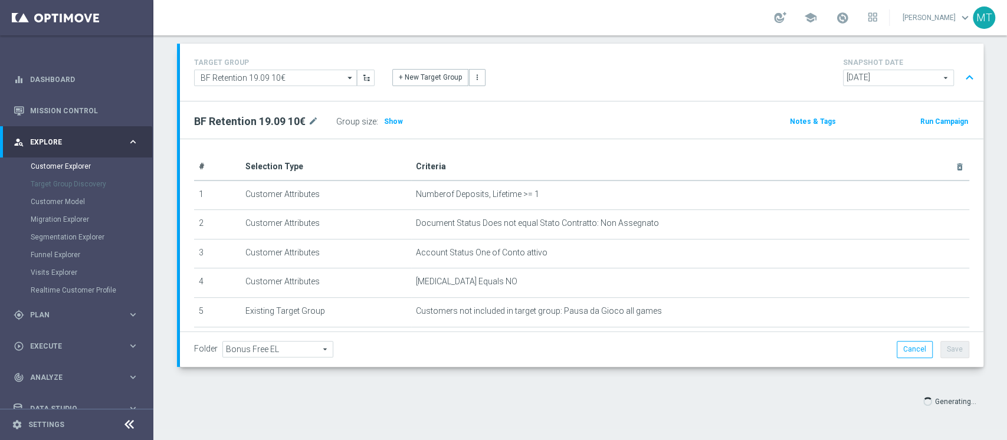
scroll to position [236, 0]
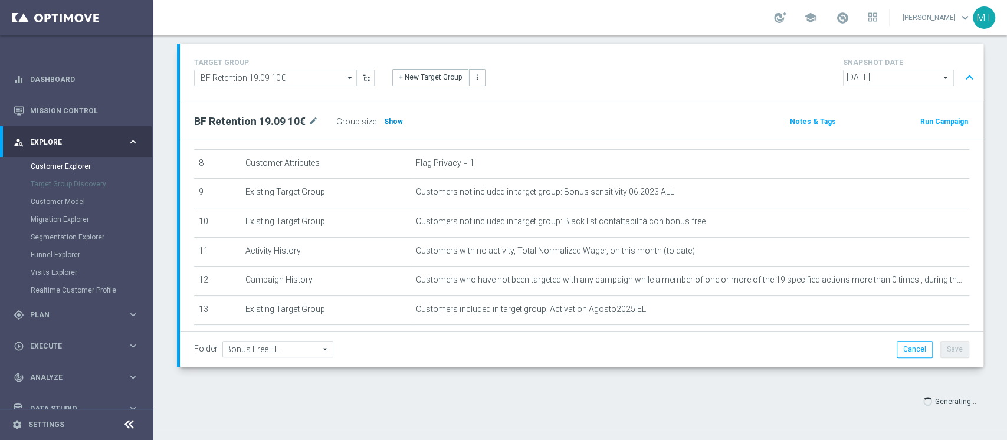
click at [390, 124] on span "Show" at bounding box center [393, 121] width 19 height 8
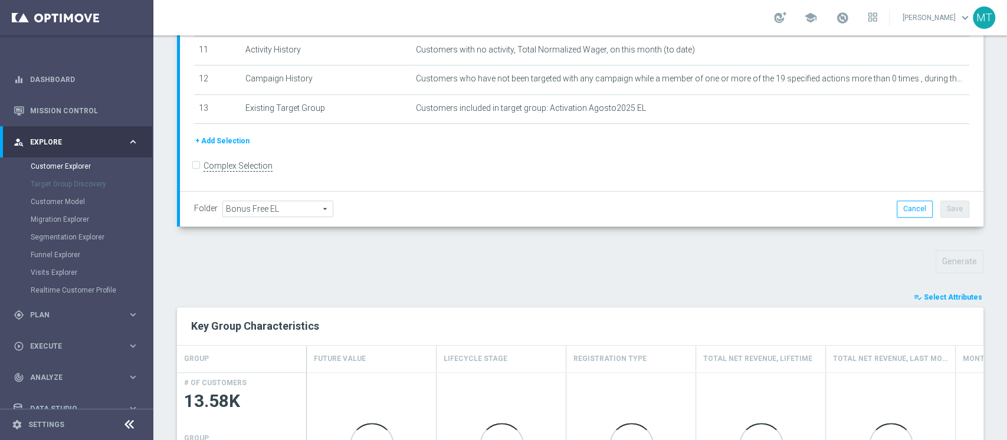
scroll to position [402, 0]
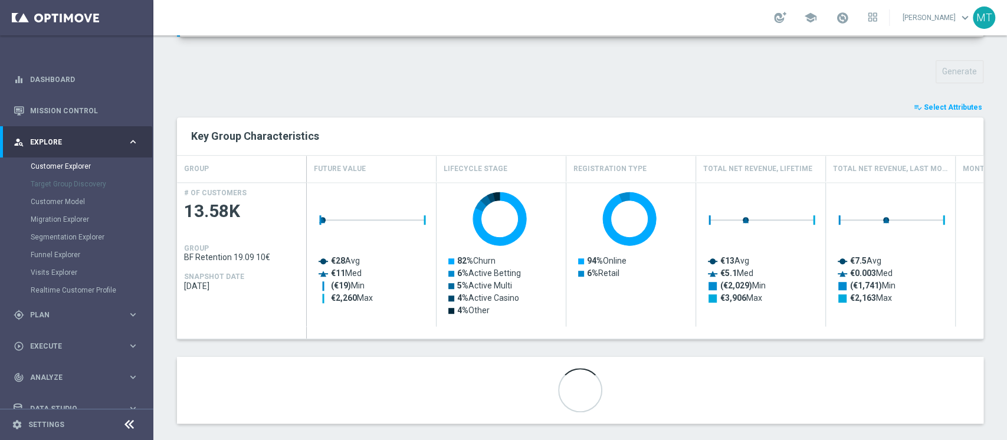
click at [929, 113] on div "playlist_add_check Select Attributes Key Group Characteristics GROUP Future Val…" at bounding box center [580, 262] width 806 height 323
click at [934, 106] on span "Select Attributes" at bounding box center [953, 107] width 58 height 8
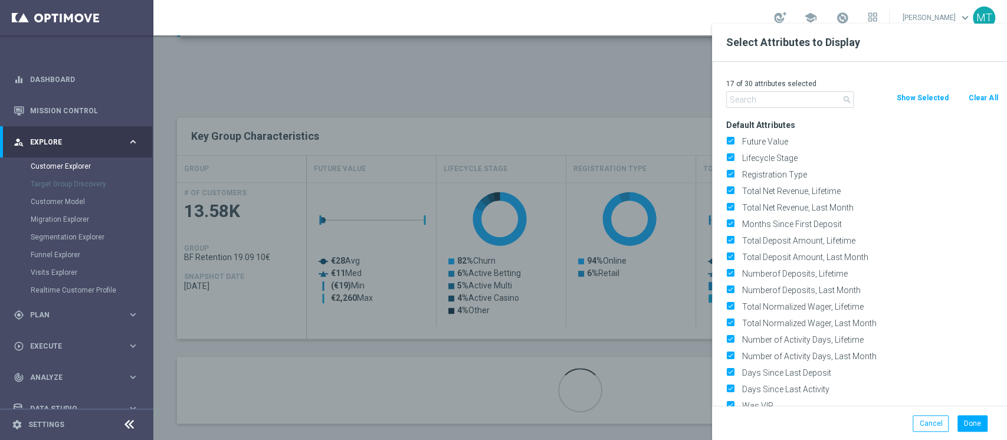
click at [977, 94] on button "Clear All" at bounding box center [982, 97] width 31 height 13
checkbox input "false"
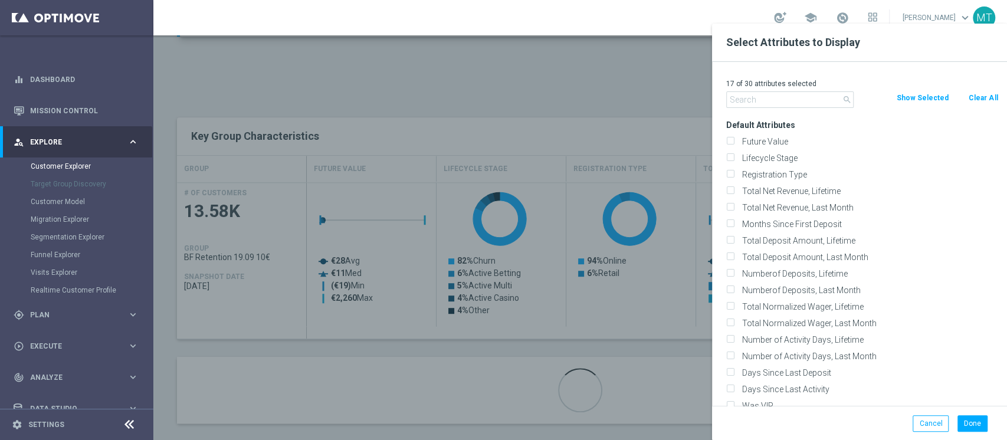
checkbox input "false"
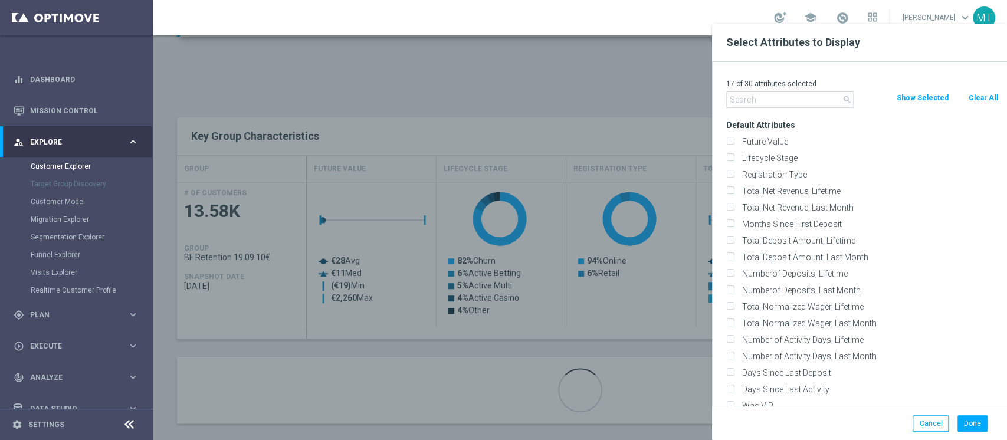
checkbox input "false"
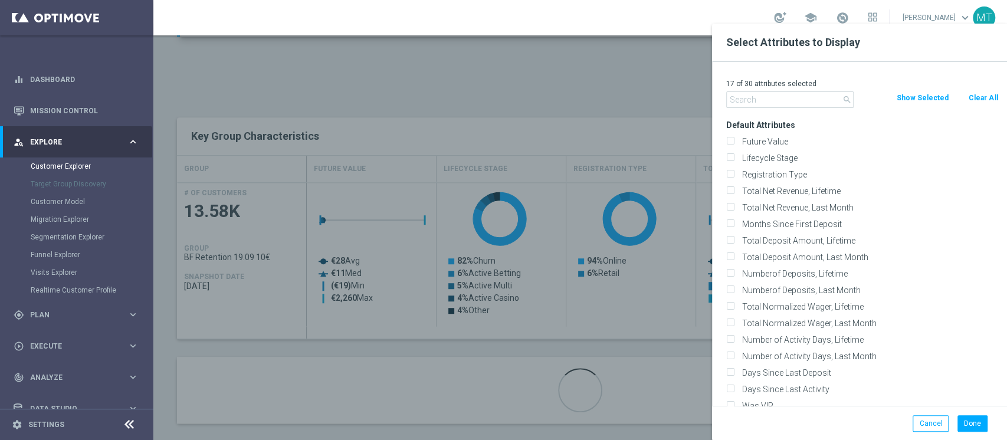
checkbox input "false"
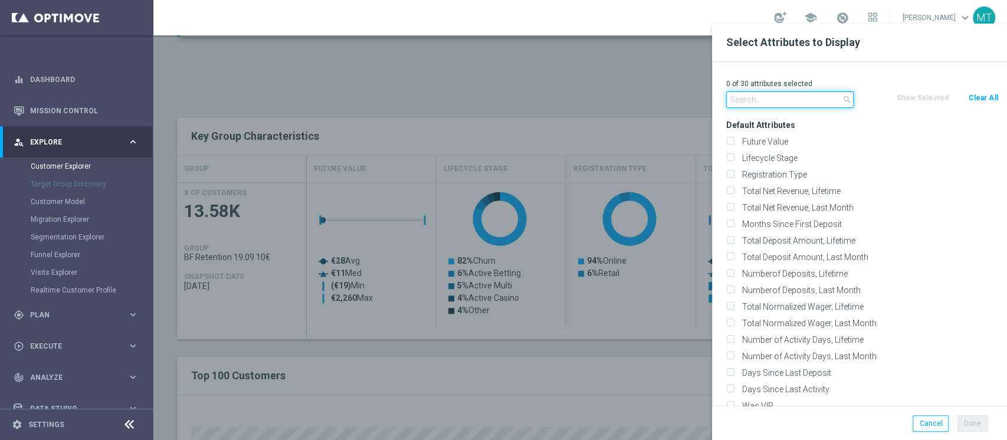
click at [812, 95] on input "text" at bounding box center [789, 99] width 127 height 17
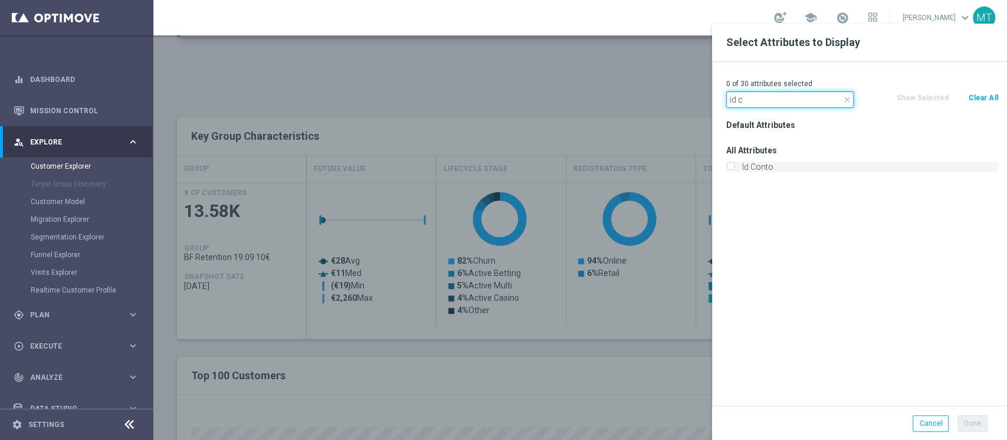
type input "id c"
click at [760, 170] on label "Id Conto" at bounding box center [868, 167] width 260 height 11
click at [734, 170] on input "Id Conto" at bounding box center [730, 169] width 8 height 8
checkbox input "true"
drag, startPoint x: 763, startPoint y: 106, endPoint x: 613, endPoint y: 92, distance: 149.8
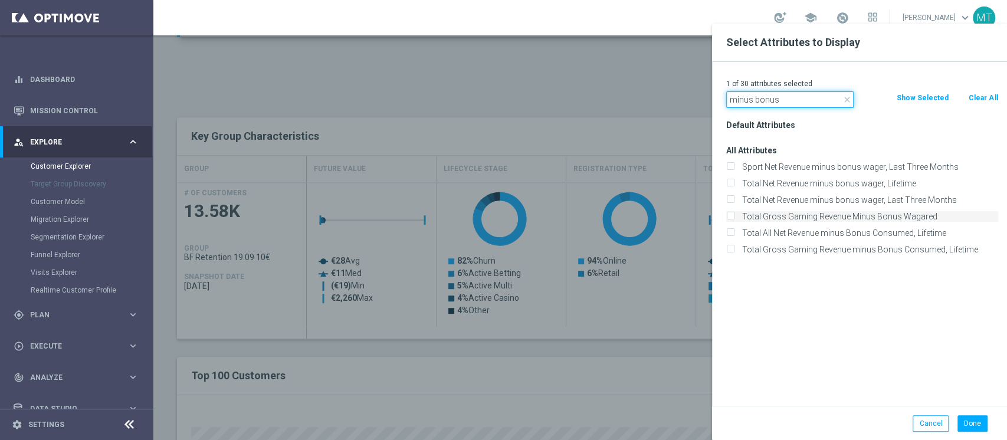
type input "minus bonus"
click at [887, 219] on label "Total Gross Gaming Revenue Minus Bonus Wagared" at bounding box center [868, 216] width 260 height 11
click at [734, 219] on input "Total Gross Gaming Revenue Minus Bonus Wagared" at bounding box center [730, 218] width 8 height 8
checkbox input "true"
click at [967, 422] on button "Done" at bounding box center [972, 423] width 30 height 17
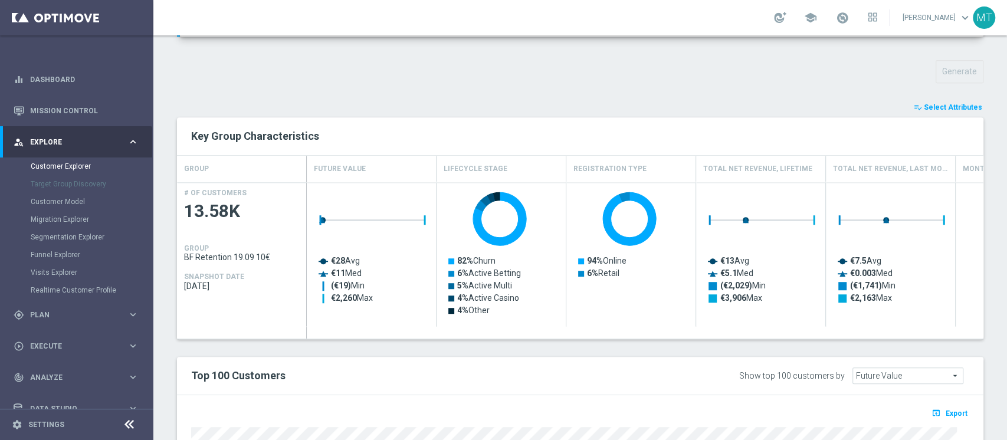
type input "Search"
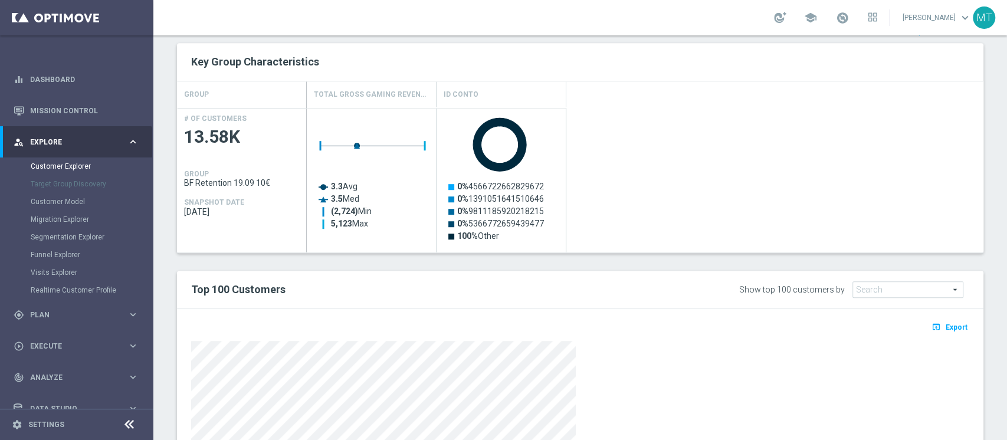
scroll to position [638, 0]
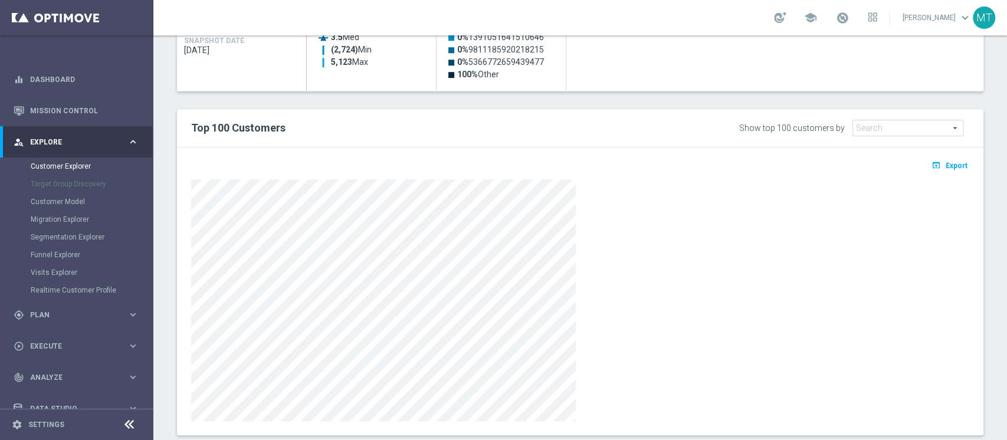
click at [945, 171] on button "open_in_browser Export" at bounding box center [949, 164] width 40 height 15
click at [849, 19] on span at bounding box center [842, 17] width 13 height 13
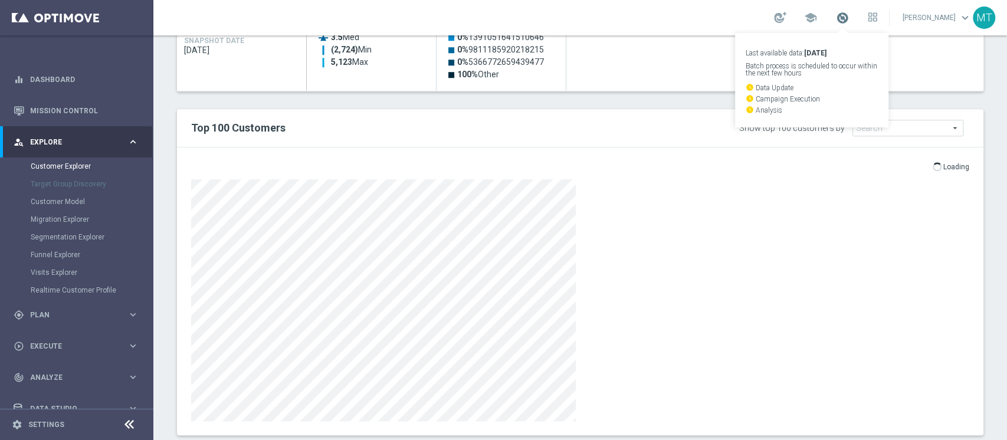
click at [849, 19] on span at bounding box center [842, 17] width 13 height 13
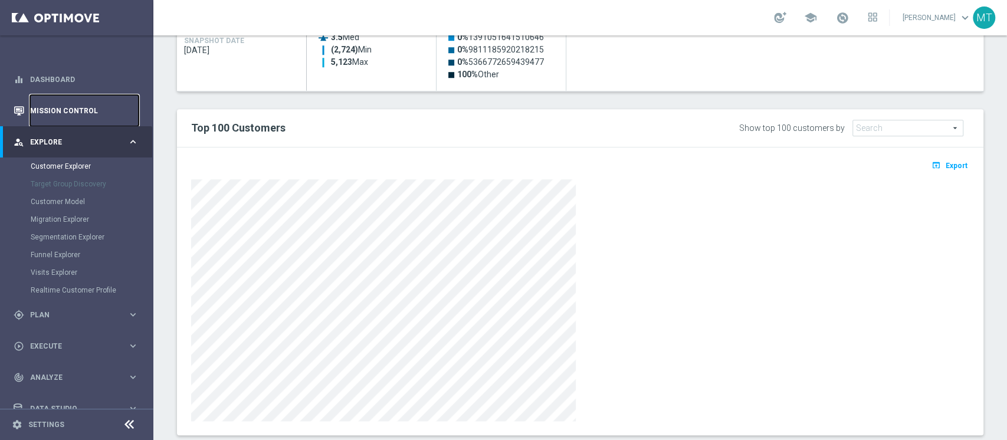
click at [66, 111] on link "Mission Control" at bounding box center [84, 110] width 109 height 31
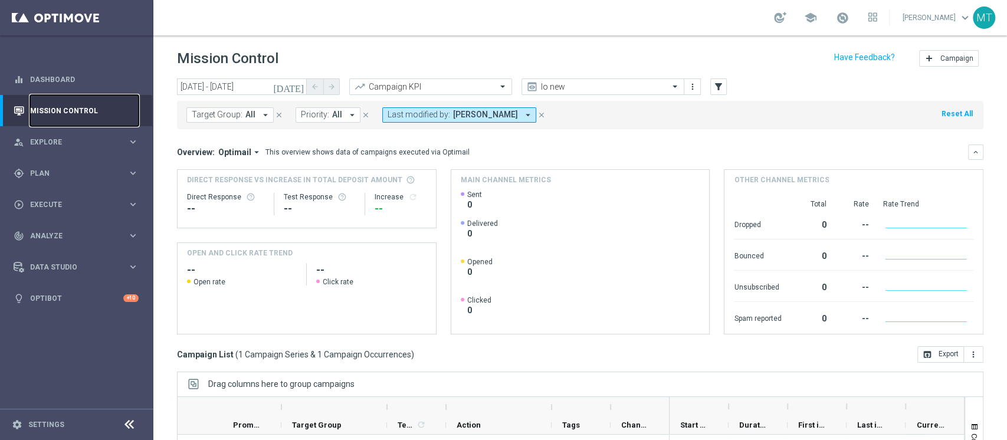
scroll to position [149, 0]
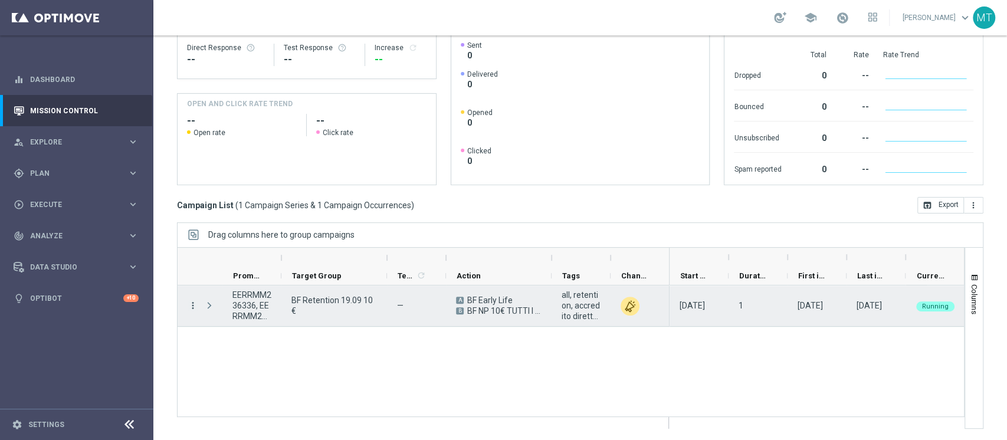
click at [195, 304] on icon "more_vert" at bounding box center [193, 305] width 11 height 11
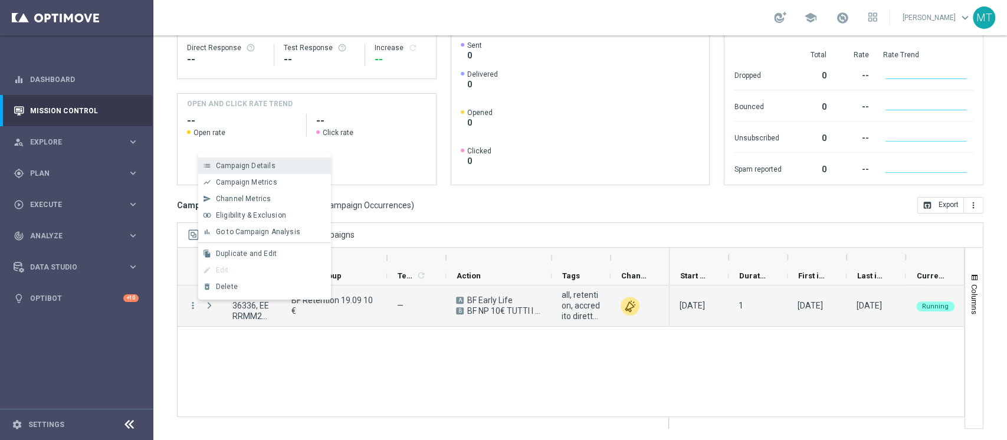
click at [269, 162] on span "Campaign Details" at bounding box center [246, 166] width 60 height 8
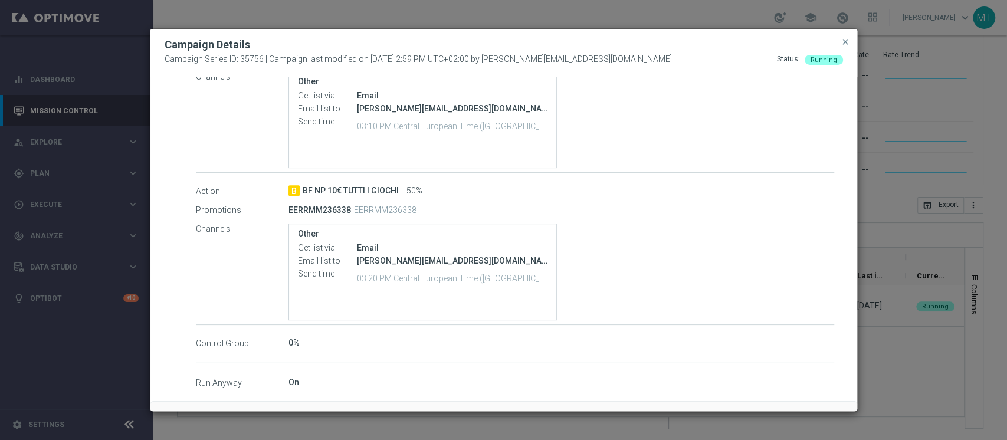
scroll to position [313, 0]
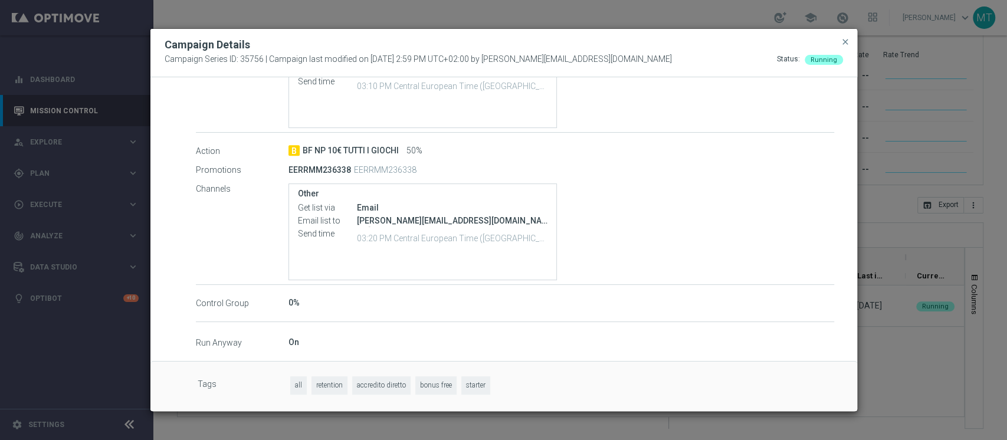
click at [880, 290] on modal-container "Campaign Details Campaign Series ID: 35756 | Campaign last modified on 19 Sep 2…" at bounding box center [503, 220] width 1007 height 440
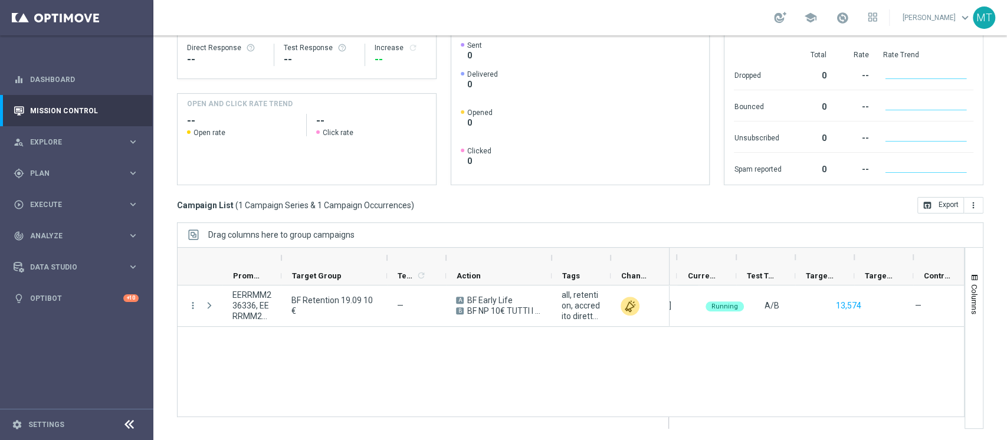
scroll to position [0, 0]
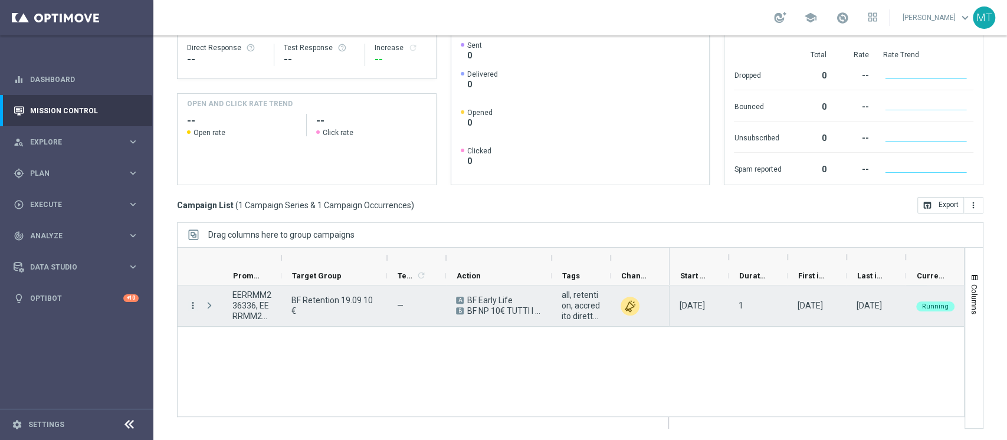
click at [189, 304] on icon "more_vert" at bounding box center [193, 305] width 11 height 11
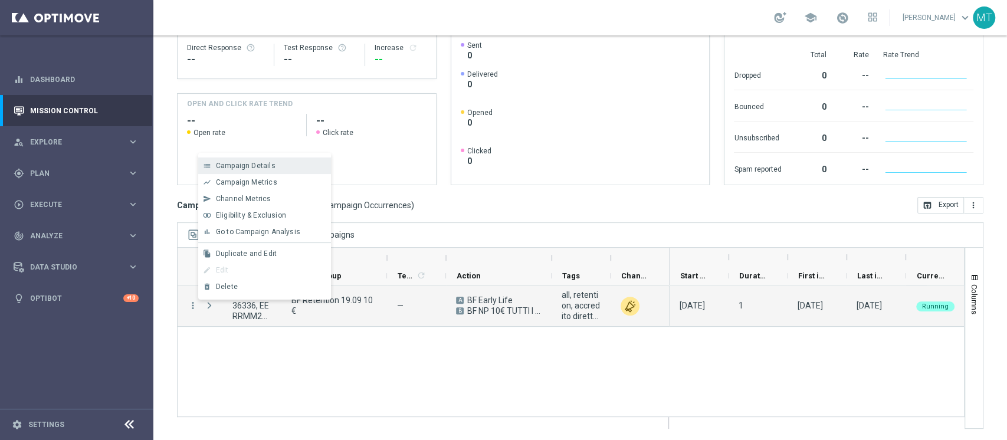
click at [278, 169] on div "Campaign Details" at bounding box center [271, 166] width 110 height 8
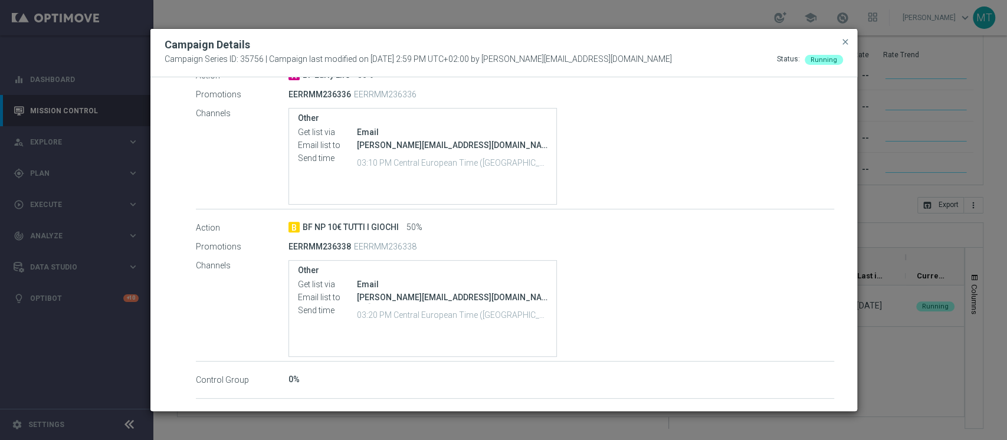
scroll to position [157, 0]
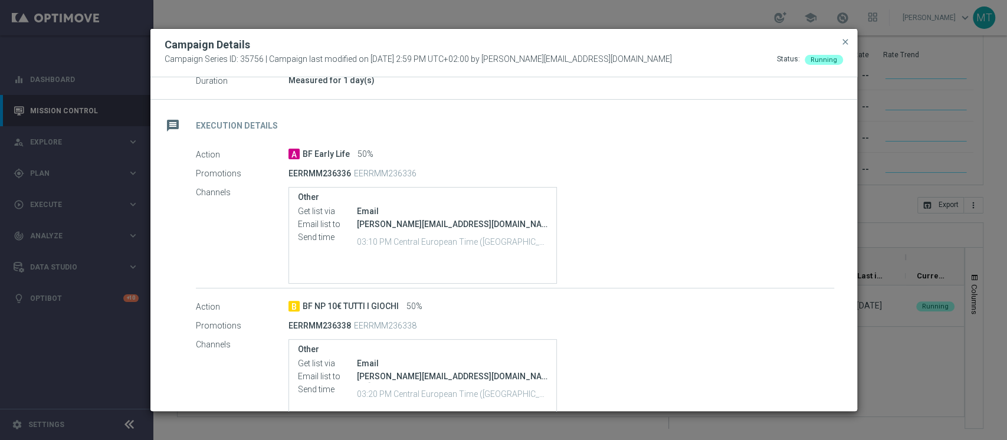
drag, startPoint x: 320, startPoint y: 172, endPoint x: 349, endPoint y: 175, distance: 29.0
click at [349, 175] on p "EERRMM236336" at bounding box center [319, 173] width 63 height 11
copy p "236336"
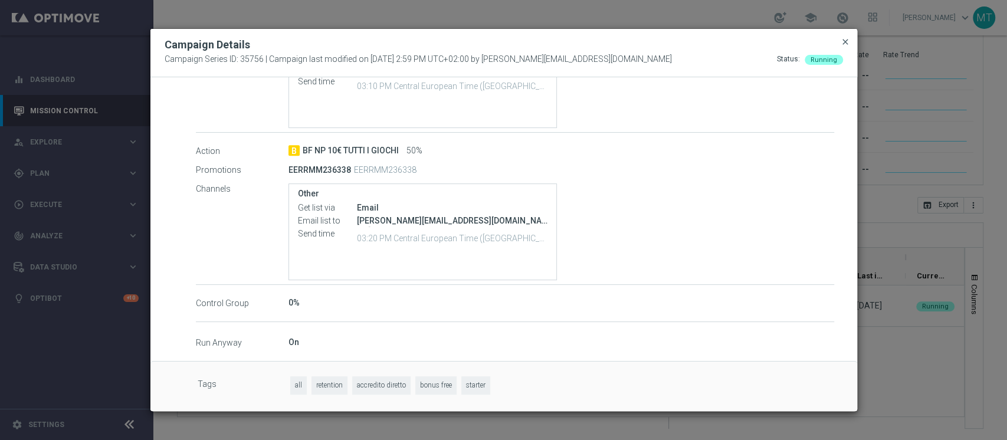
click at [841, 44] on span "close" at bounding box center [844, 41] width 9 height 9
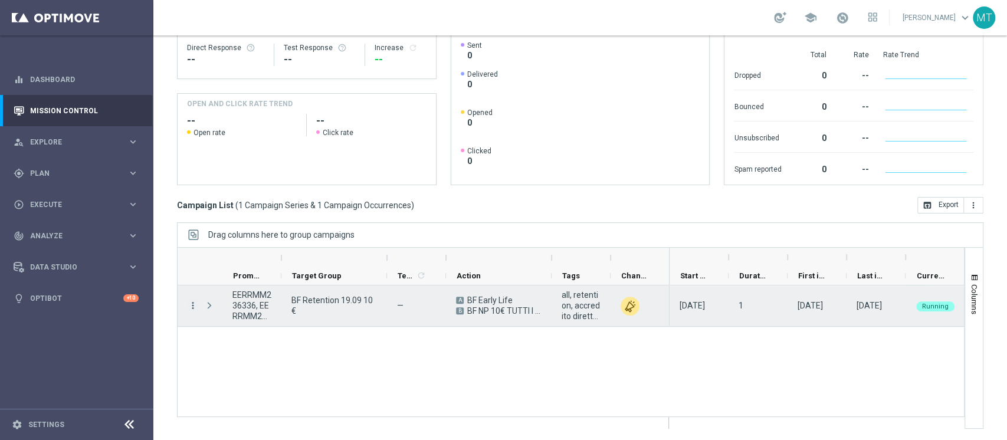
click at [193, 309] on icon "more_vert" at bounding box center [193, 305] width 11 height 11
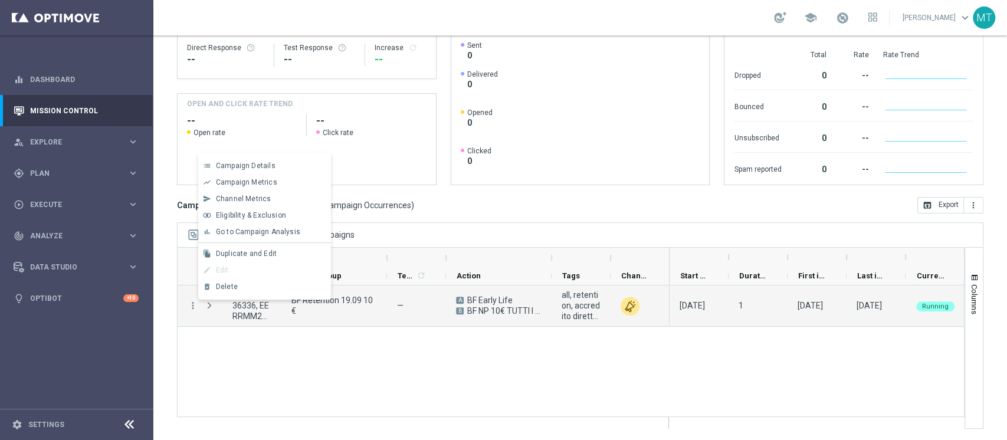
click at [810, 40] on div "Other channel metrics" at bounding box center [853, 31] width 258 height 20
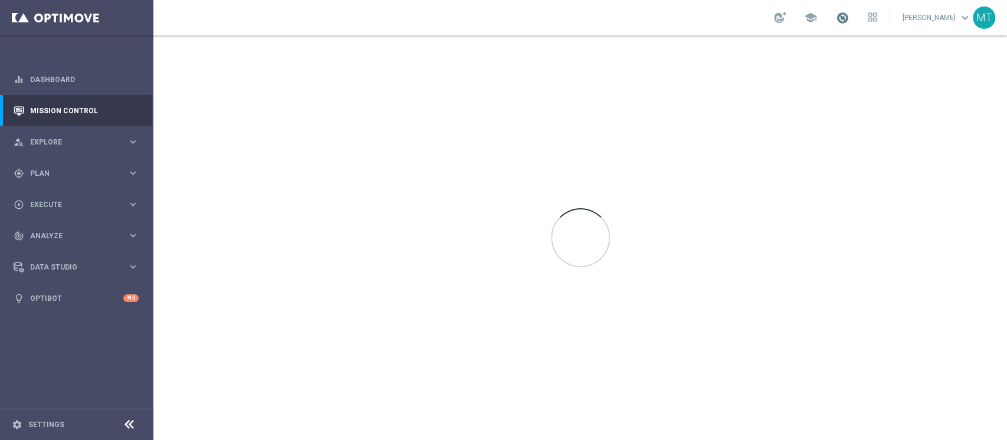
click at [849, 12] on span at bounding box center [842, 17] width 13 height 13
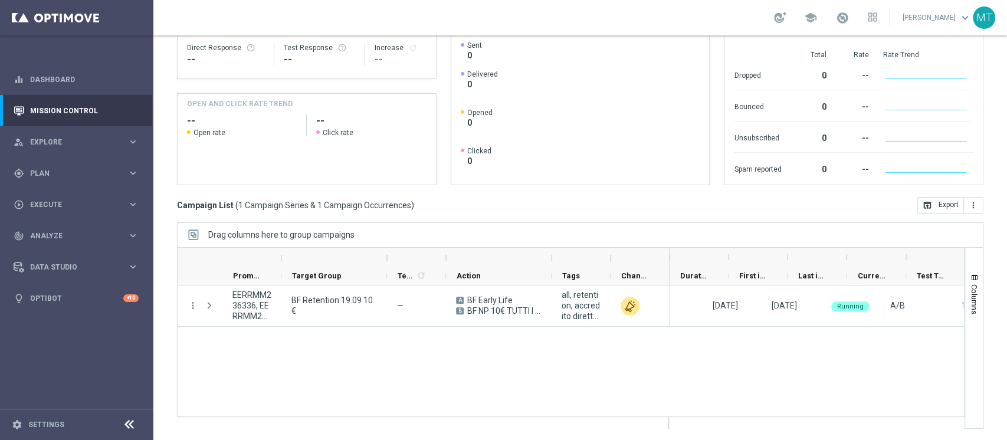
scroll to position [0, 59]
click at [849, 22] on span at bounding box center [842, 17] width 13 height 13
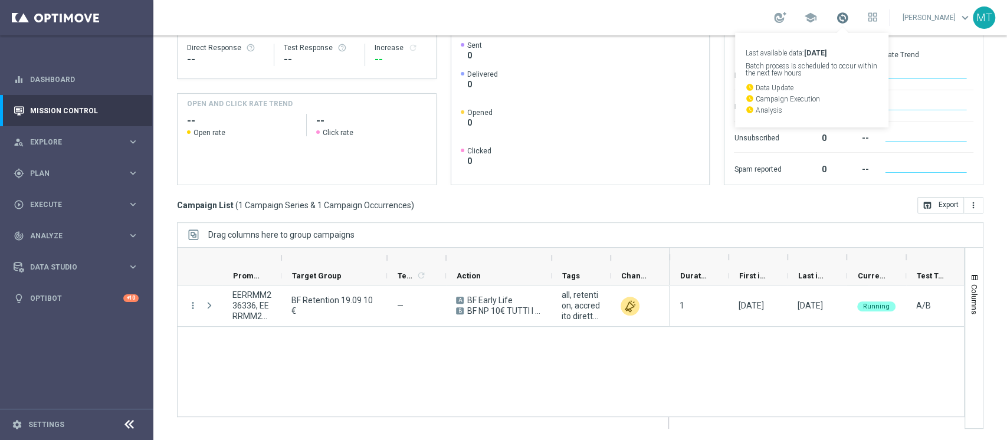
click at [849, 22] on span at bounding box center [842, 17] width 13 height 13
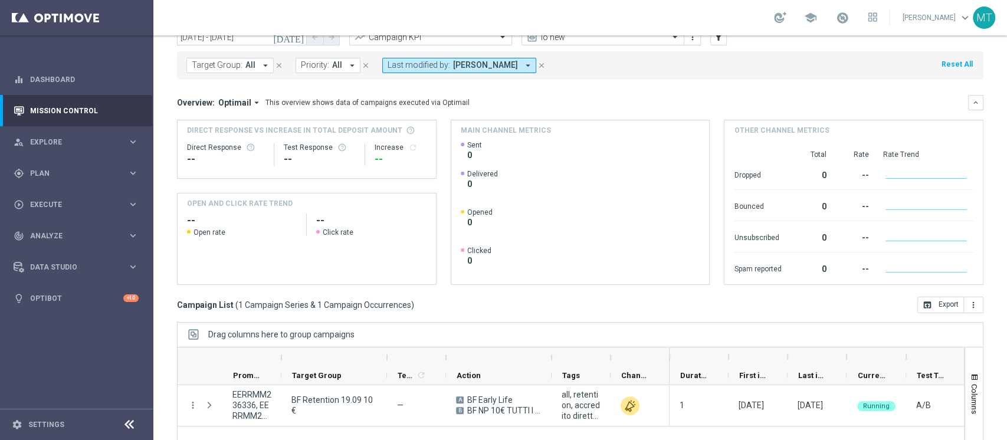
scroll to position [0, 0]
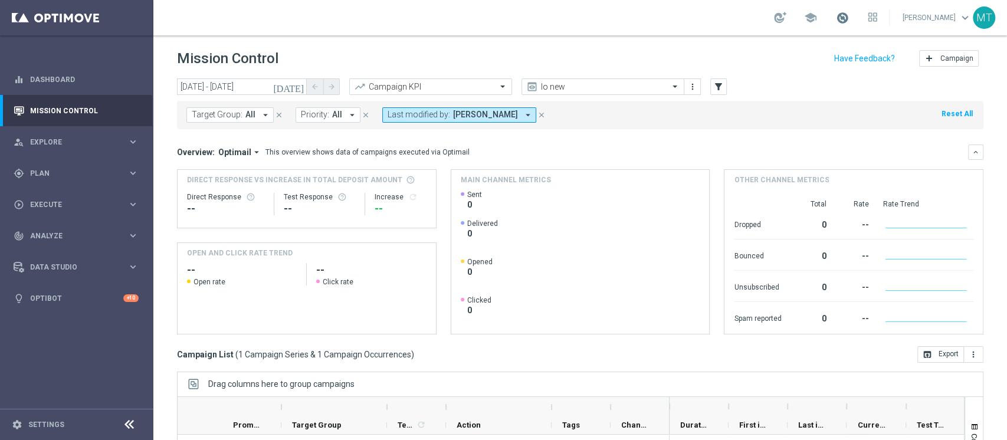
click at [849, 15] on span at bounding box center [842, 17] width 13 height 13
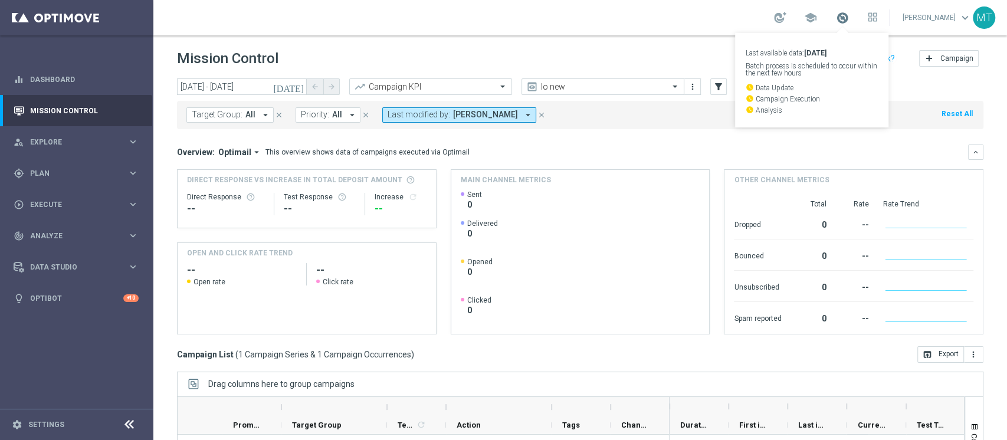
click at [849, 16] on span at bounding box center [842, 17] width 13 height 13
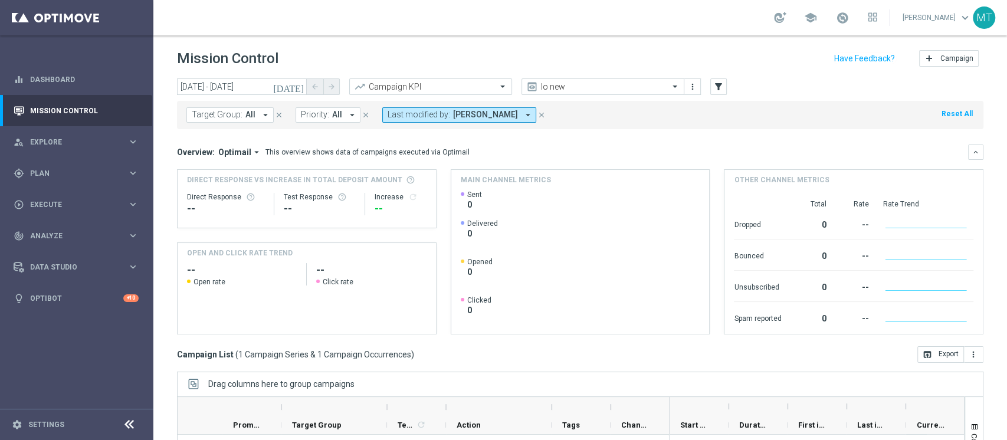
click at [850, 25] on link at bounding box center [842, 18] width 15 height 19
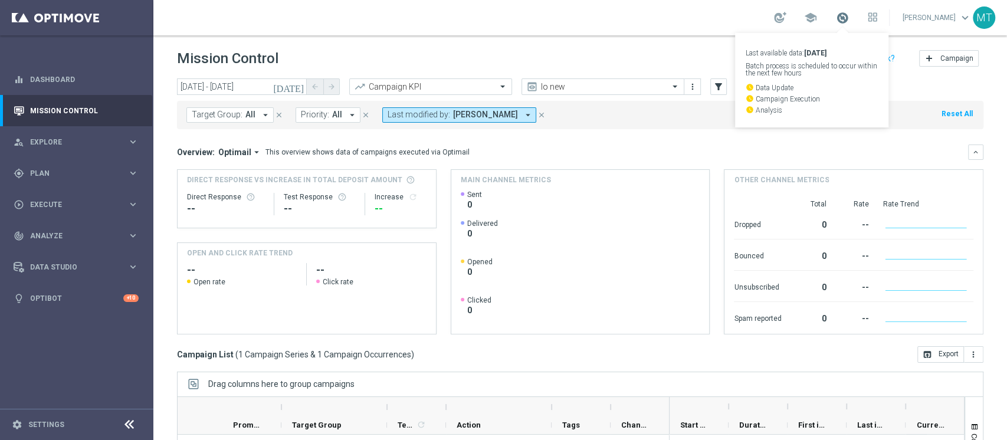
click at [849, 21] on span at bounding box center [842, 17] width 13 height 13
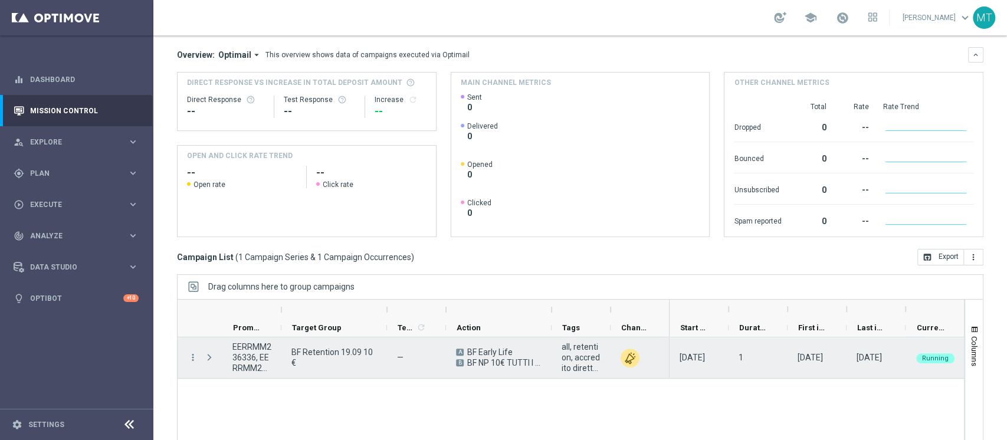
scroll to position [149, 0]
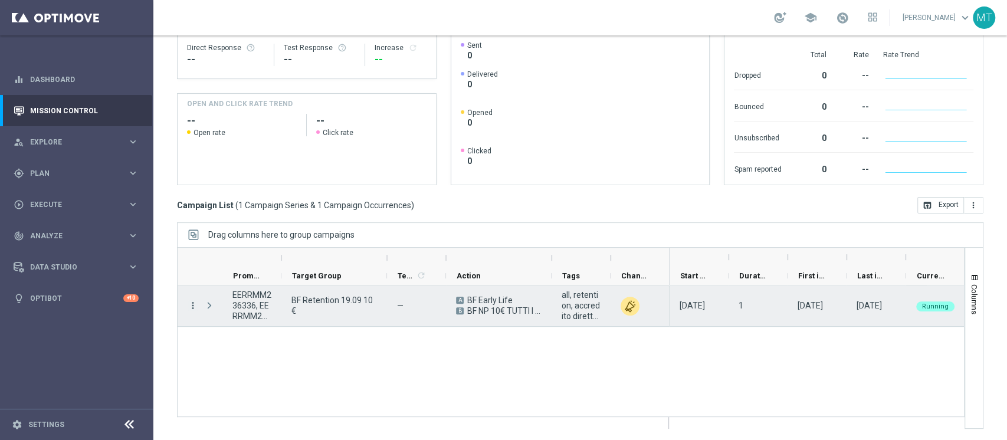
click at [192, 308] on icon "more_vert" at bounding box center [193, 305] width 11 height 11
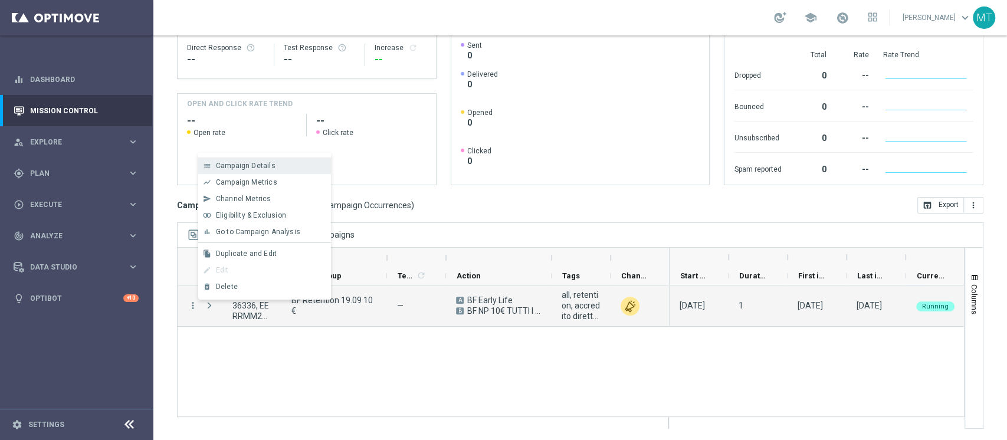
click at [249, 168] on span "Campaign Details" at bounding box center [246, 166] width 60 height 8
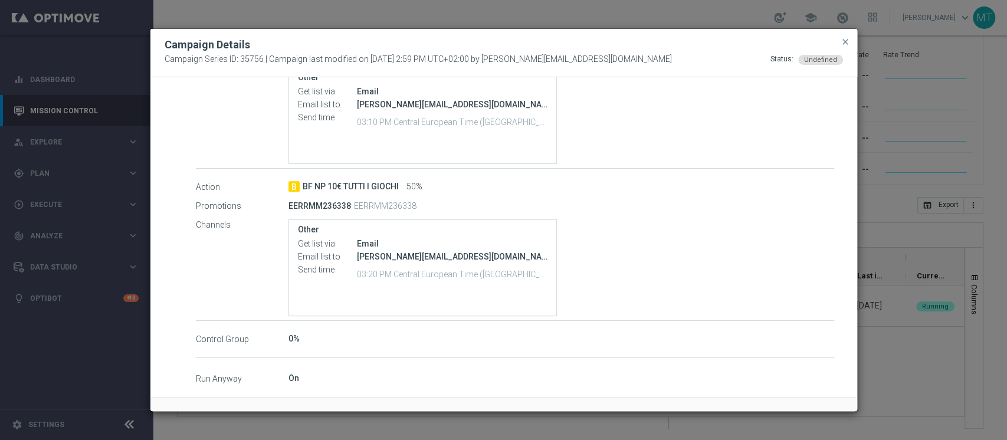
scroll to position [313, 0]
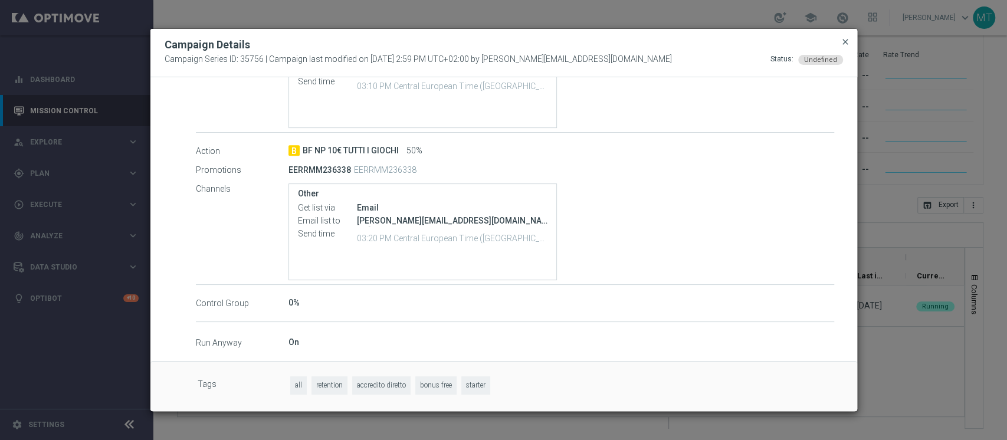
click at [843, 37] on span "close" at bounding box center [844, 41] width 9 height 9
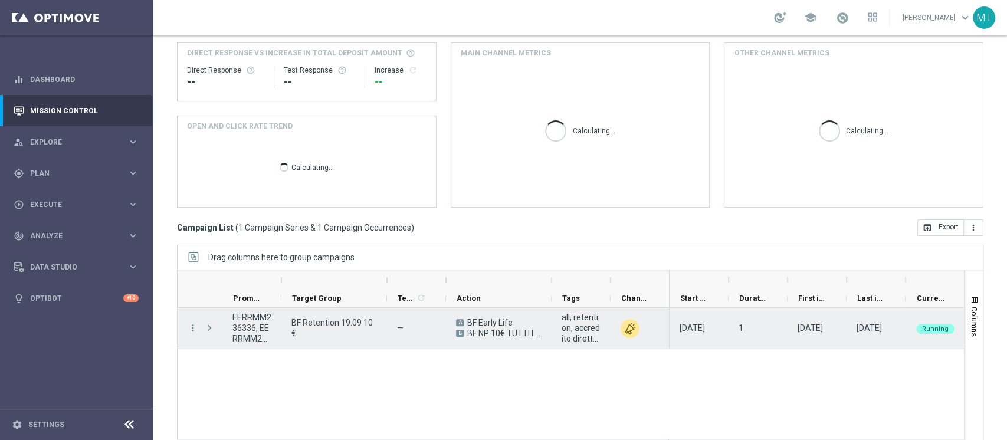
scroll to position [149, 0]
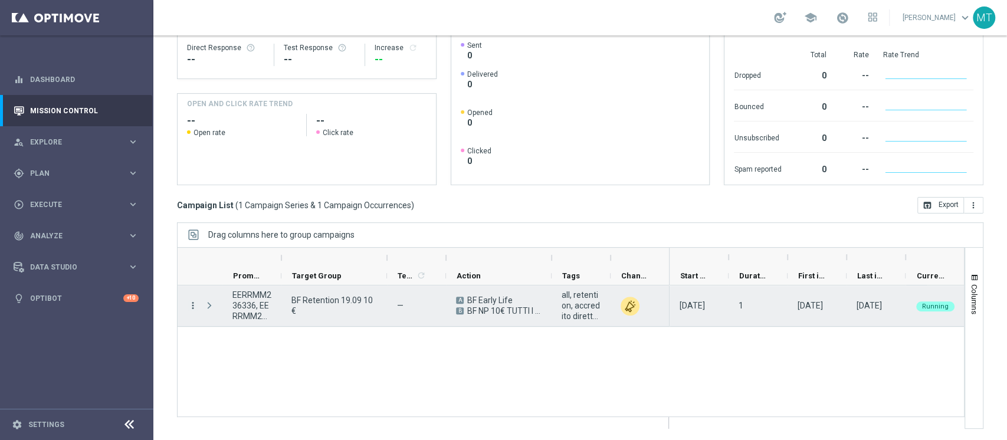
click at [188, 300] on icon "more_vert" at bounding box center [193, 305] width 11 height 11
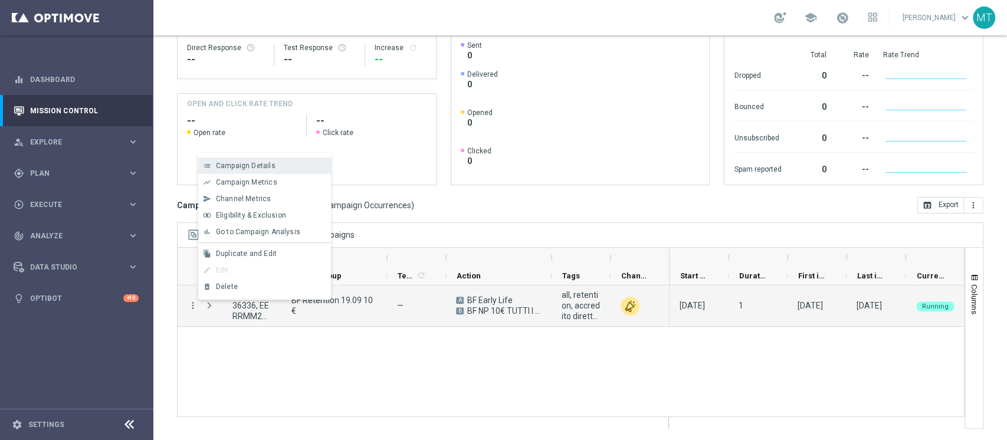
click at [262, 167] on span "Campaign Details" at bounding box center [246, 166] width 60 height 8
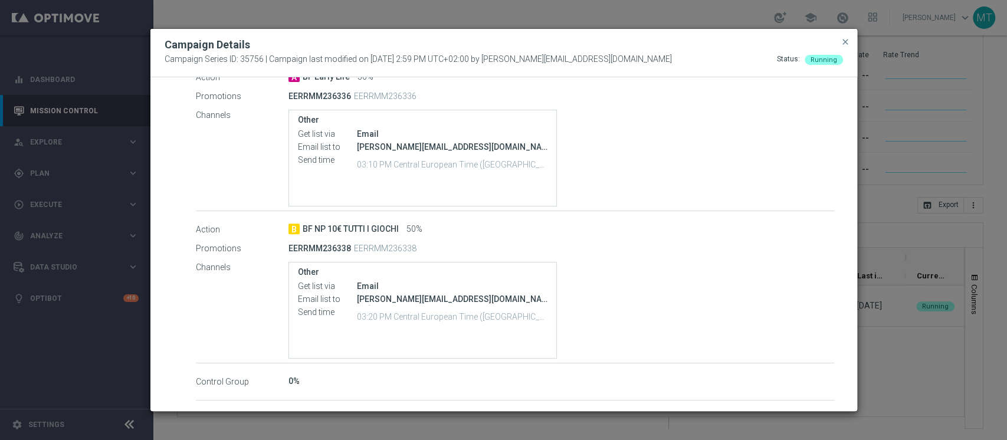
scroll to position [313, 0]
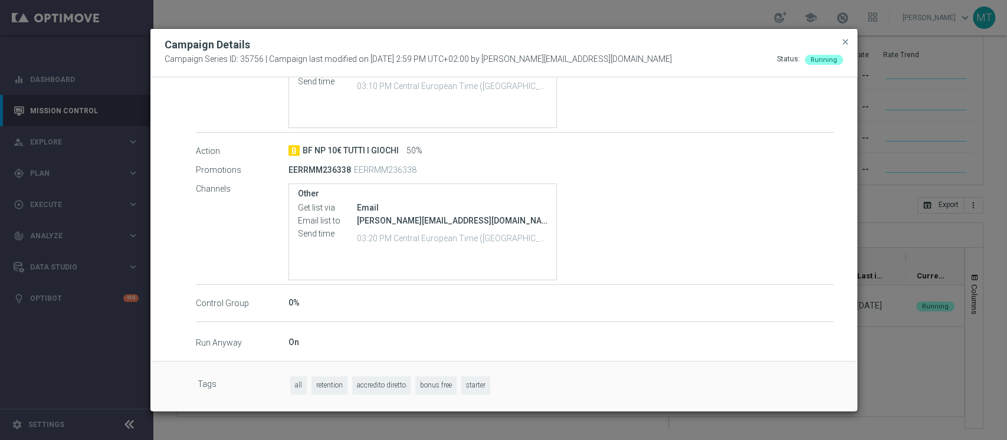
click at [93, 324] on modal-container "Campaign Details Campaign Series ID: 35756 | Campaign last modified on [DATE] 2…" at bounding box center [503, 220] width 1007 height 440
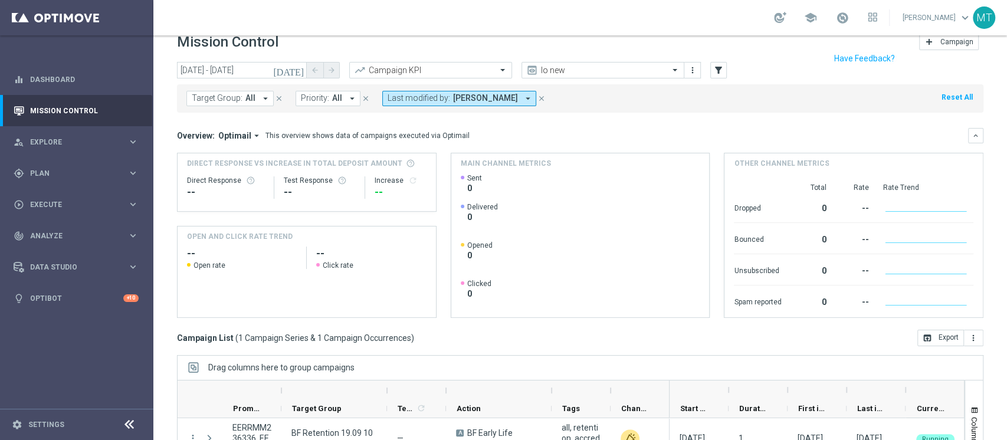
scroll to position [0, 0]
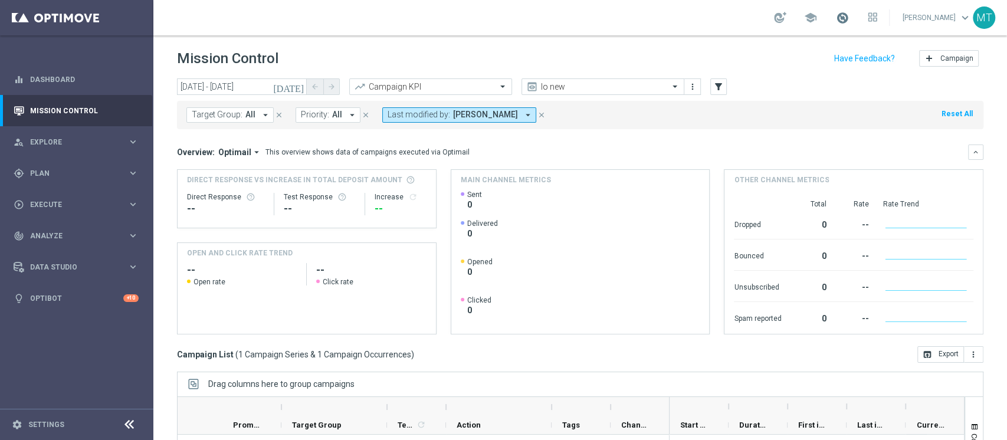
click at [849, 17] on span at bounding box center [842, 17] width 13 height 13
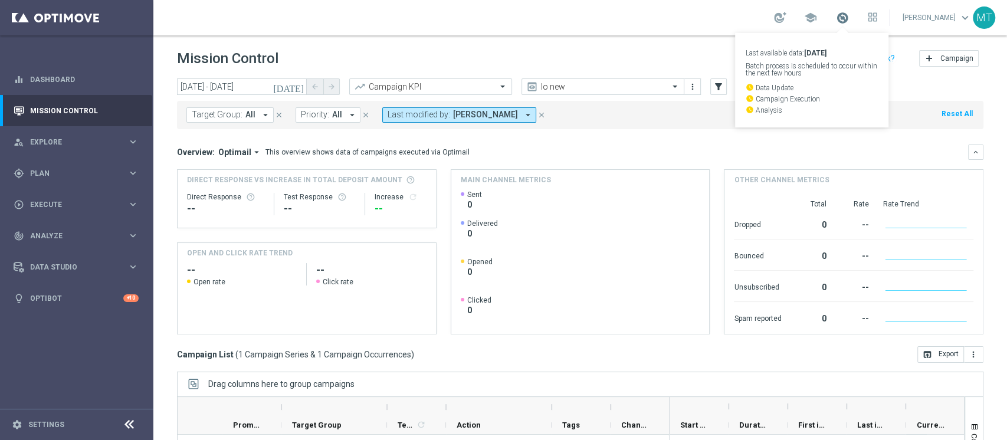
click at [849, 17] on span at bounding box center [842, 17] width 13 height 13
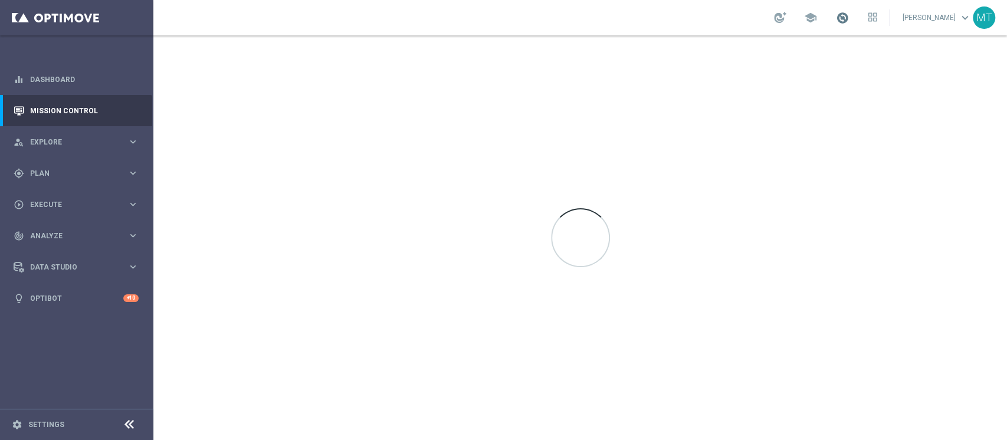
click at [849, 20] on span at bounding box center [842, 17] width 13 height 13
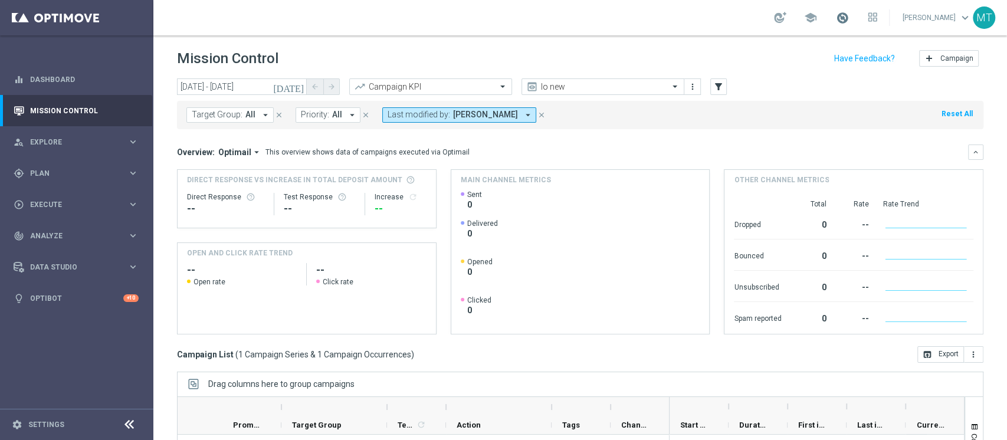
click at [849, 19] on span at bounding box center [842, 17] width 13 height 13
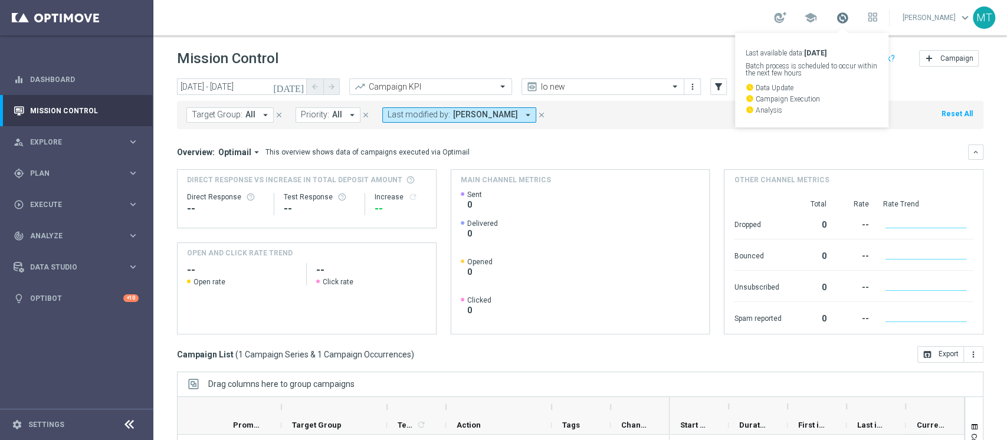
click at [849, 19] on span at bounding box center [842, 17] width 13 height 13
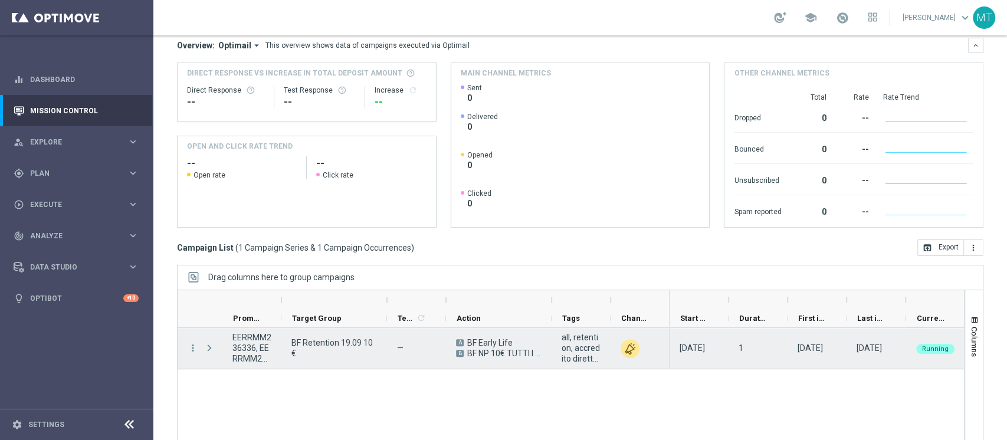
scroll to position [149, 0]
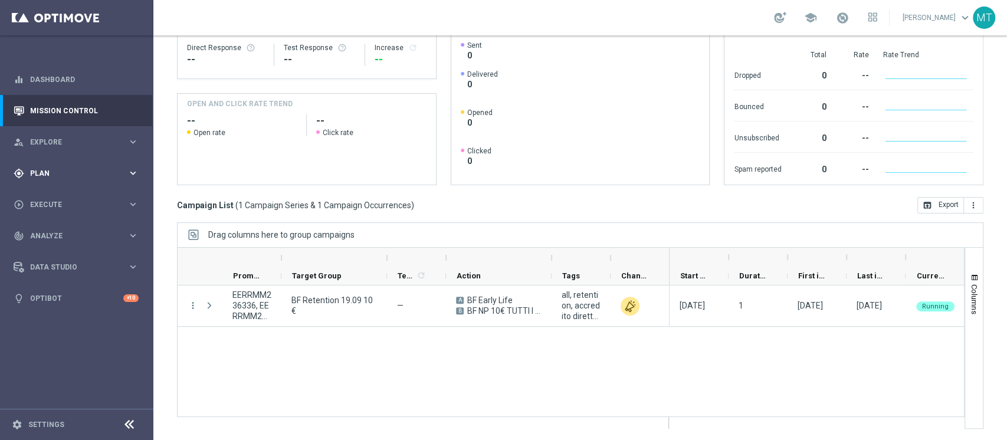
click at [71, 185] on div "gps_fixed Plan keyboard_arrow_right" at bounding box center [76, 172] width 152 height 31
click at [61, 200] on link "Target Groups" at bounding box center [77, 197] width 92 height 9
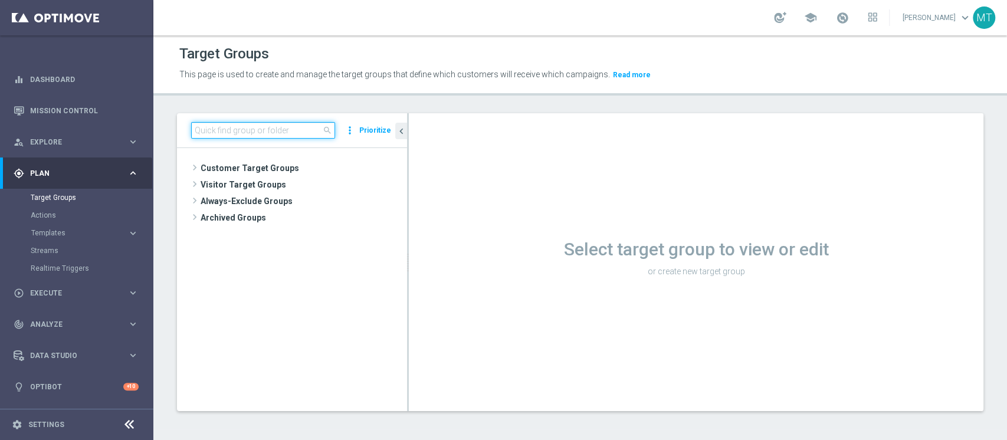
click at [288, 133] on input at bounding box center [263, 130] width 144 height 17
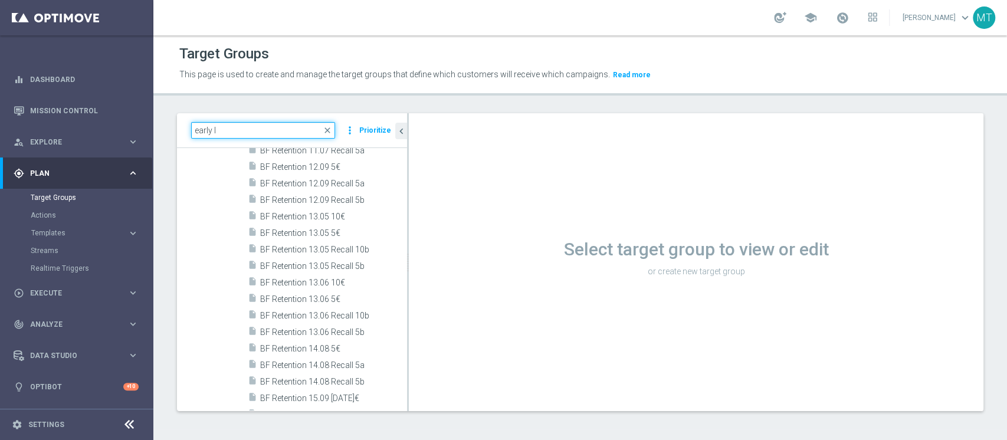
scroll to position [1258, 0]
drag, startPoint x: 231, startPoint y: 133, endPoint x: 71, endPoint y: 133, distance: 159.8
click at [71, 133] on main "equalizer Dashboard Mission Control" at bounding box center [503, 220] width 1007 height 440
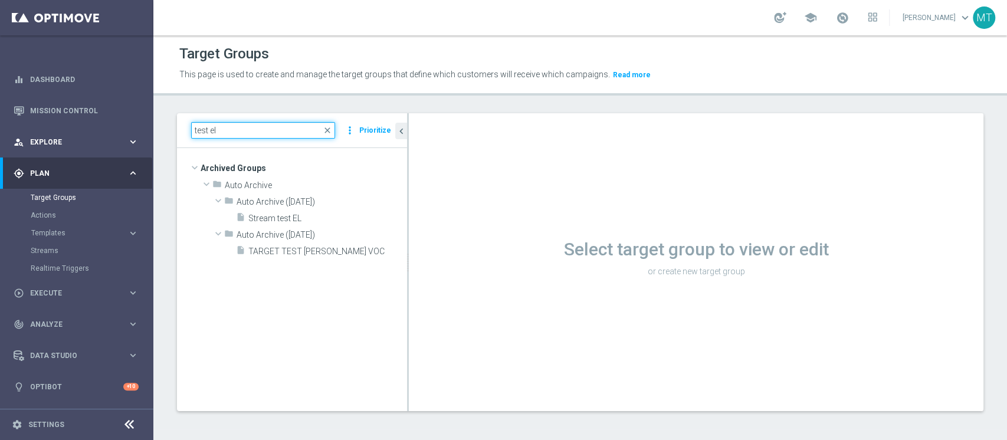
scroll to position [0, 0]
drag, startPoint x: 225, startPoint y: 130, endPoint x: 121, endPoint y: 119, distance: 104.4
click at [119, 121] on main "equalizer Dashboard Mission Control" at bounding box center [503, 220] width 1007 height 440
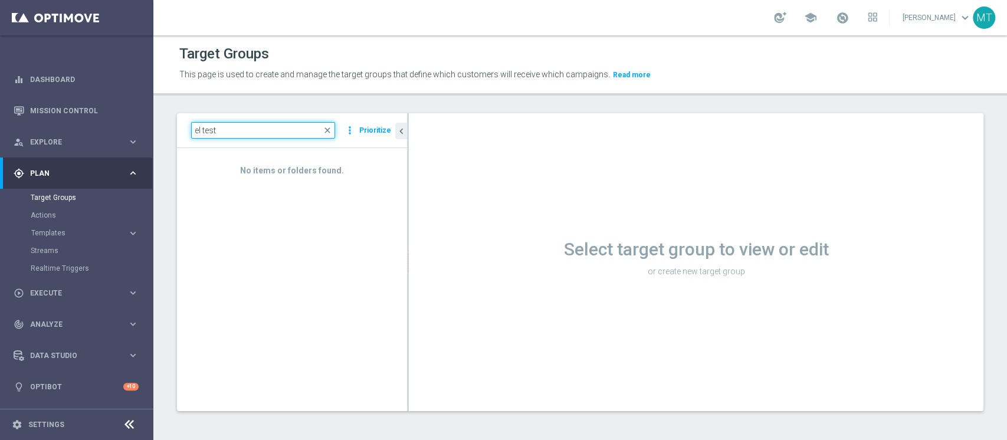
click at [212, 129] on input "el test" at bounding box center [263, 130] width 144 height 17
click at [196, 131] on input "el cotni" at bounding box center [263, 130] width 144 height 17
click at [216, 132] on input "el cotni" at bounding box center [263, 130] width 144 height 17
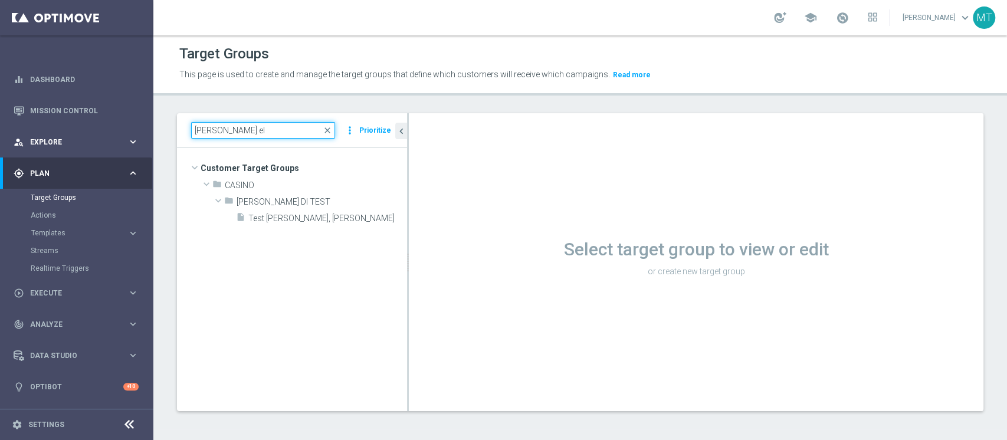
drag, startPoint x: 260, startPoint y: 134, endPoint x: 144, endPoint y: 132, distance: 115.6
click at [144, 132] on main "equalizer Dashboard Mission Control" at bounding box center [503, 220] width 1007 height 440
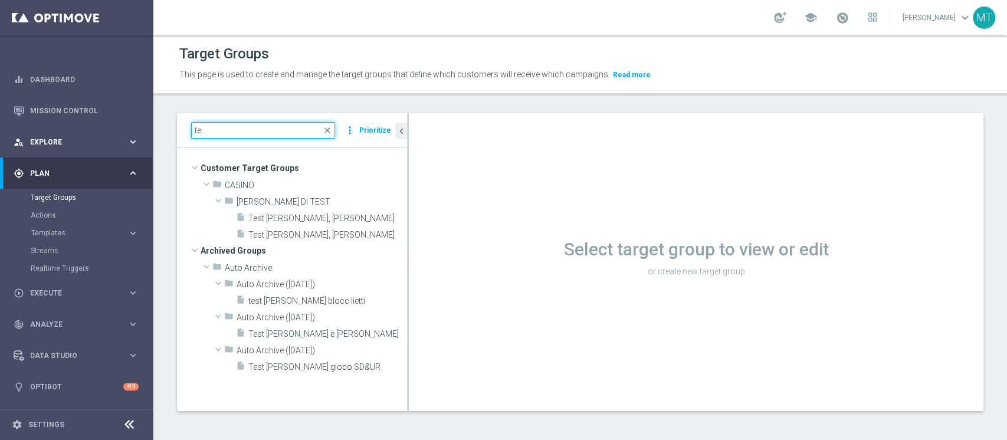
type input "t"
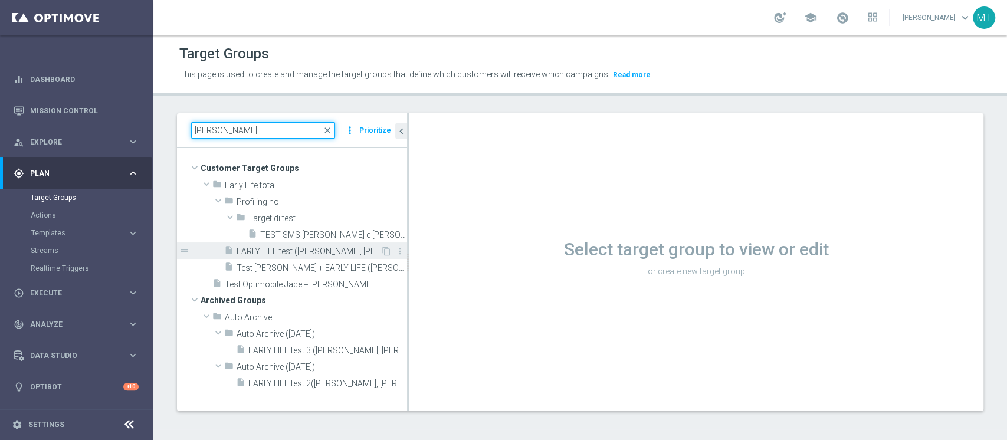
type input "[PERSON_NAME]"
click at [283, 252] on span "EARLY LIFE test ([PERSON_NAME], [PERSON_NAME])" at bounding box center [309, 252] width 144 height 10
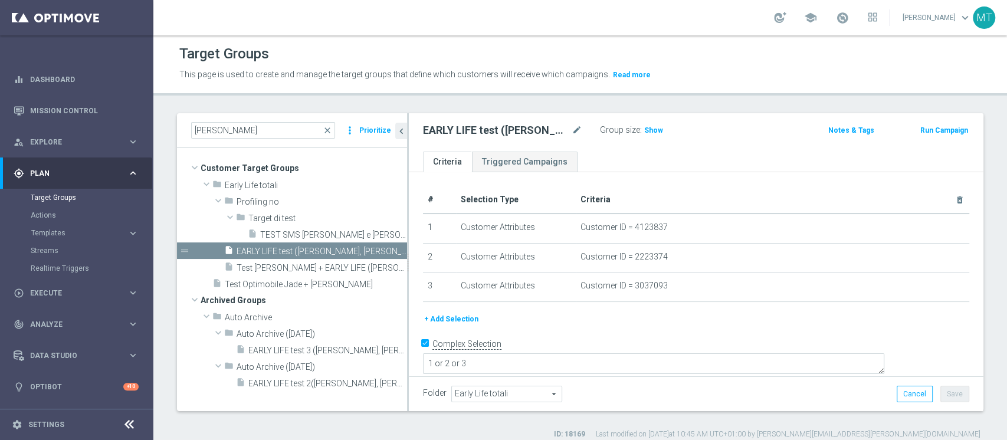
click at [935, 124] on button "Run Campaign" at bounding box center [944, 130] width 50 height 13
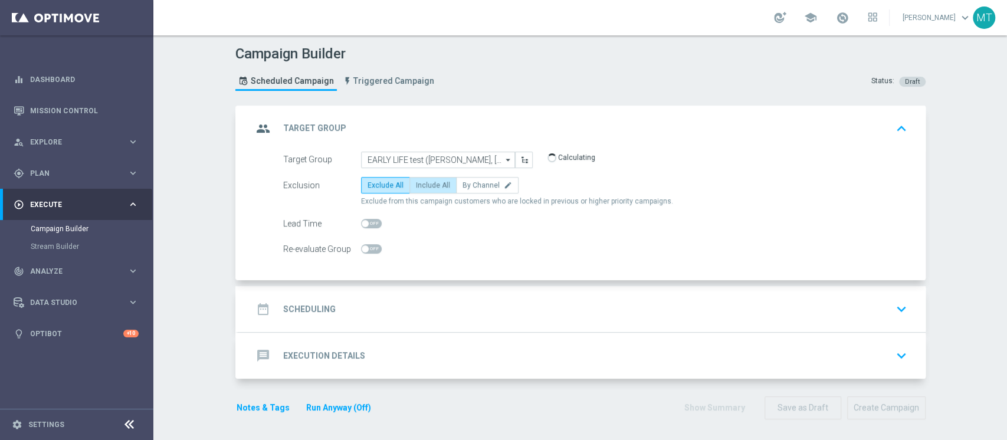
click at [416, 189] on label "Include All" at bounding box center [432, 185] width 47 height 17
click at [416, 189] on input "Include All" at bounding box center [420, 187] width 8 height 8
radio input "true"
click at [384, 275] on div "Target Group EARLY LIFE test ([PERSON_NAME], [PERSON_NAME]) EARLY LIFE test ([P…" at bounding box center [581, 216] width 687 height 129
click at [387, 291] on div "date_range Scheduling keyboard_arrow_down" at bounding box center [581, 309] width 687 height 46
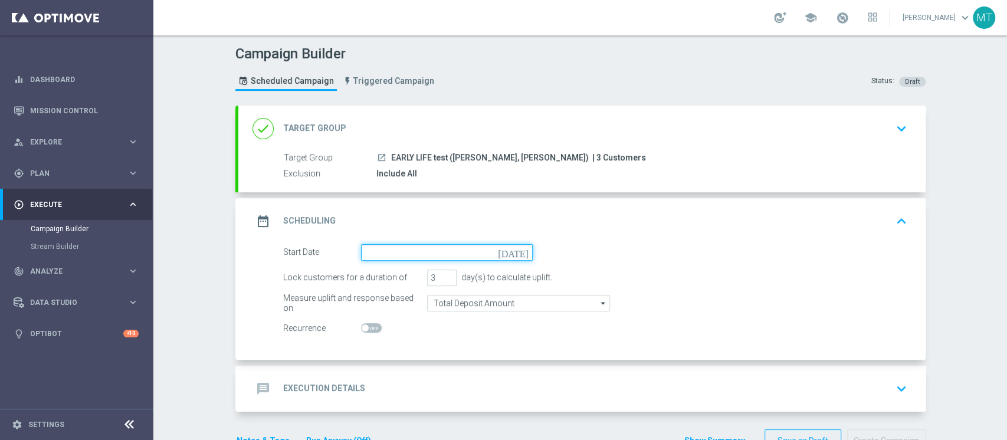
click at [393, 248] on input at bounding box center [447, 252] width 172 height 17
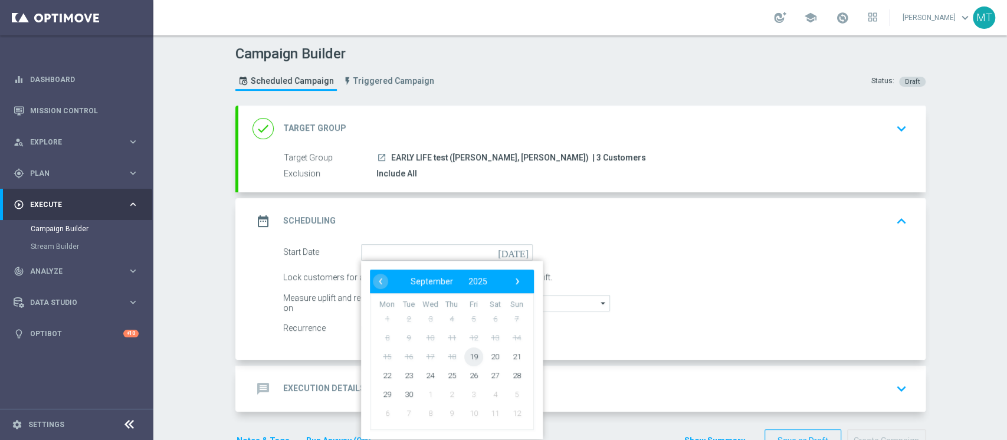
click at [467, 352] on span "19" at bounding box center [473, 356] width 19 height 19
type input "[DATE]"
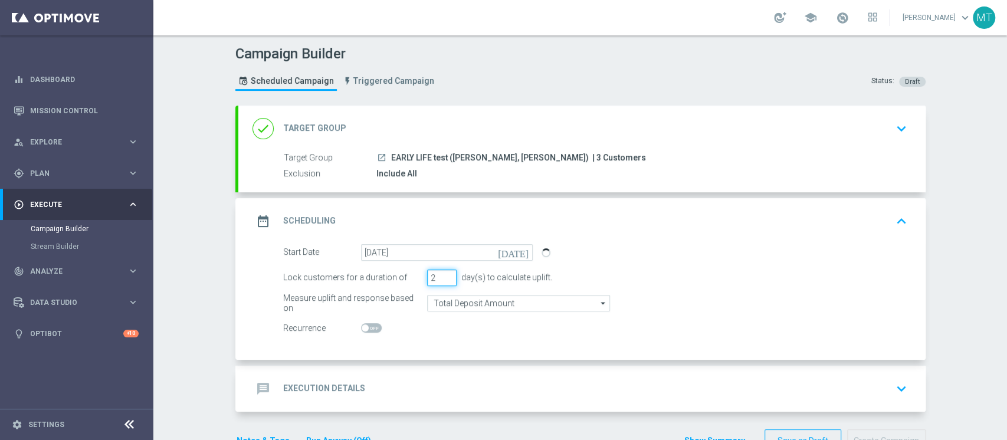
click at [443, 280] on input "2" at bounding box center [441, 278] width 29 height 17
type input "1"
click at [443, 280] on input "1" at bounding box center [441, 278] width 29 height 17
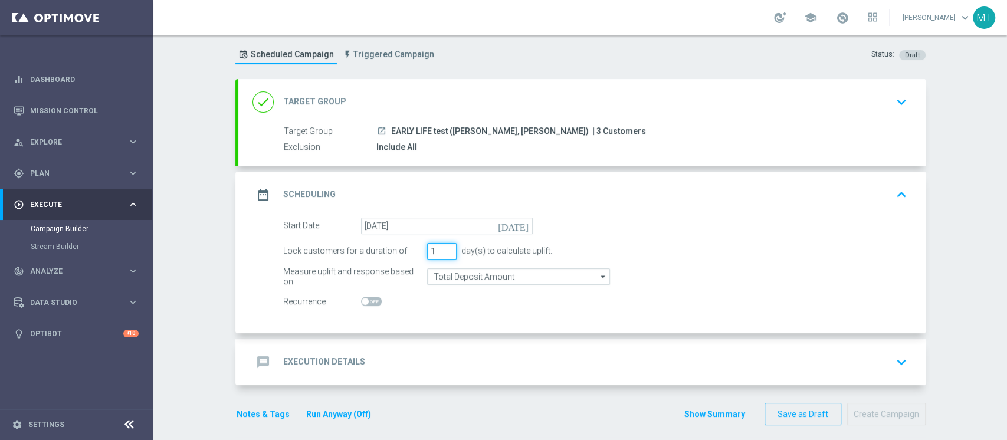
scroll to position [34, 0]
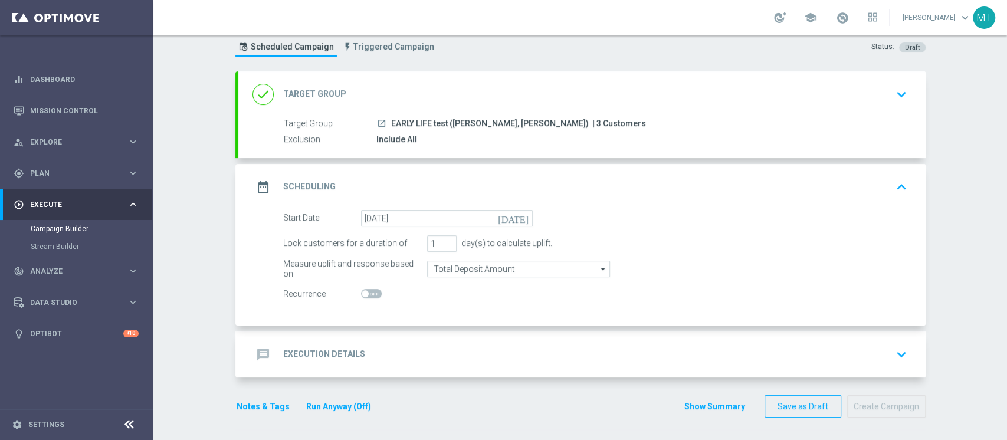
click at [430, 345] on div "message Execution Details keyboard_arrow_down" at bounding box center [581, 354] width 659 height 22
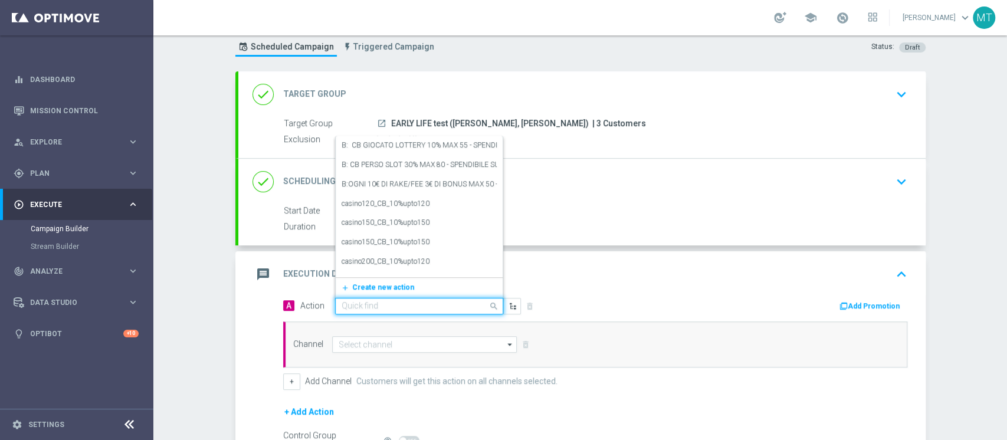
click at [442, 306] on input "text" at bounding box center [407, 306] width 132 height 10
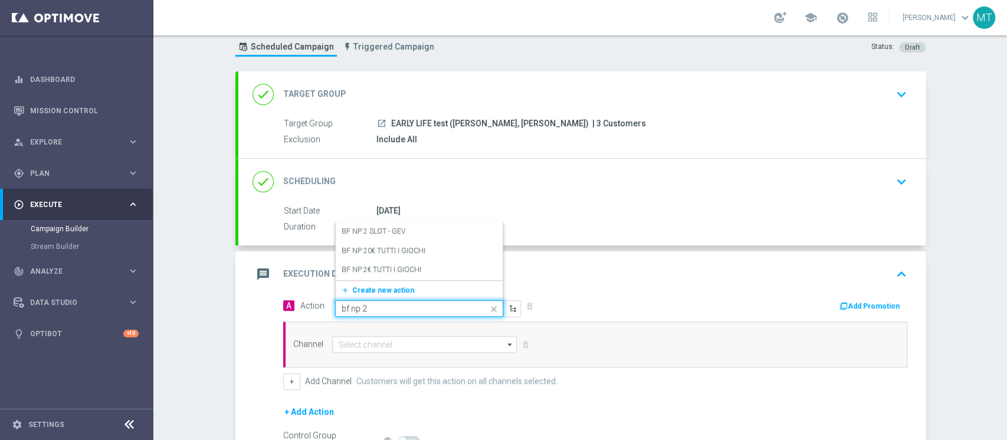
type input "bf np 2€"
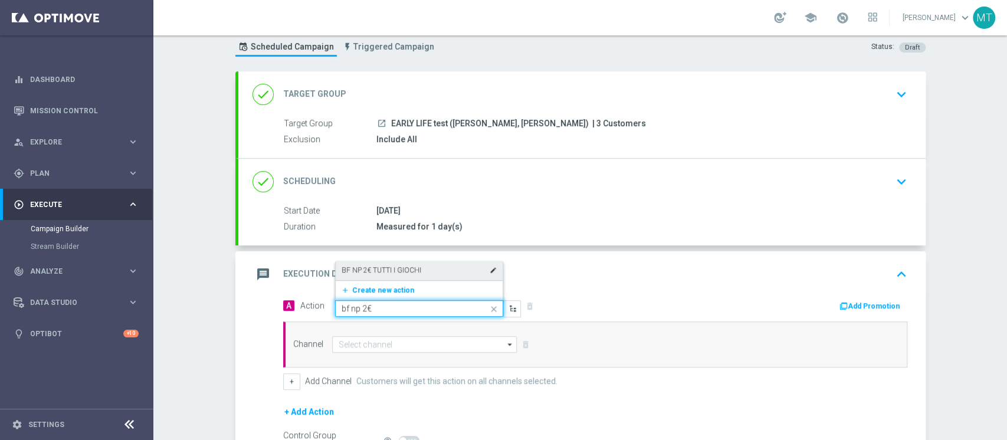
click at [440, 274] on div "BF NP 2€ TUTTI I GIOCHI edit" at bounding box center [418, 270] width 155 height 19
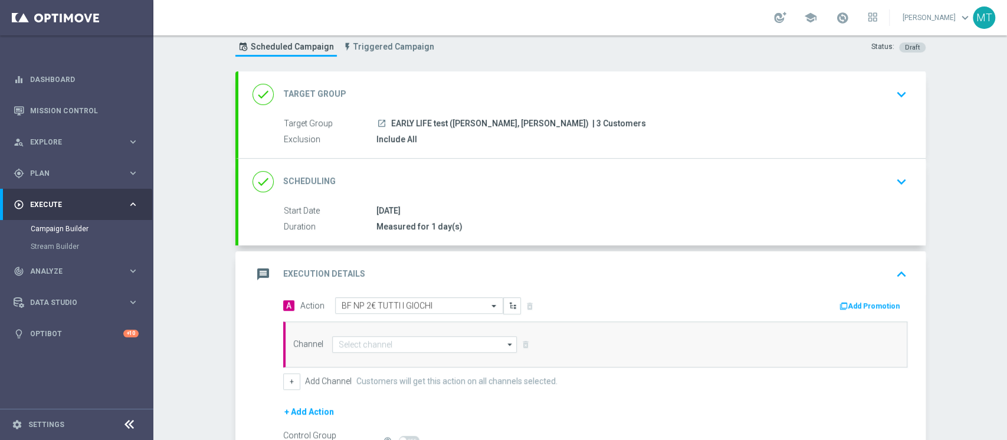
click at [862, 306] on button "Add Promotion" at bounding box center [870, 306] width 65 height 13
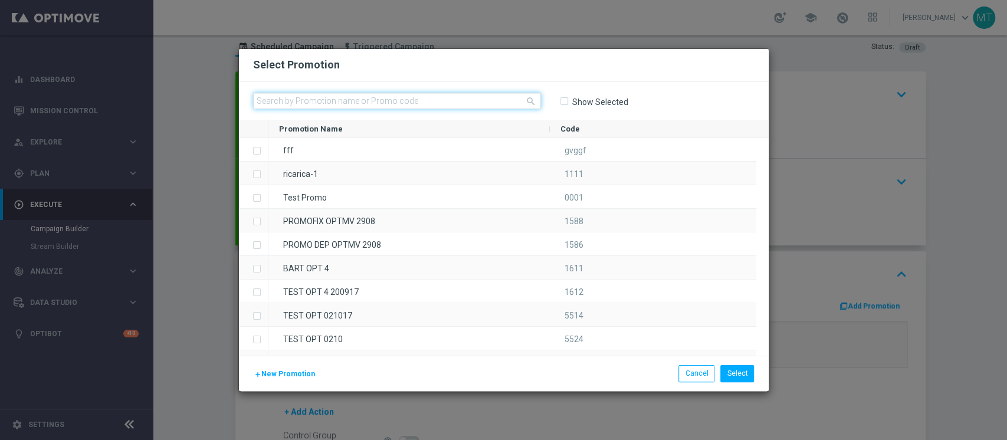
click at [461, 97] on input "text" at bounding box center [397, 101] width 288 height 17
paste input "236352"
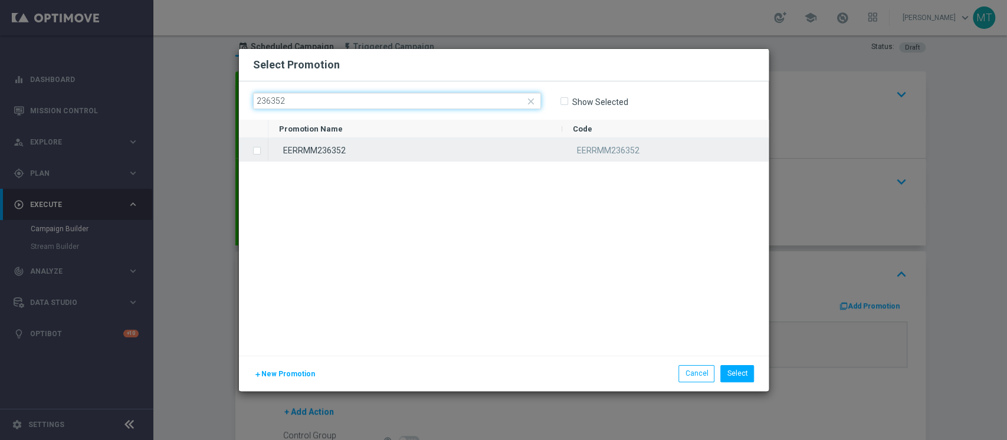
type input "236352"
click at [434, 147] on div "EERRMM236352" at bounding box center [415, 149] width 294 height 23
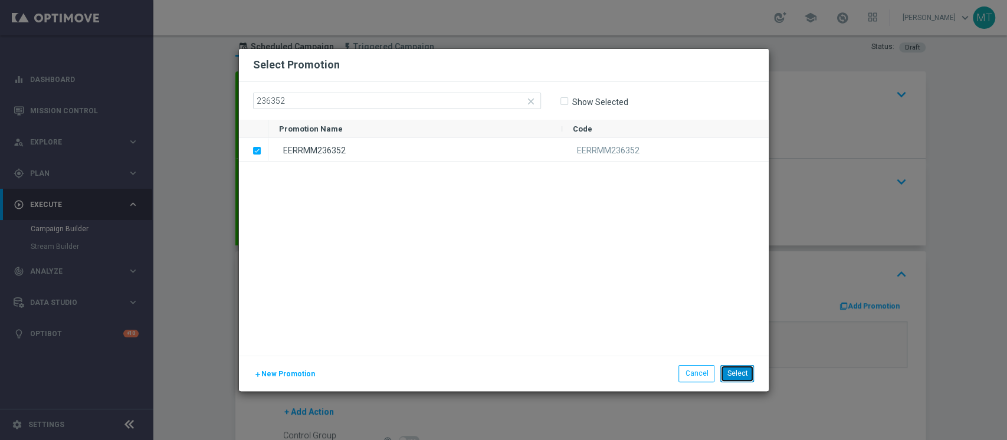
click at [740, 380] on button "Select" at bounding box center [737, 373] width 34 height 17
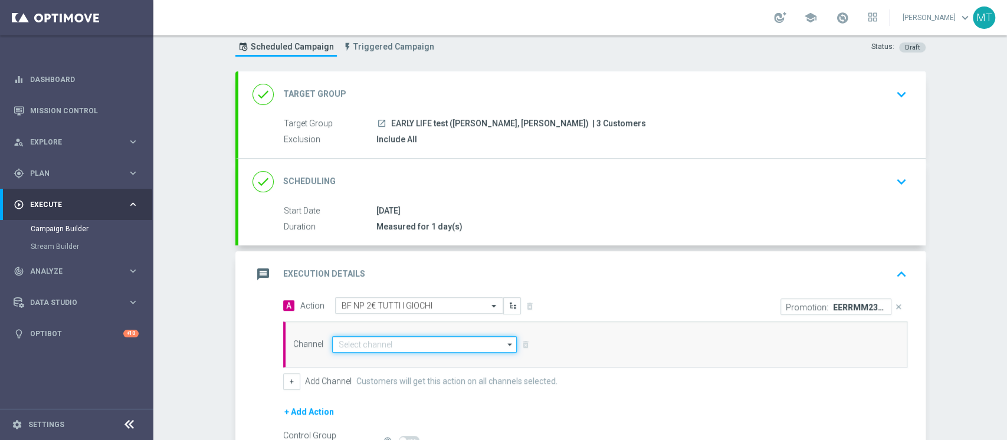
click at [366, 341] on input at bounding box center [424, 344] width 185 height 17
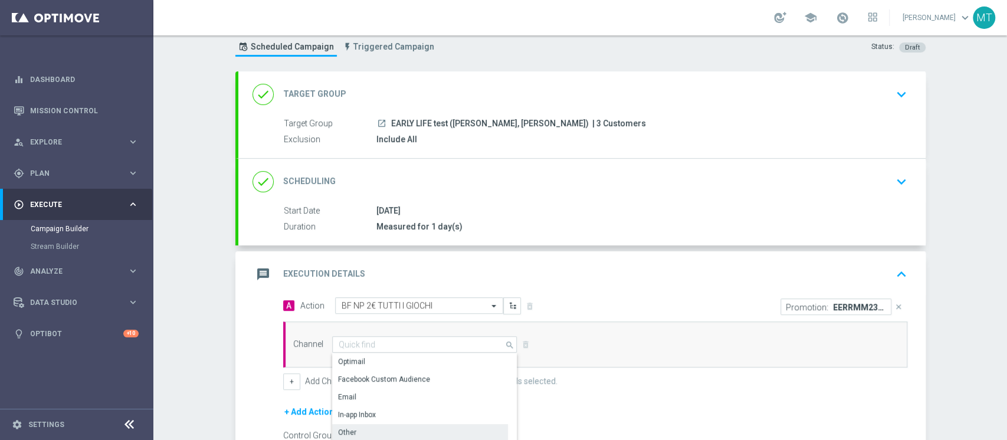
click at [366, 427] on div "Other" at bounding box center [420, 432] width 176 height 17
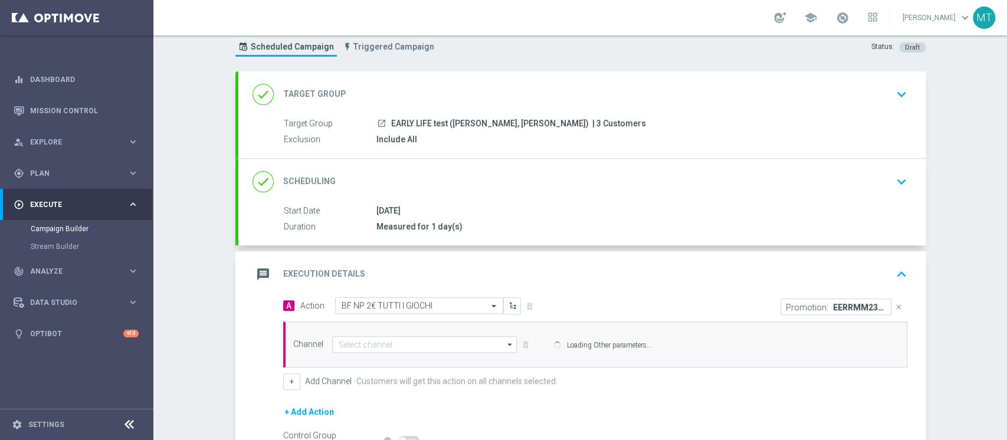
type input "Other"
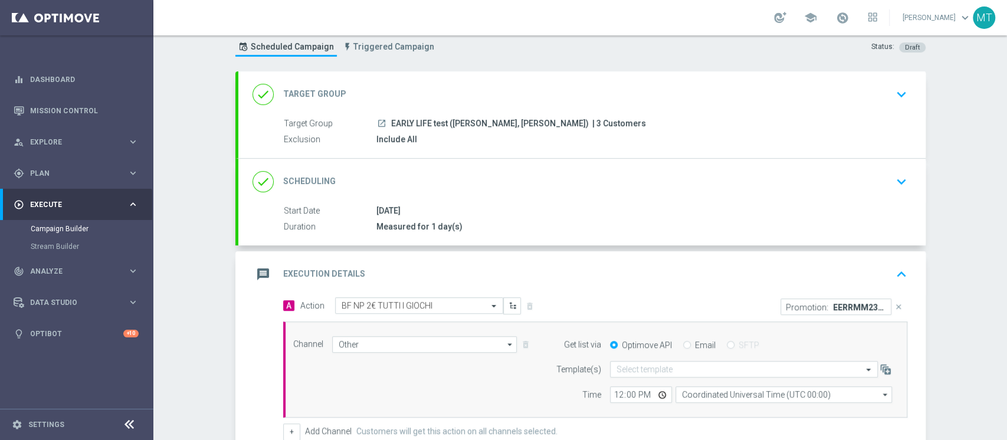
click at [703, 341] on label "Email" at bounding box center [705, 345] width 21 height 11
click at [691, 342] on input "Email" at bounding box center [687, 346] width 8 height 8
radio input "true"
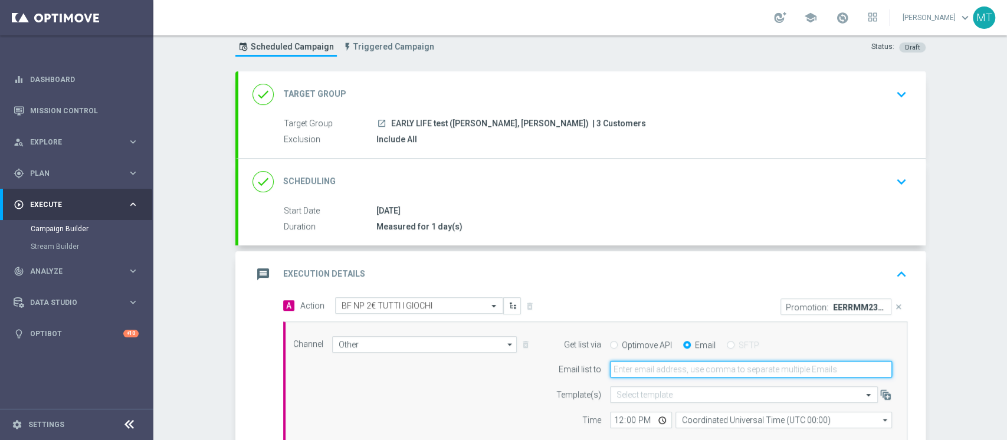
click at [685, 364] on input "email" at bounding box center [751, 369] width 282 height 17
type input "[PERSON_NAME][EMAIL_ADDRESS][DOMAIN_NAME]"
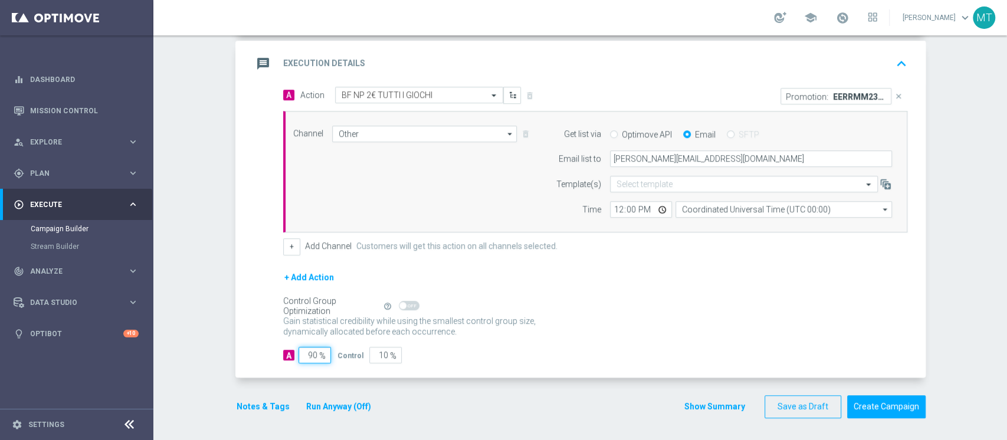
click at [304, 347] on input "90" at bounding box center [314, 355] width 32 height 17
type input "91"
type input "9"
type input "92"
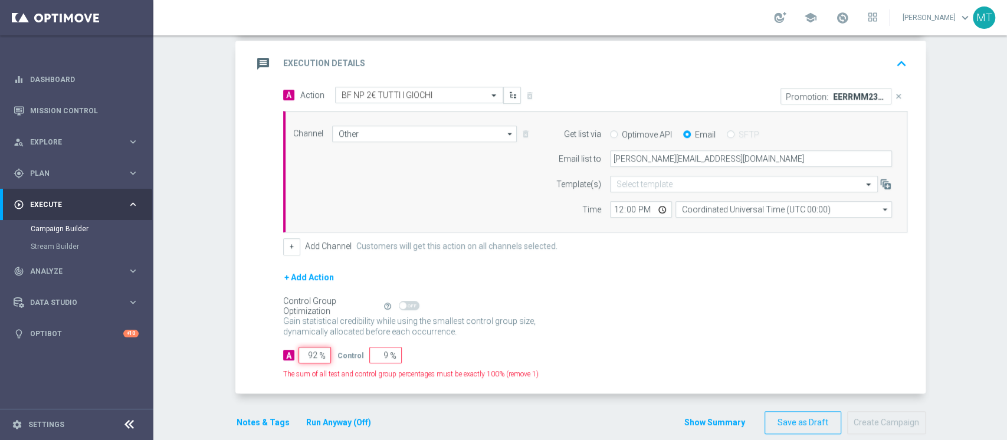
type input "8"
type input "93"
type input "7"
type input "94"
type input "6"
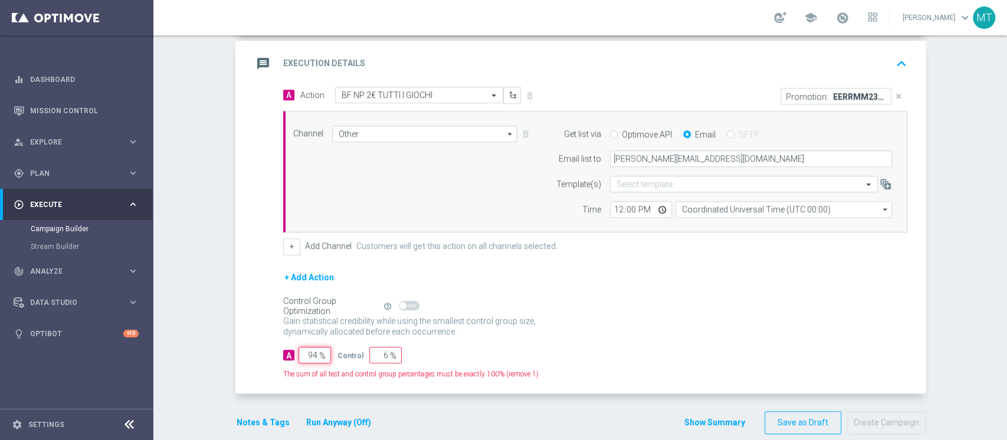
type input "95"
type input "5"
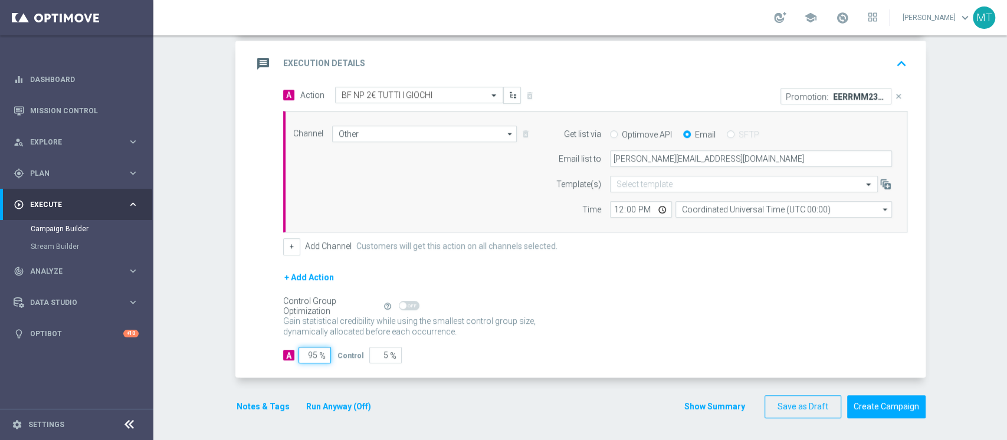
type input "96"
type input "4"
type input "97"
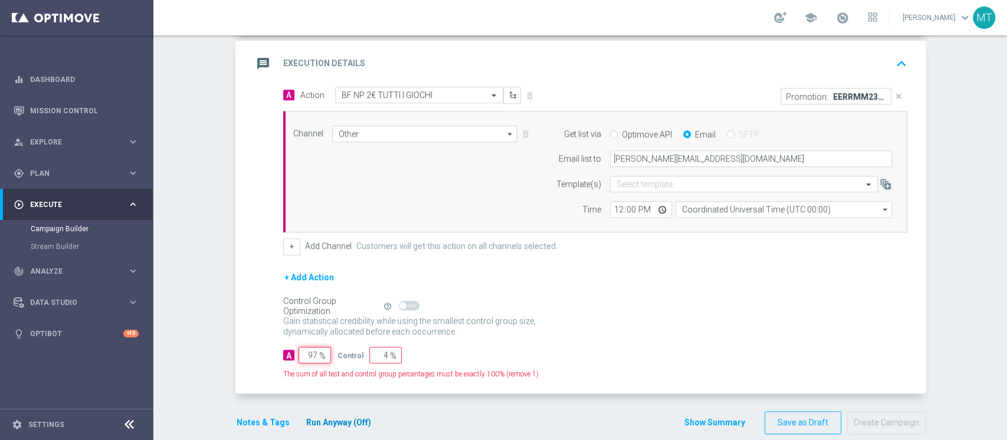
type input "3"
type input "98"
type input "2"
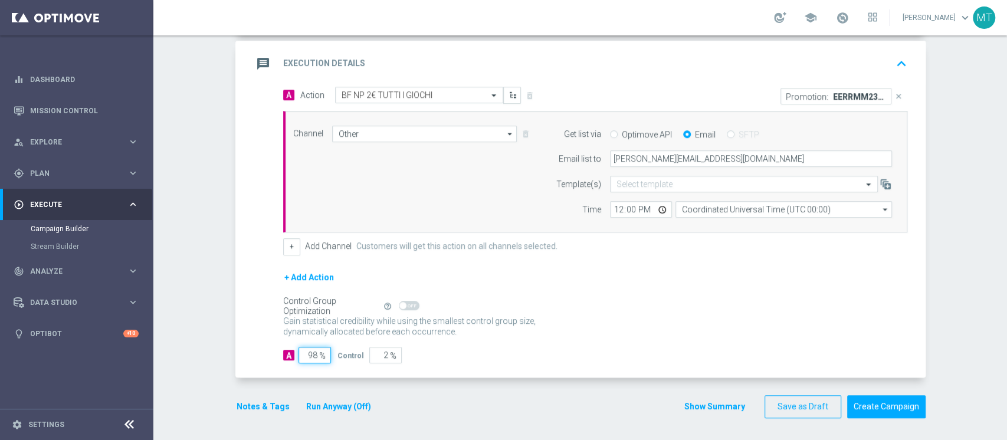
type input "99"
type input "1"
type input "100"
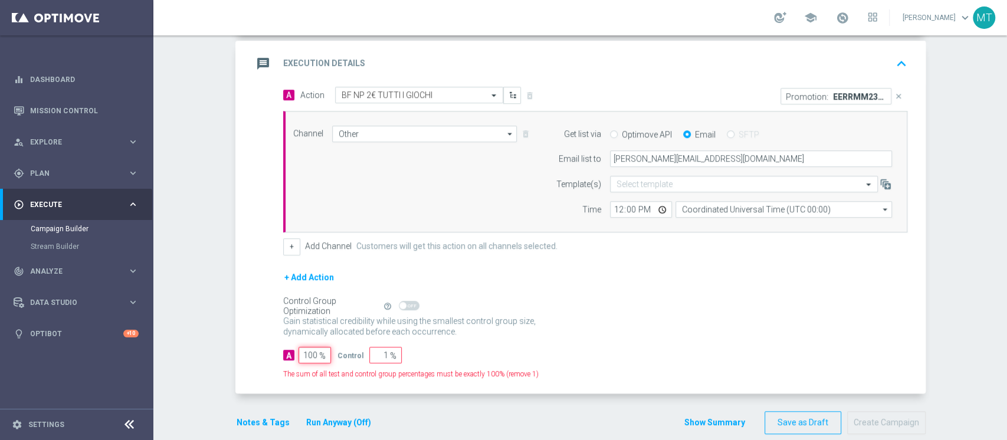
type input "0"
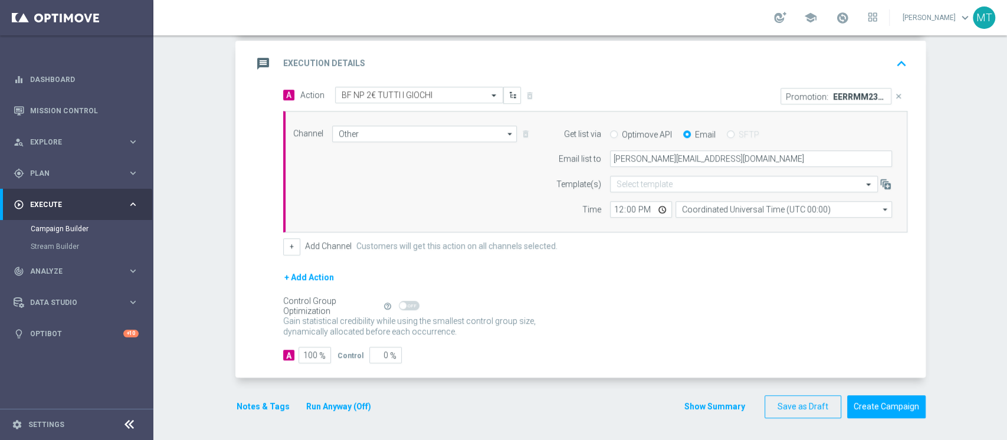
click at [332, 408] on button "Run Anyway (Off)" at bounding box center [338, 406] width 67 height 15
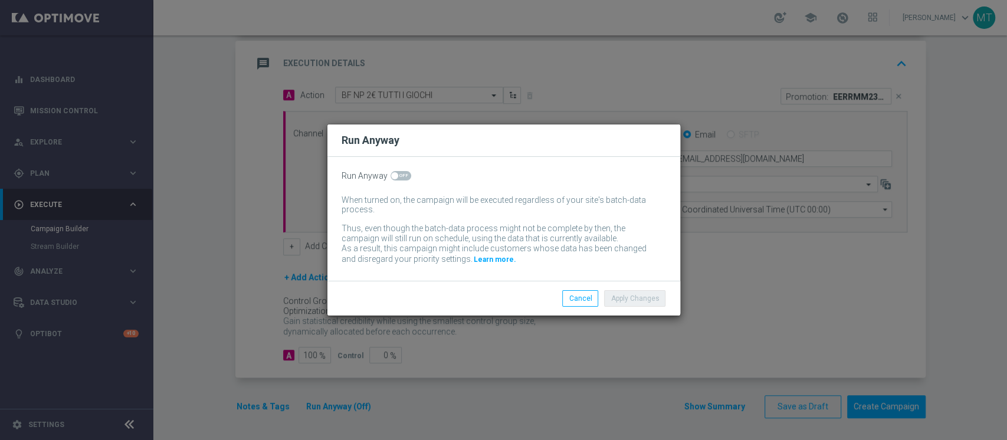
click at [406, 181] on div "Run Anyway When turned on, the campaign will be executed regardless of your sit…" at bounding box center [503, 219] width 353 height 124
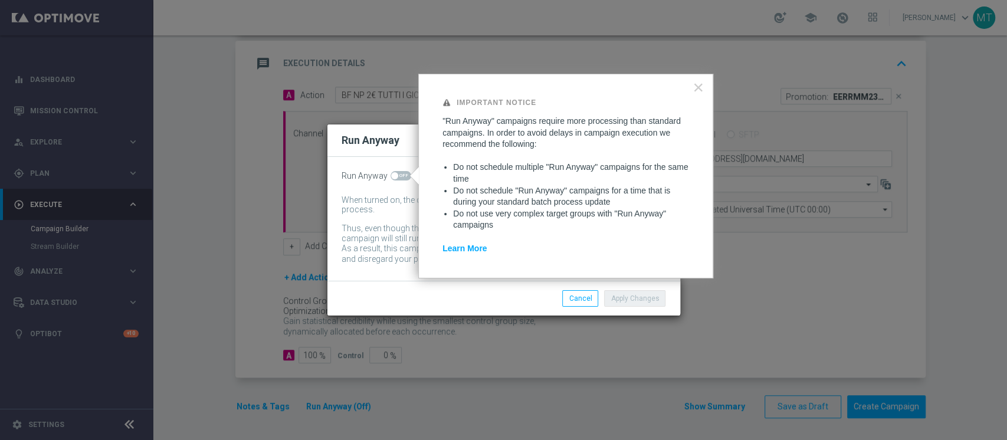
click at [406, 179] on span at bounding box center [400, 175] width 21 height 9
click at [406, 179] on input "checkbox" at bounding box center [400, 175] width 21 height 9
checkbox input "true"
click at [639, 293] on button "Apply Changes" at bounding box center [634, 298] width 61 height 17
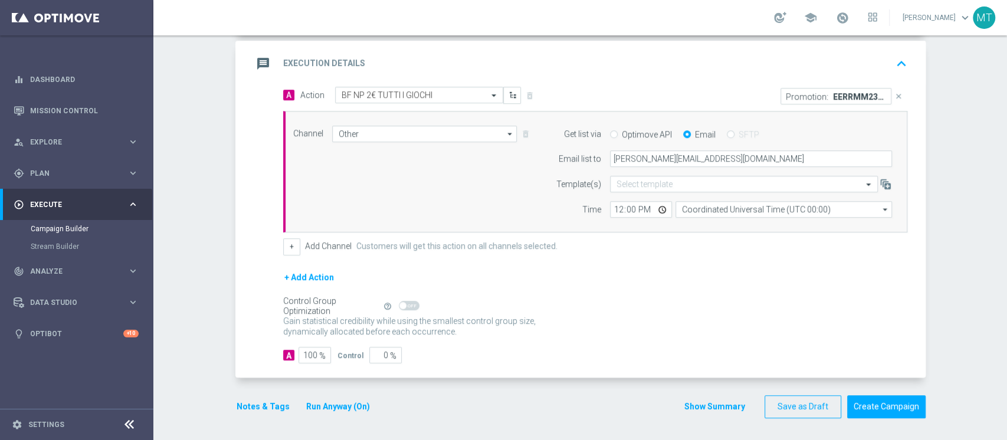
click at [695, 400] on button "Show Summary" at bounding box center [715, 407] width 62 height 14
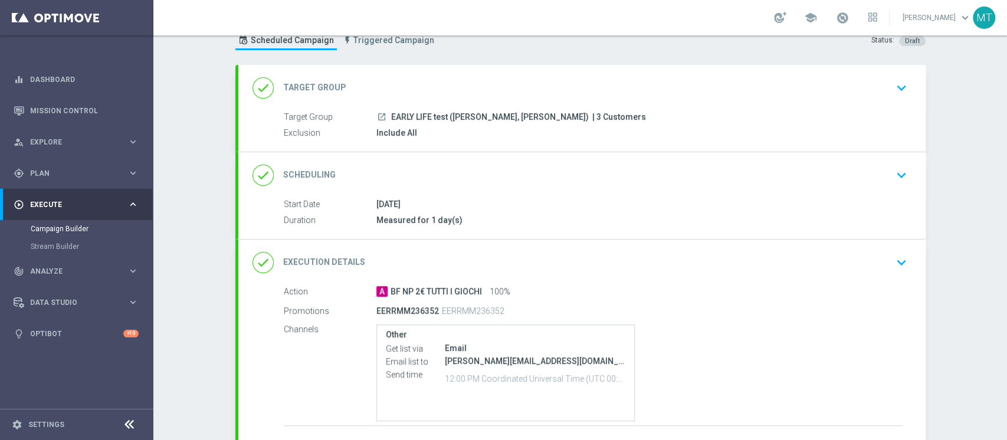
scroll to position [0, 0]
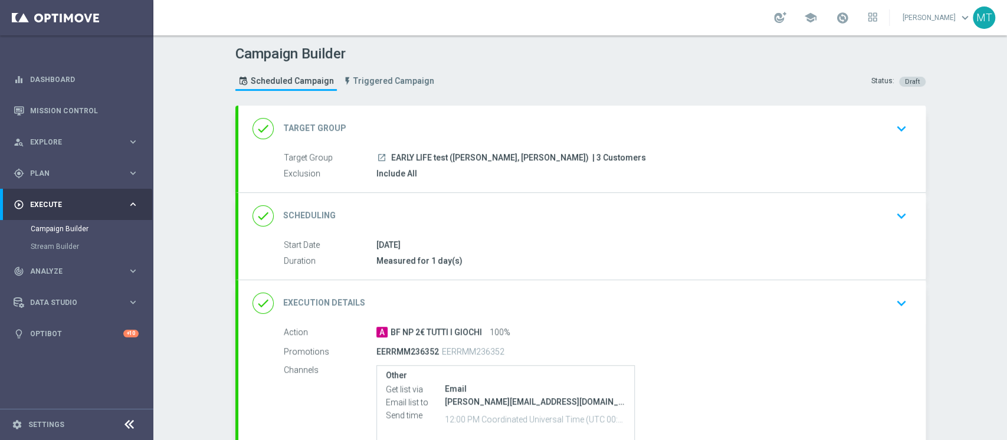
click at [496, 128] on div "done Target Group keyboard_arrow_down" at bounding box center [581, 128] width 659 height 22
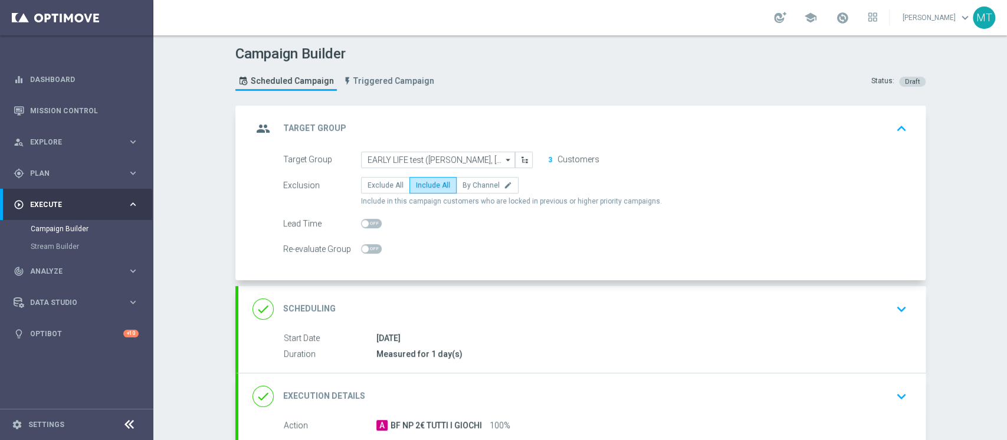
click at [517, 128] on div "group Target Group keyboard_arrow_up" at bounding box center [581, 128] width 659 height 22
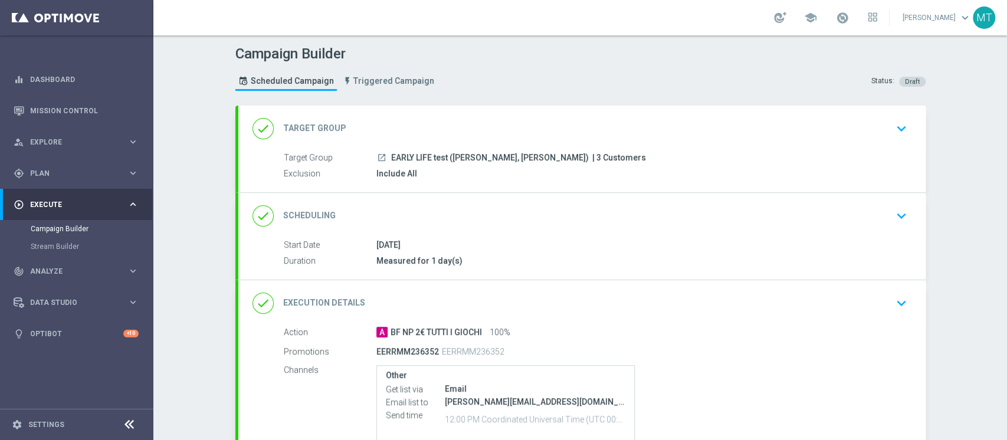
drag, startPoint x: 472, startPoint y: 238, endPoint x: 478, endPoint y: 232, distance: 7.9
click at [474, 239] on div "[DATE]" at bounding box center [639, 245] width 526 height 12
click at [489, 224] on div "done Scheduling keyboard_arrow_down" at bounding box center [581, 216] width 659 height 22
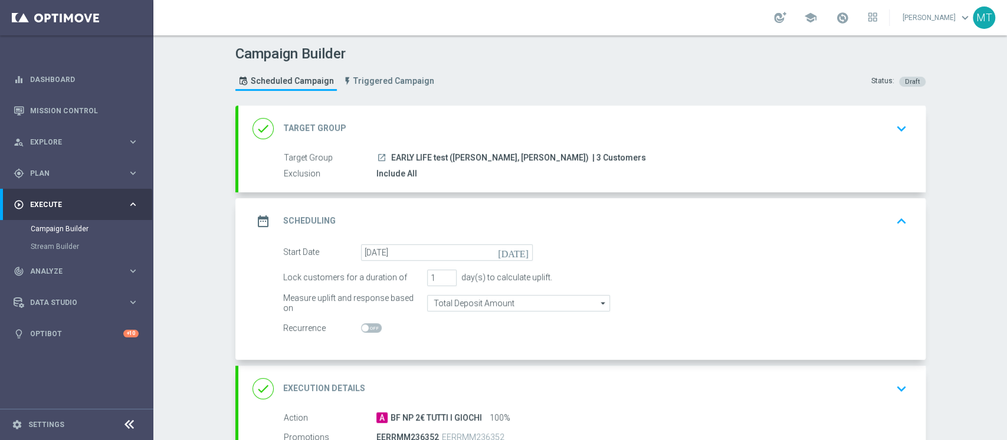
click at [496, 221] on div "date_range Scheduling keyboard_arrow_up" at bounding box center [581, 221] width 659 height 22
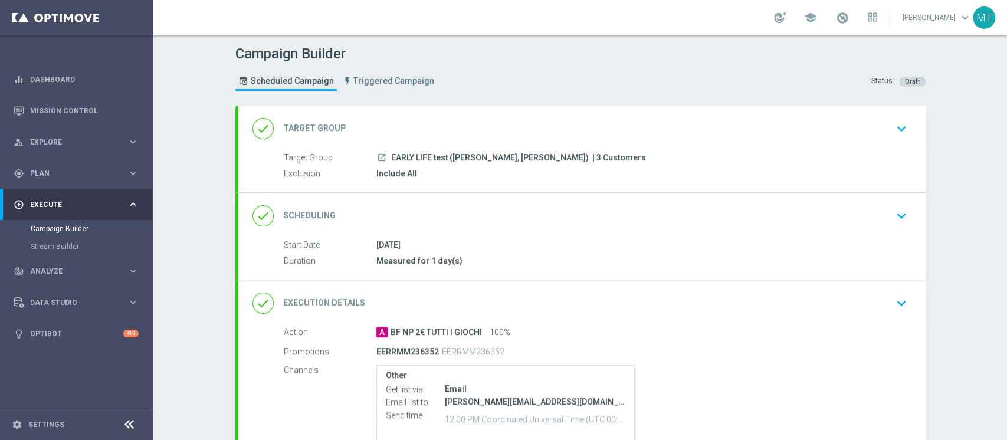
scroll to position [126, 0]
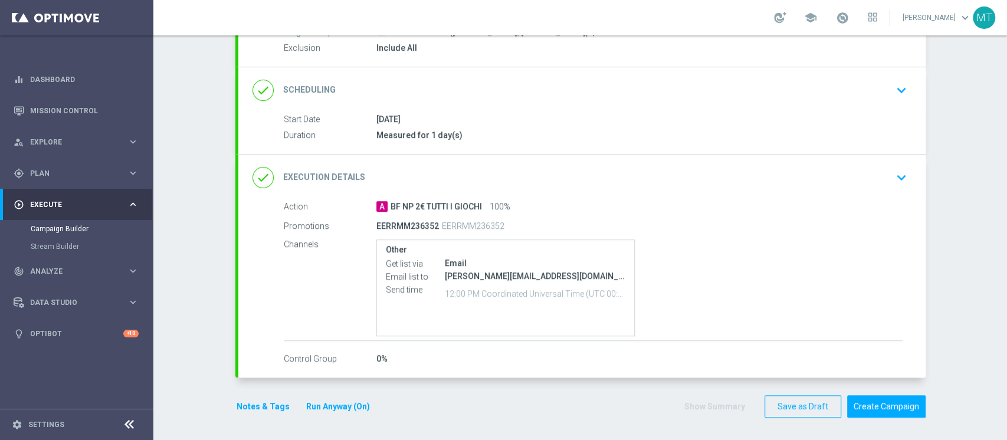
click at [682, 174] on div "done Execution Details keyboard_arrow_down" at bounding box center [581, 177] width 659 height 22
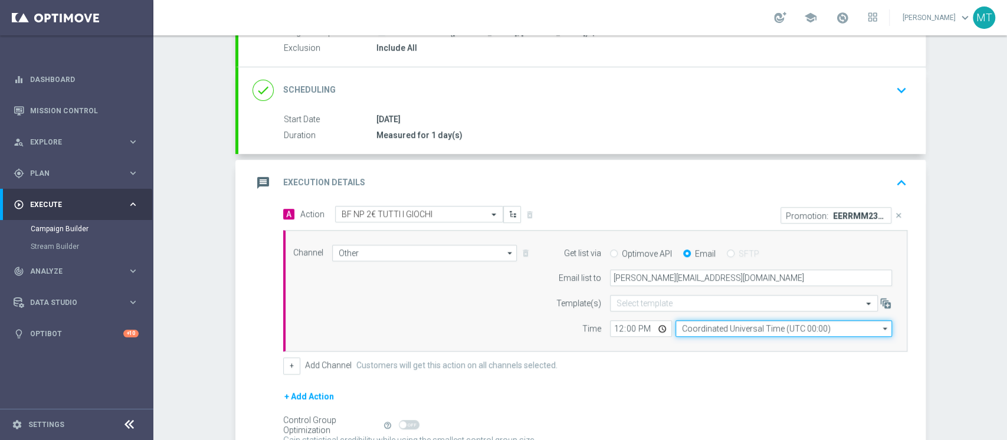
click at [710, 320] on input "Coordinated Universal Time (UTC 00:00)" at bounding box center [783, 328] width 216 height 17
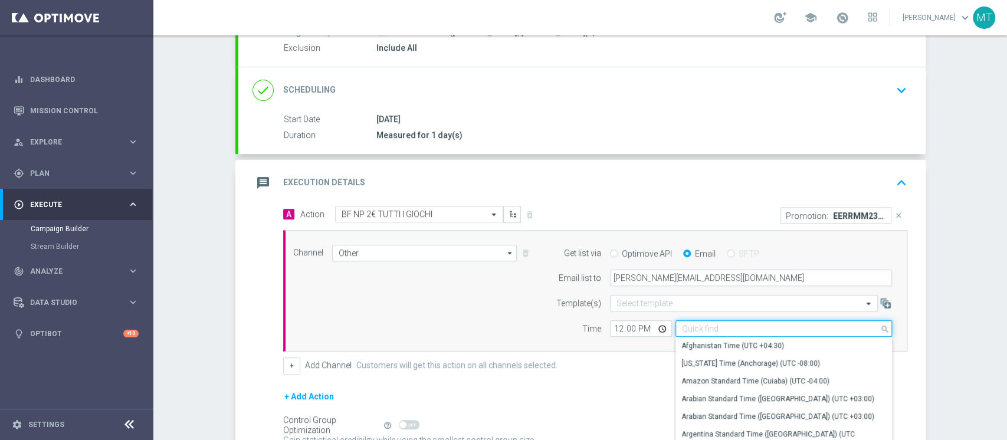
click at [710, 323] on input at bounding box center [783, 328] width 216 height 17
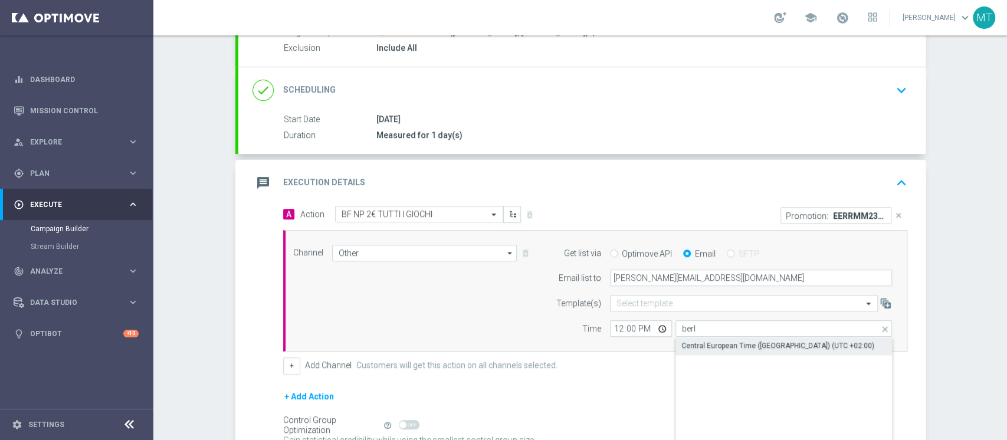
click at [718, 351] on div "Central European Time ([GEOGRAPHIC_DATA]) (UTC +02:00)" at bounding box center [783, 345] width 217 height 17
type input "Central European Time ([GEOGRAPHIC_DATA]) (UTC +02:00)"
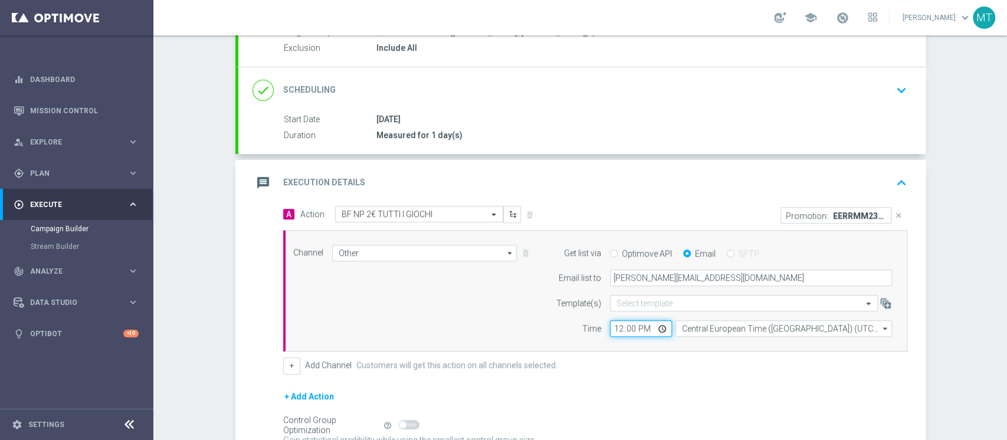
click at [612, 328] on input "12:00" at bounding box center [641, 328] width 62 height 17
type input "15:55"
click at [548, 323] on div "Time" at bounding box center [571, 328] width 60 height 17
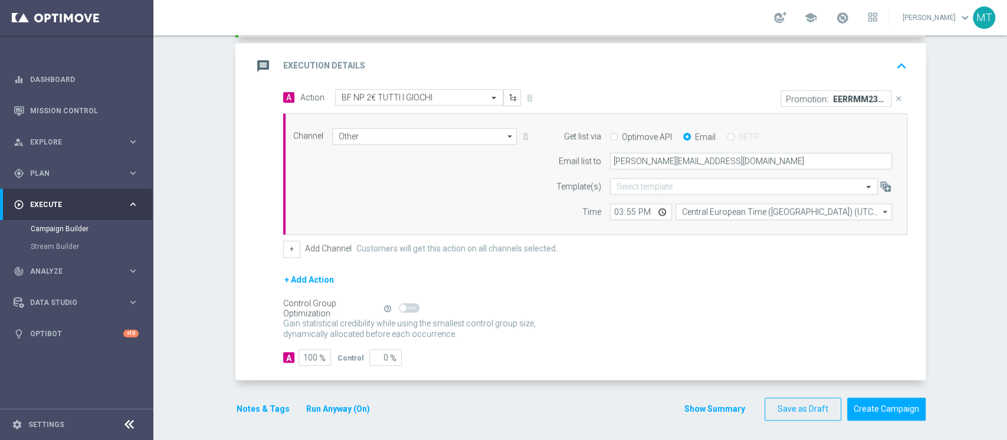
scroll to position [245, 0]
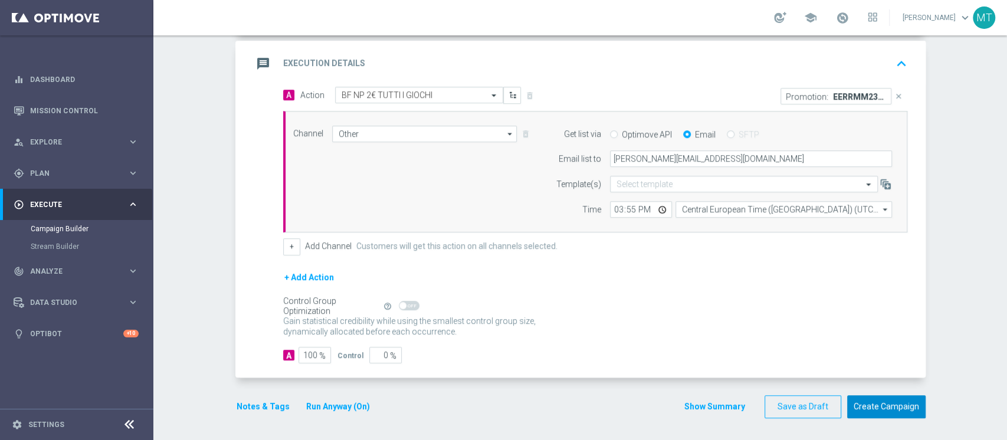
click at [861, 406] on button "Create Campaign" at bounding box center [886, 406] width 78 height 23
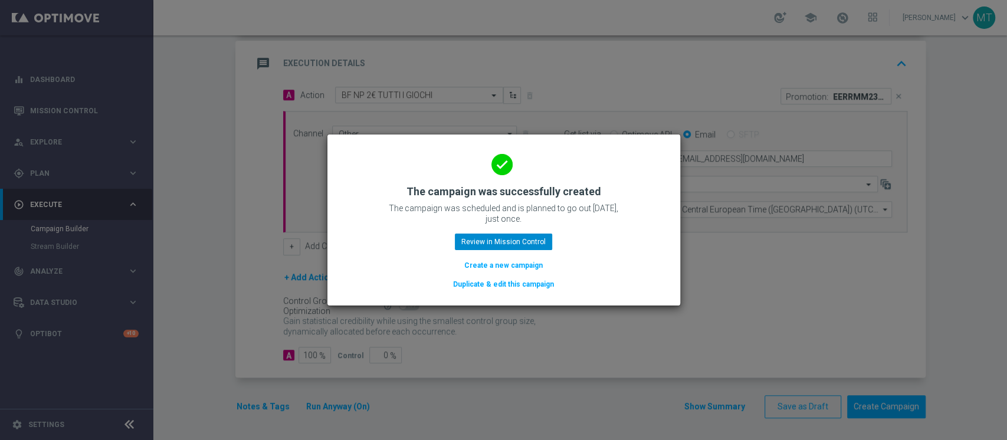
click at [549, 247] on div "done The campaign was successfully created The campaign was scheduled and is pl…" at bounding box center [503, 218] width 324 height 145
click at [542, 245] on button "Review in Mission Control" at bounding box center [503, 242] width 97 height 17
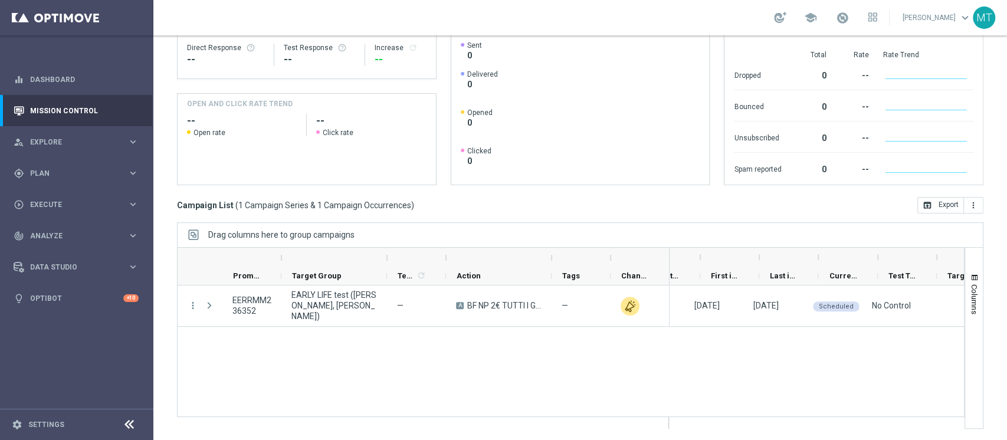
scroll to position [0, 117]
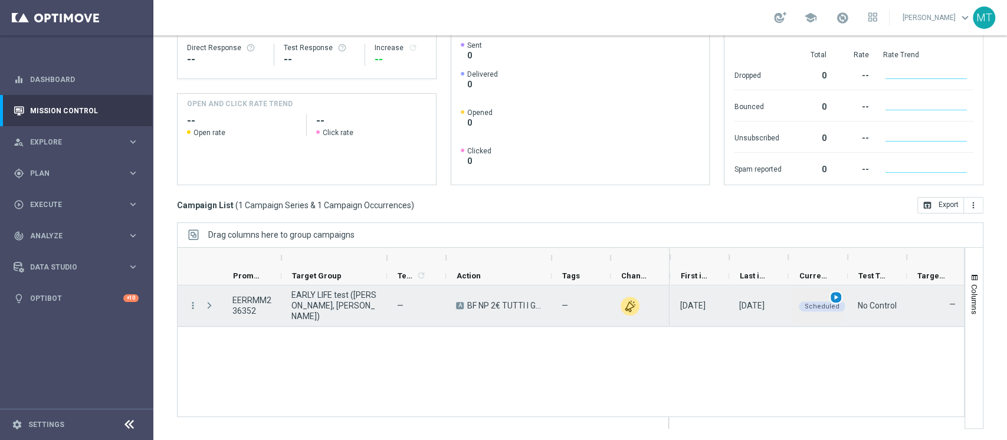
click at [833, 300] on span "play_arrow" at bounding box center [836, 297] width 8 height 8
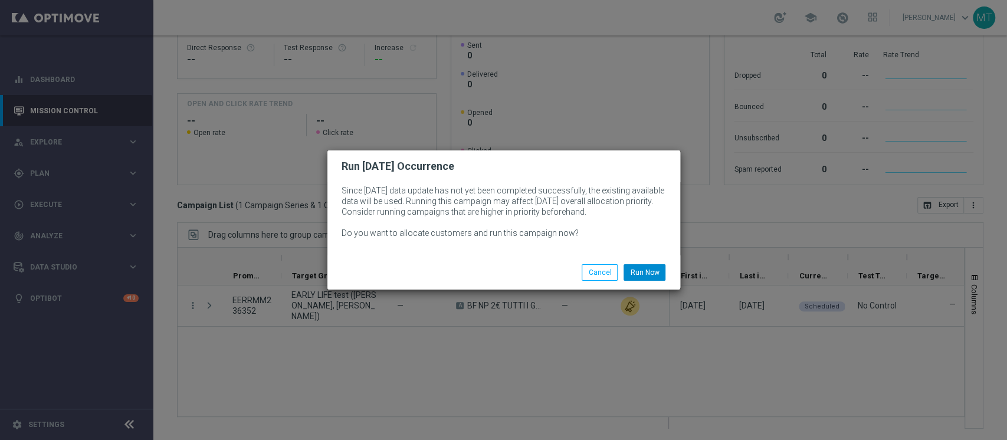
drag, startPoint x: 665, startPoint y: 272, endPoint x: 649, endPoint y: 272, distance: 15.9
click at [665, 272] on li "Run Now" at bounding box center [644, 272] width 48 height 17
click at [643, 272] on button "Run Now" at bounding box center [644, 272] width 42 height 17
